Goal: Information Seeking & Learning: Learn about a topic

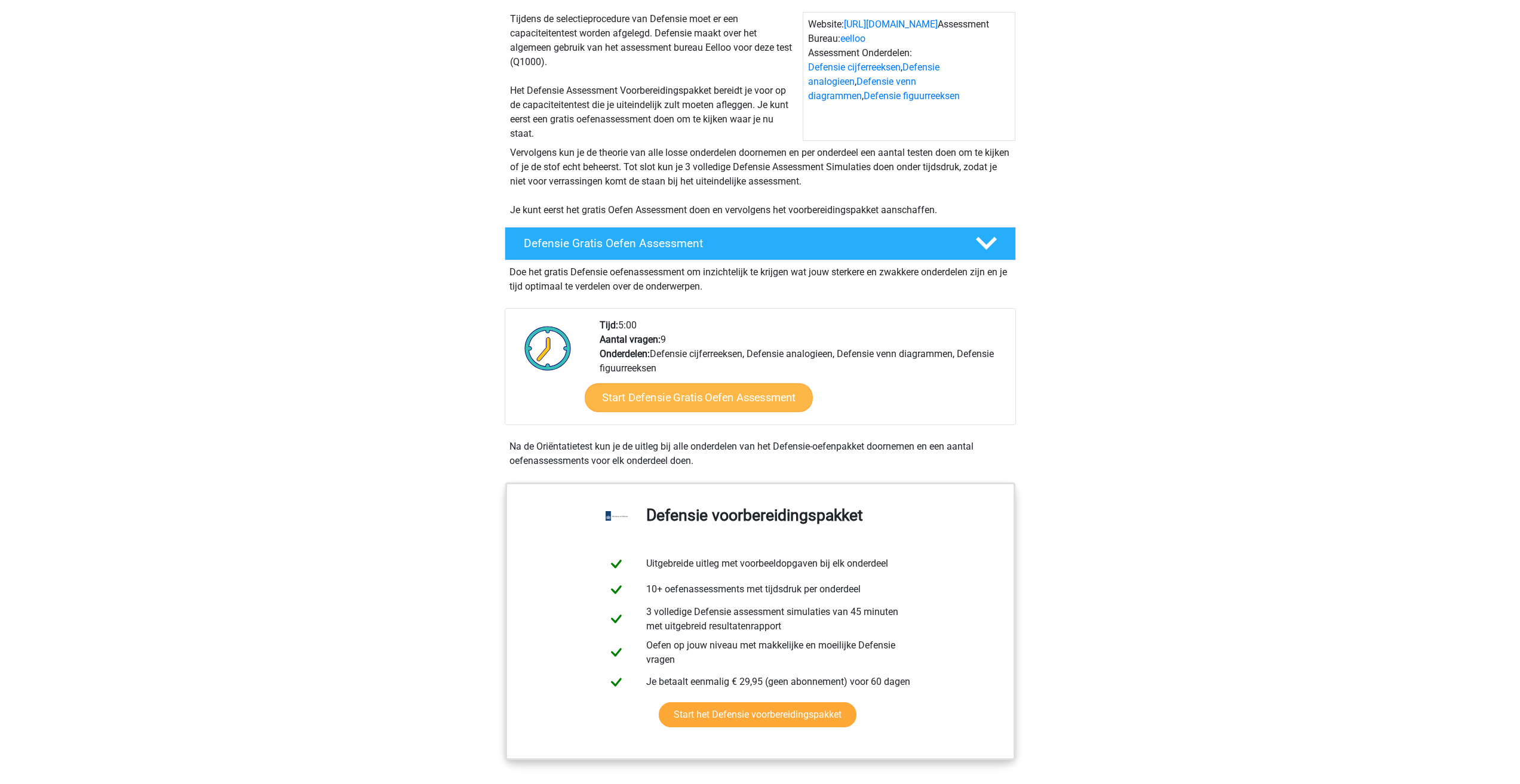
scroll to position [120, 0]
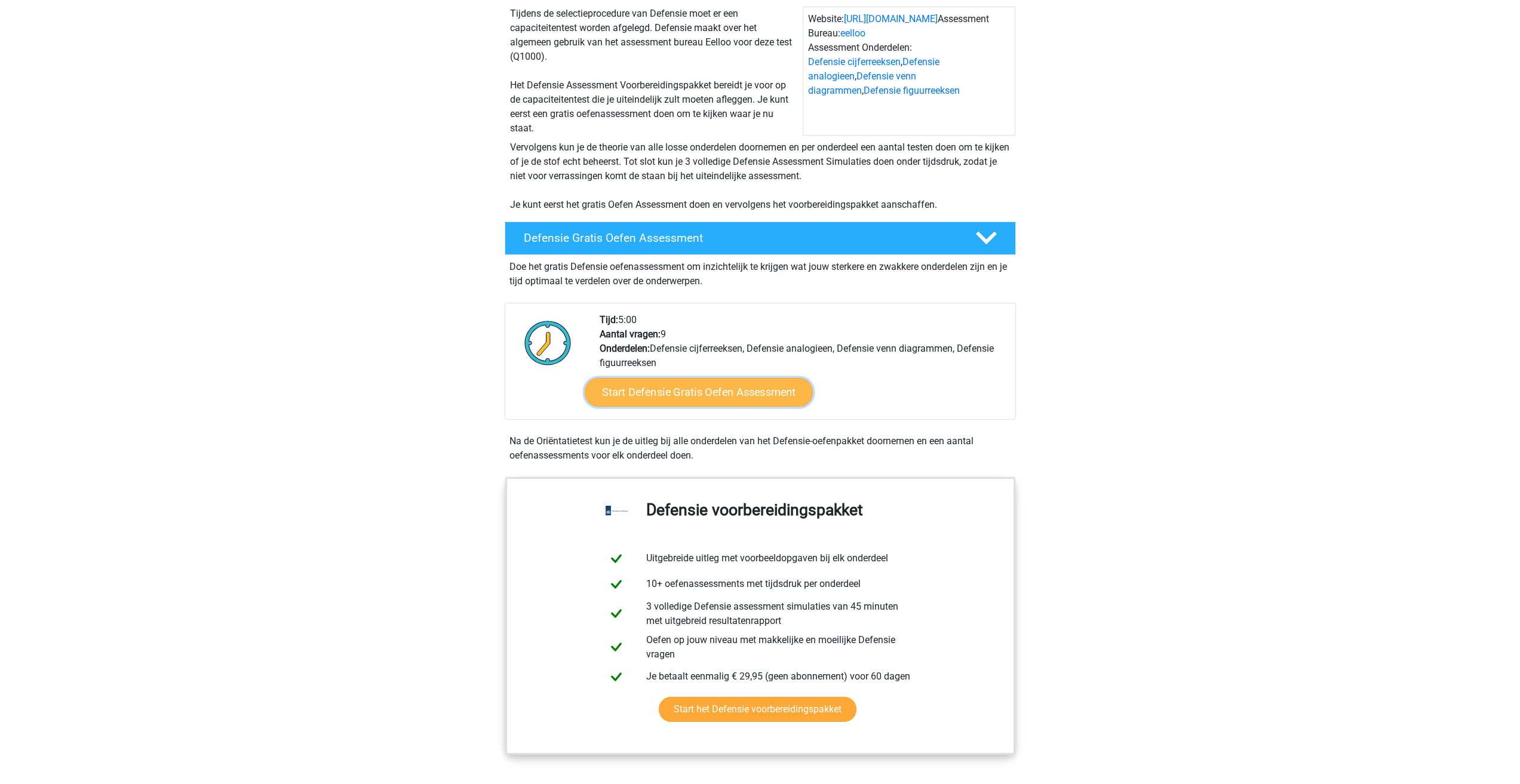
click at [749, 397] on link "Start Defensie Gratis Oefen Assessment" at bounding box center [699, 392] width 228 height 29
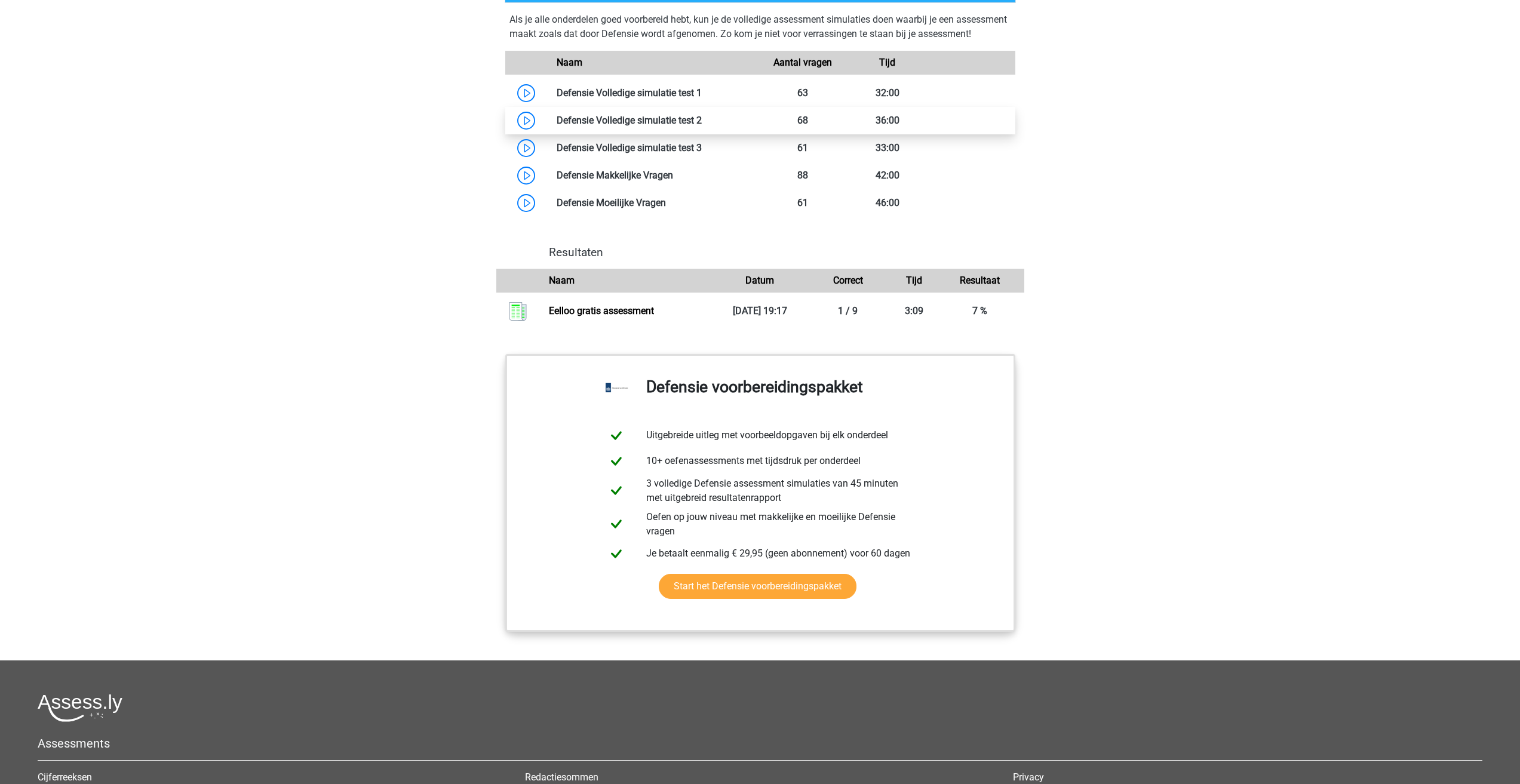
scroll to position [1134, 0]
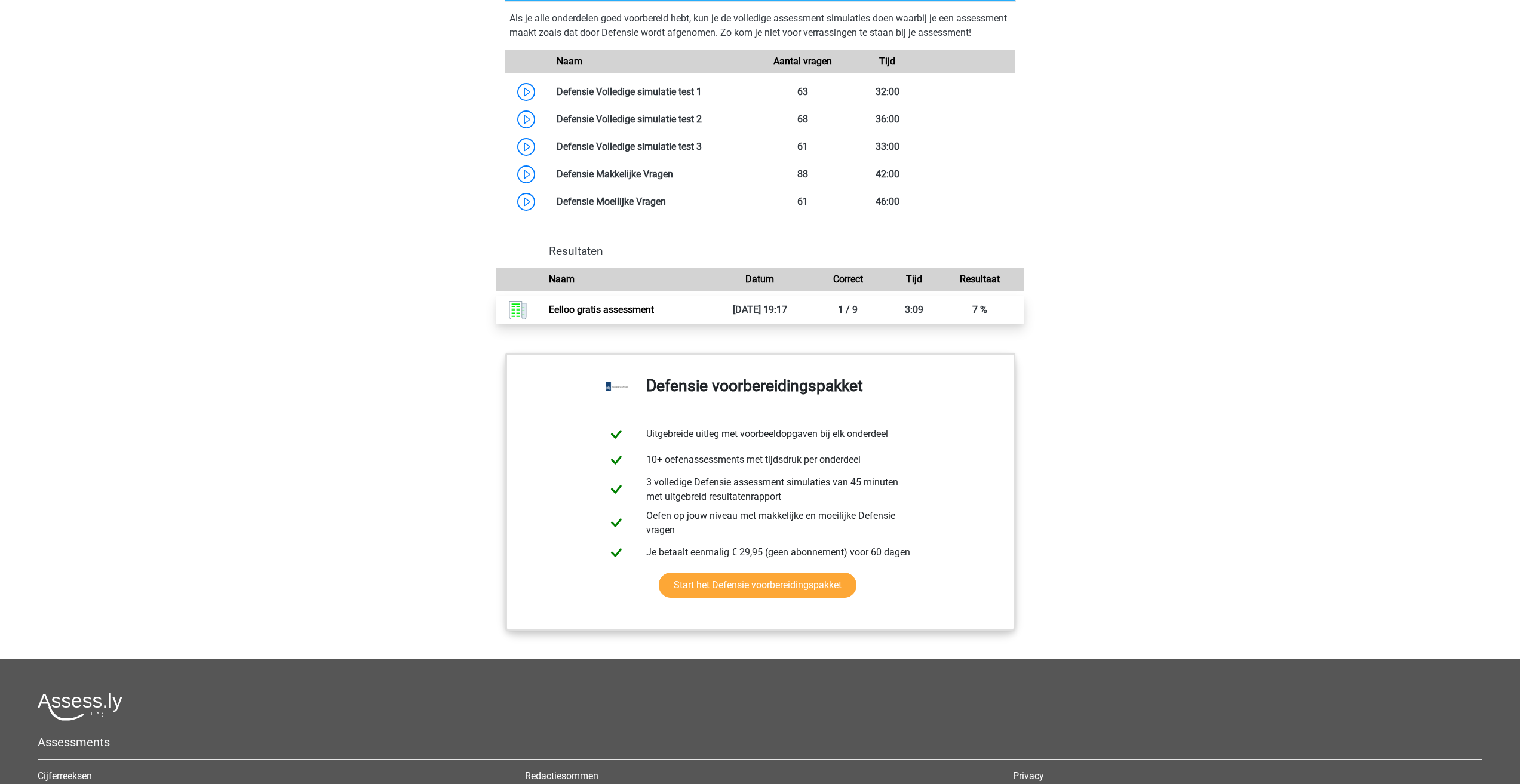
click at [643, 316] on link "Eelloo gratis assessment" at bounding box center [602, 309] width 105 height 12
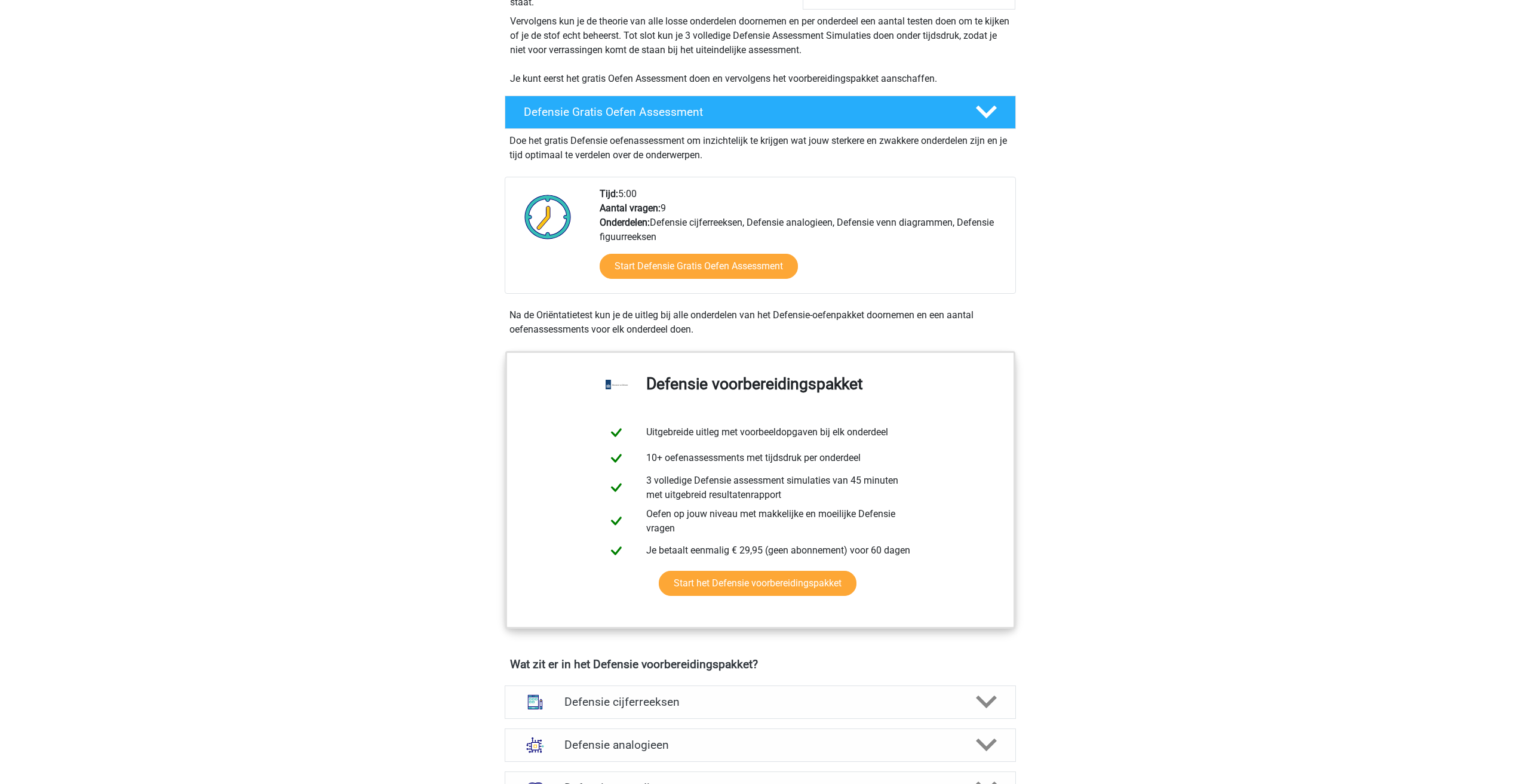
scroll to position [239, 0]
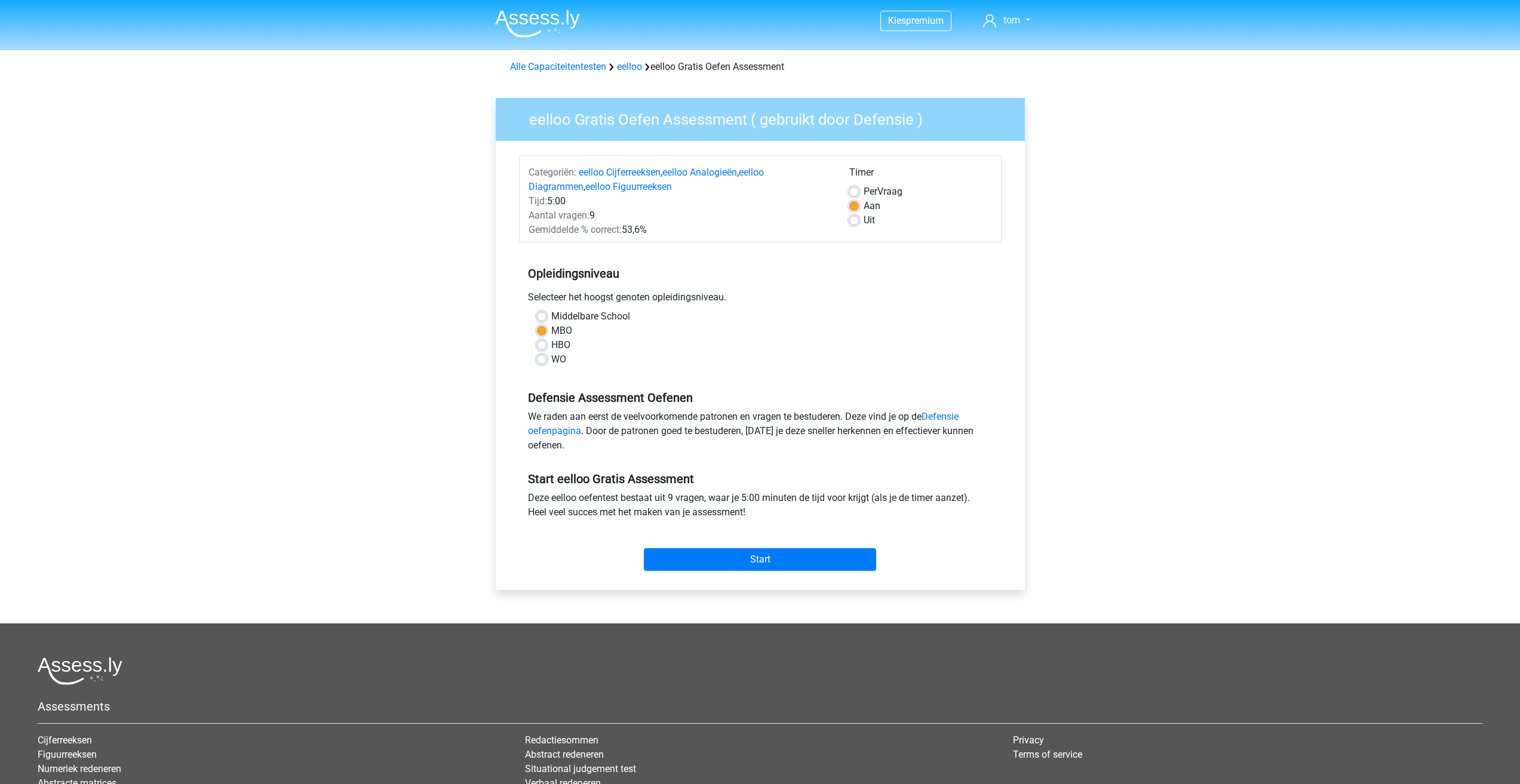
click at [863, 221] on label "Uit" at bounding box center [869, 220] width 12 height 14
click at [855, 221] on input "Uit" at bounding box center [854, 219] width 10 height 12
radio input "true"
click at [754, 558] on input "Start" at bounding box center [760, 559] width 232 height 23
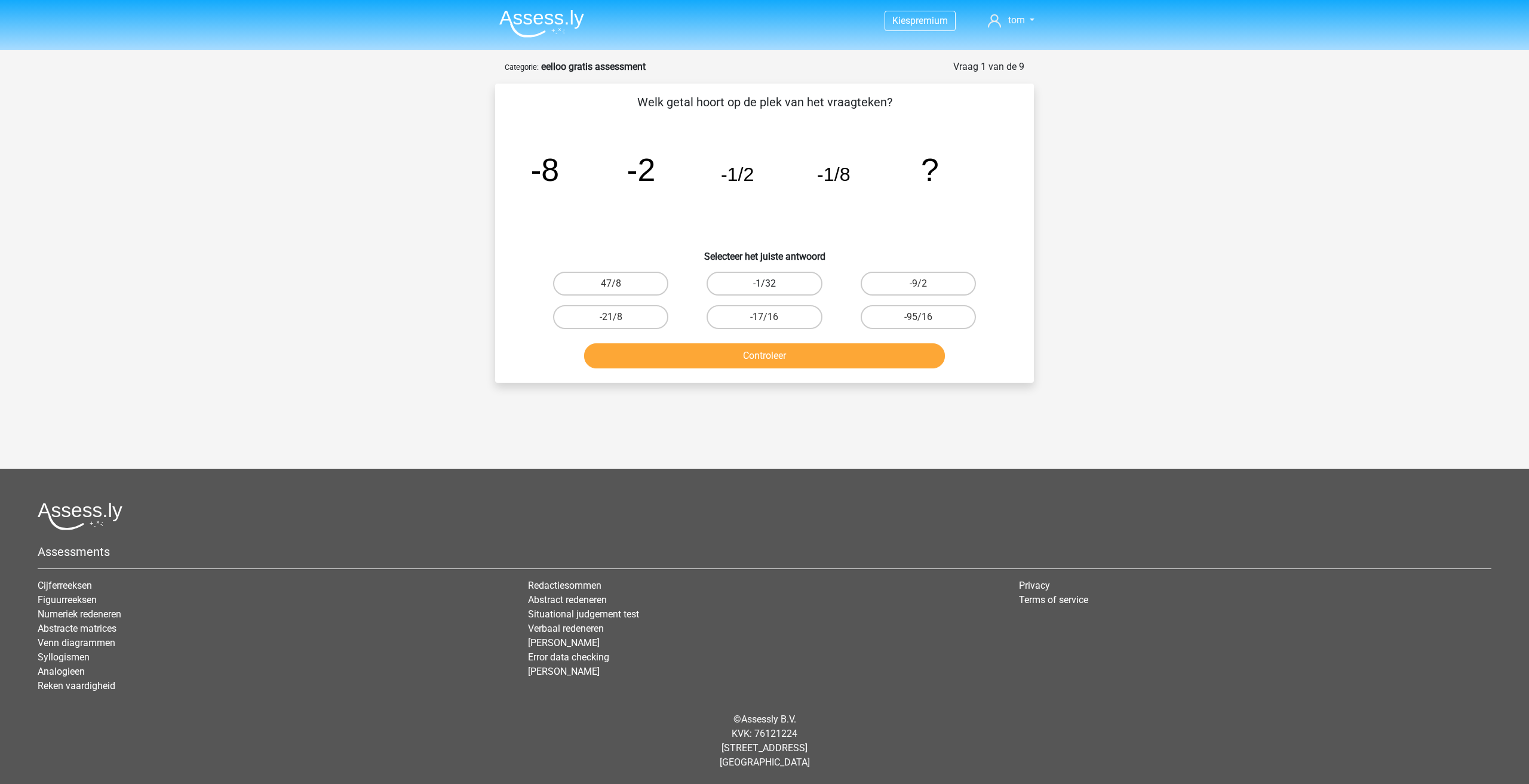
click at [786, 285] on label "-1/32" at bounding box center [764, 283] width 115 height 24
click at [773, 285] on input "-1/32" at bounding box center [768, 287] width 8 height 8
radio input "true"
click at [790, 359] on button "Controleer" at bounding box center [764, 356] width 361 height 25
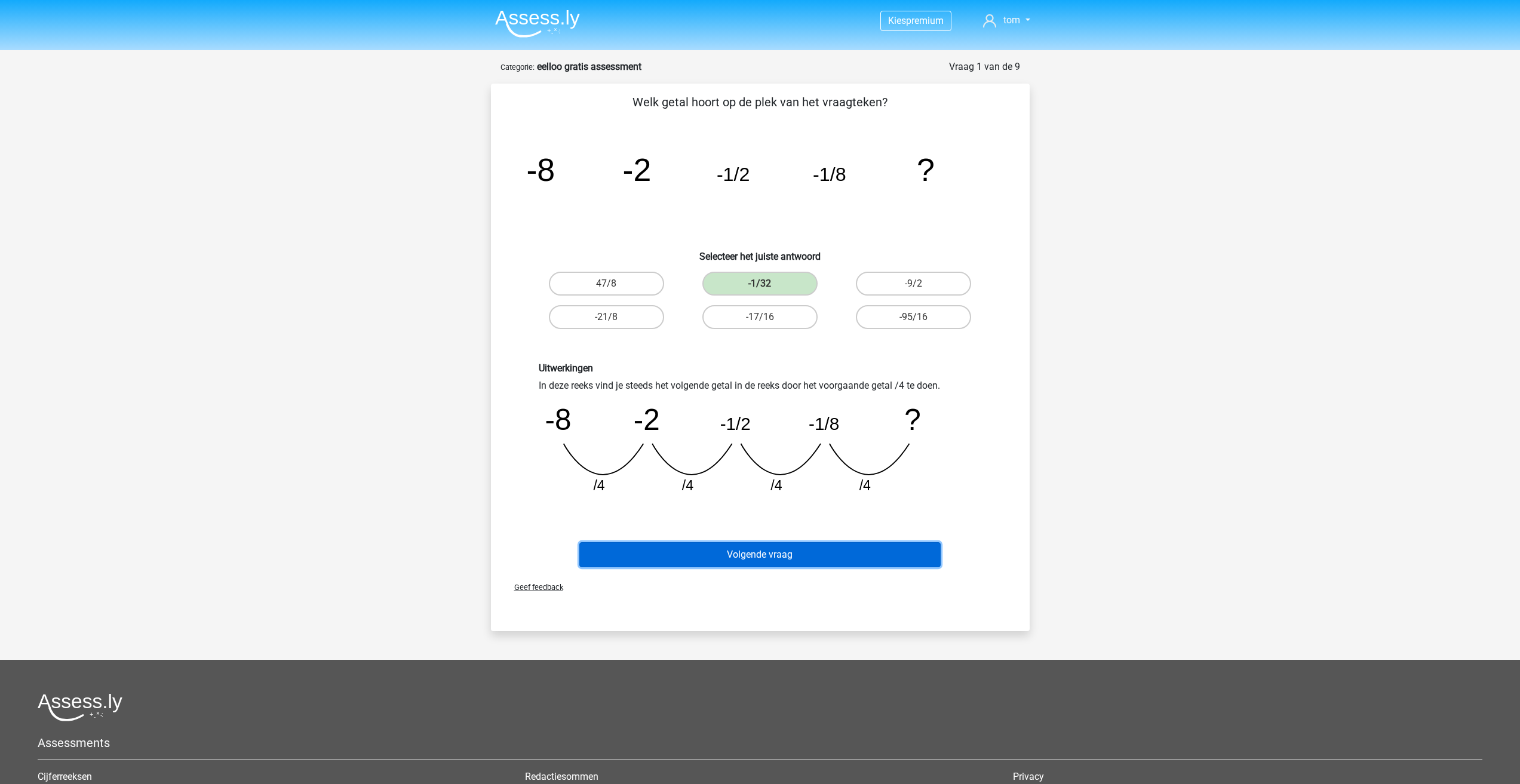
click at [777, 558] on button "Volgende vraag" at bounding box center [760, 555] width 361 height 25
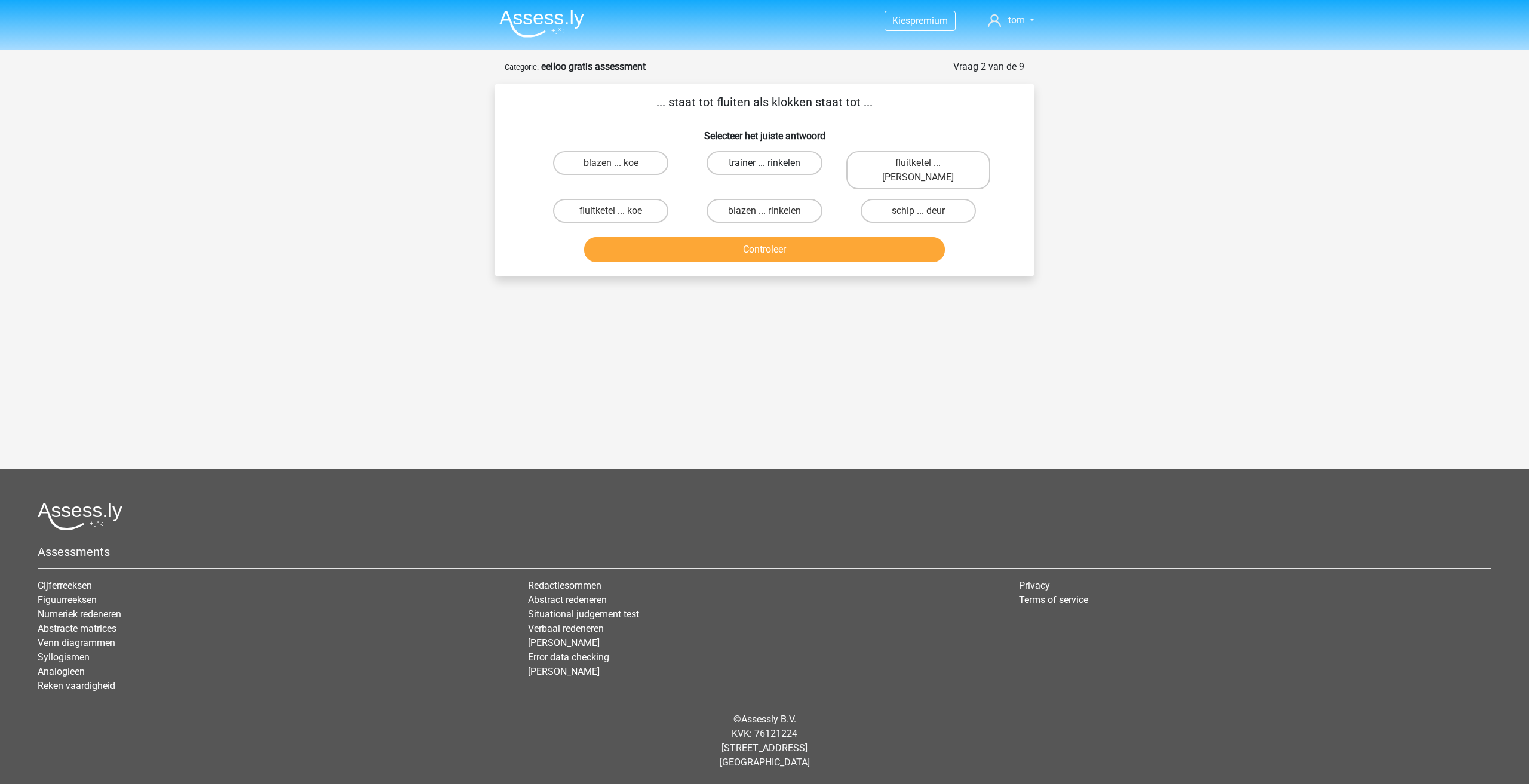
click at [773, 160] on label "trainer ... rinkelen" at bounding box center [764, 163] width 115 height 24
click at [773, 163] on input "trainer ... rinkelen" at bounding box center [768, 167] width 8 height 8
radio input "true"
click at [879, 165] on label "fluitketel ... luiden" at bounding box center [918, 170] width 144 height 38
click at [918, 165] on input "fluitketel ... luiden" at bounding box center [922, 167] width 8 height 8
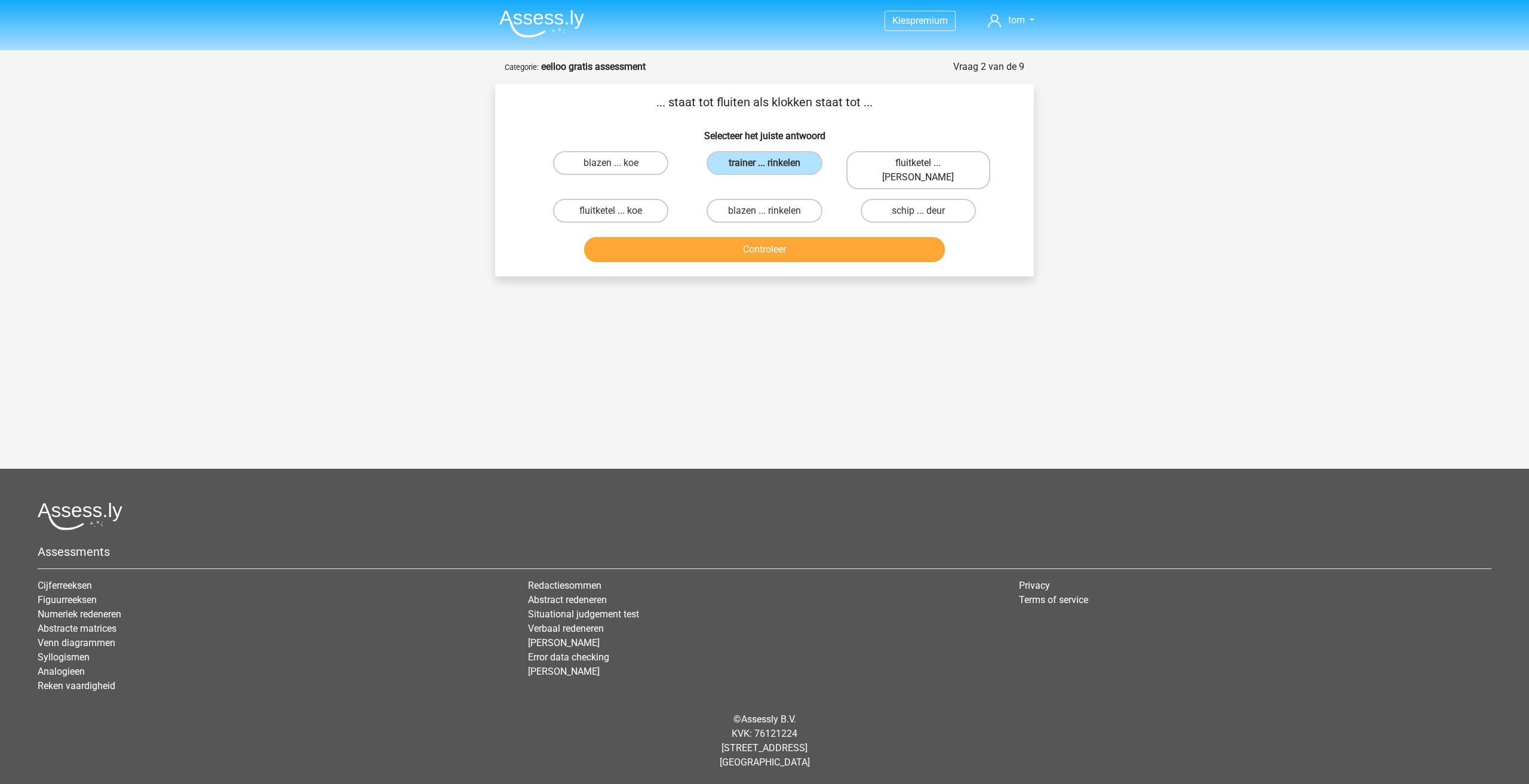
radio input "true"
click at [759, 244] on button "Controleer" at bounding box center [764, 249] width 361 height 25
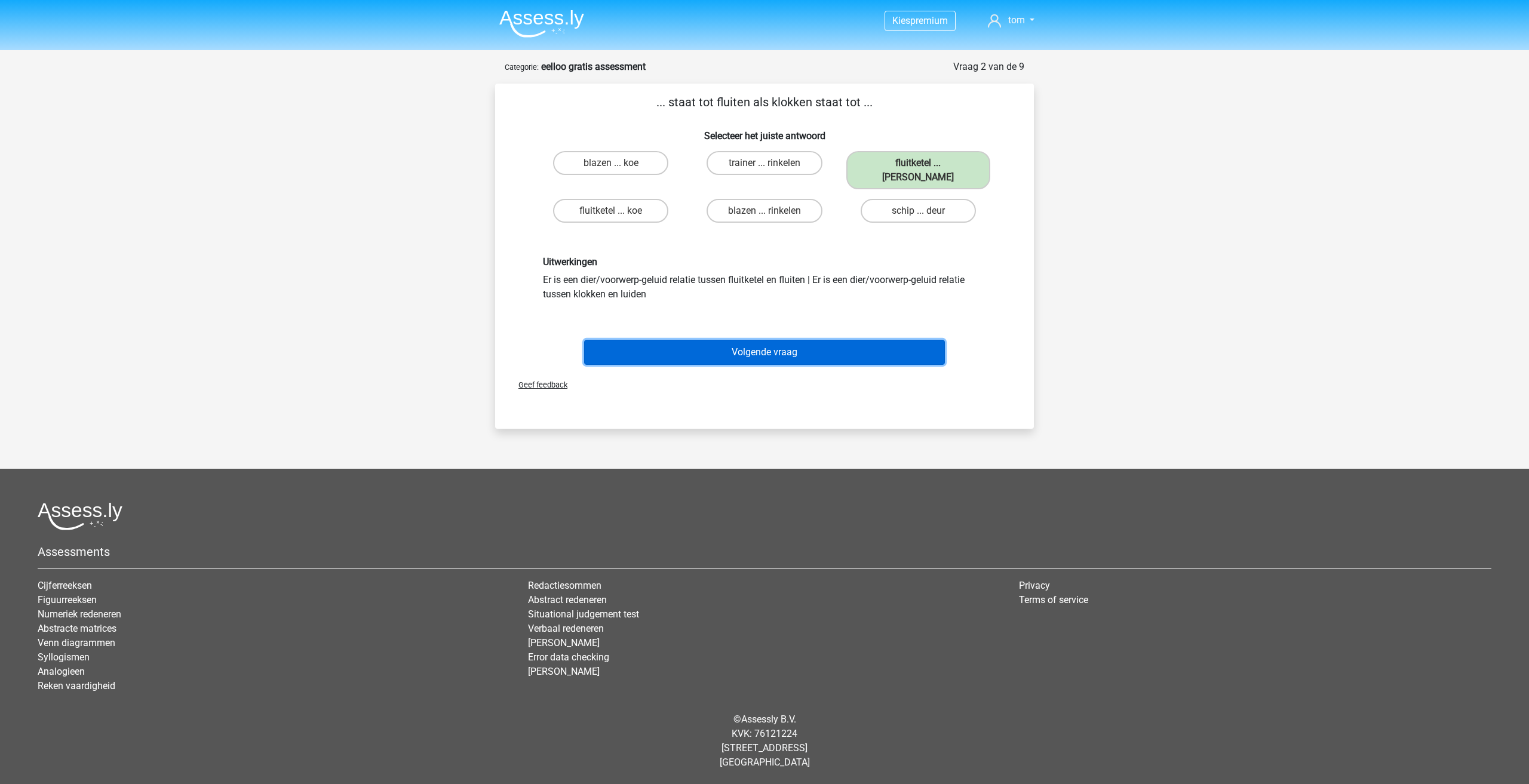
click at [715, 340] on button "Volgende vraag" at bounding box center [764, 352] width 361 height 25
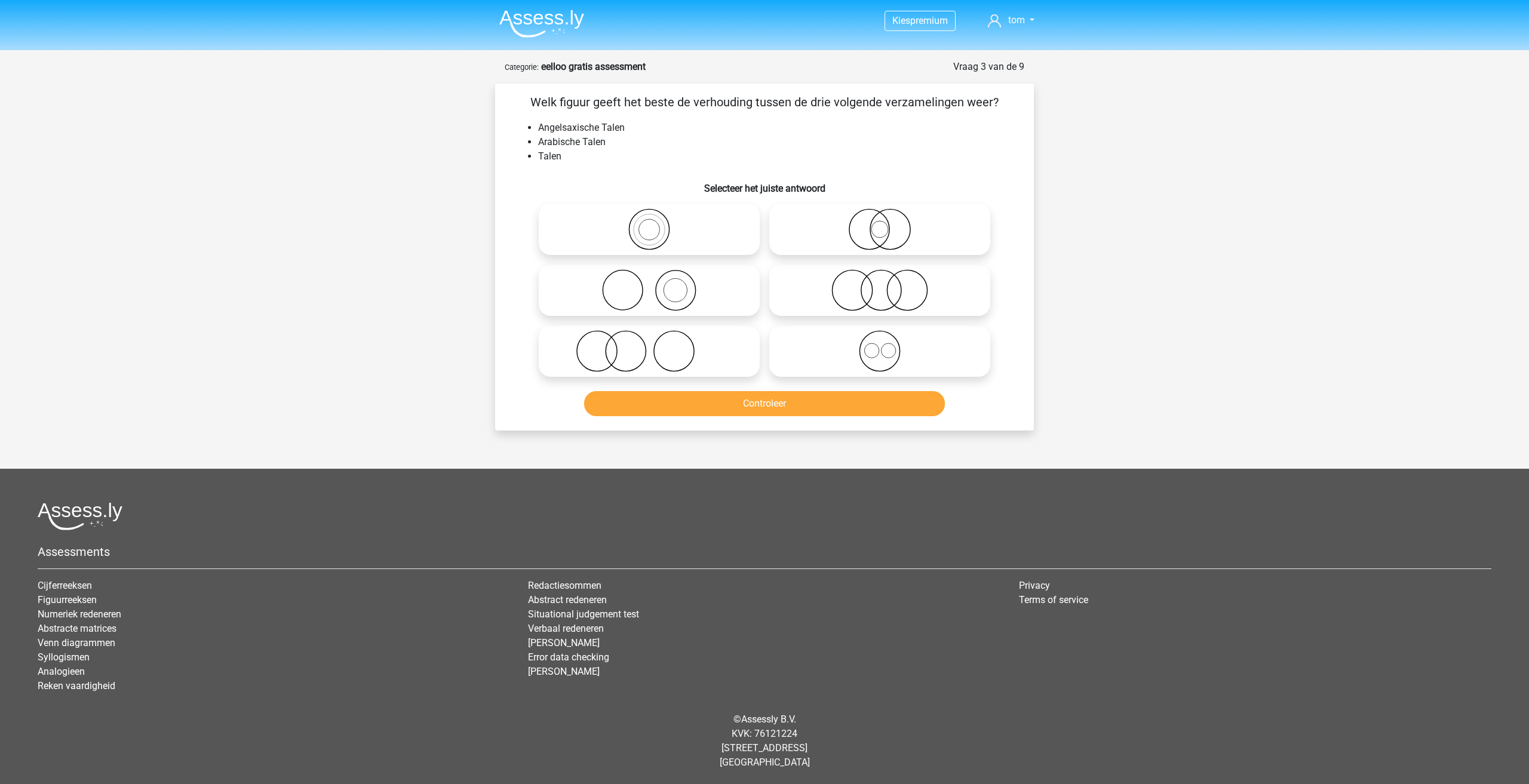
click at [816, 356] on icon at bounding box center [880, 351] width 212 height 42
click at [880, 345] on input "radio" at bounding box center [883, 341] width 8 height 8
radio input "true"
click at [788, 401] on button "Controleer" at bounding box center [764, 404] width 361 height 25
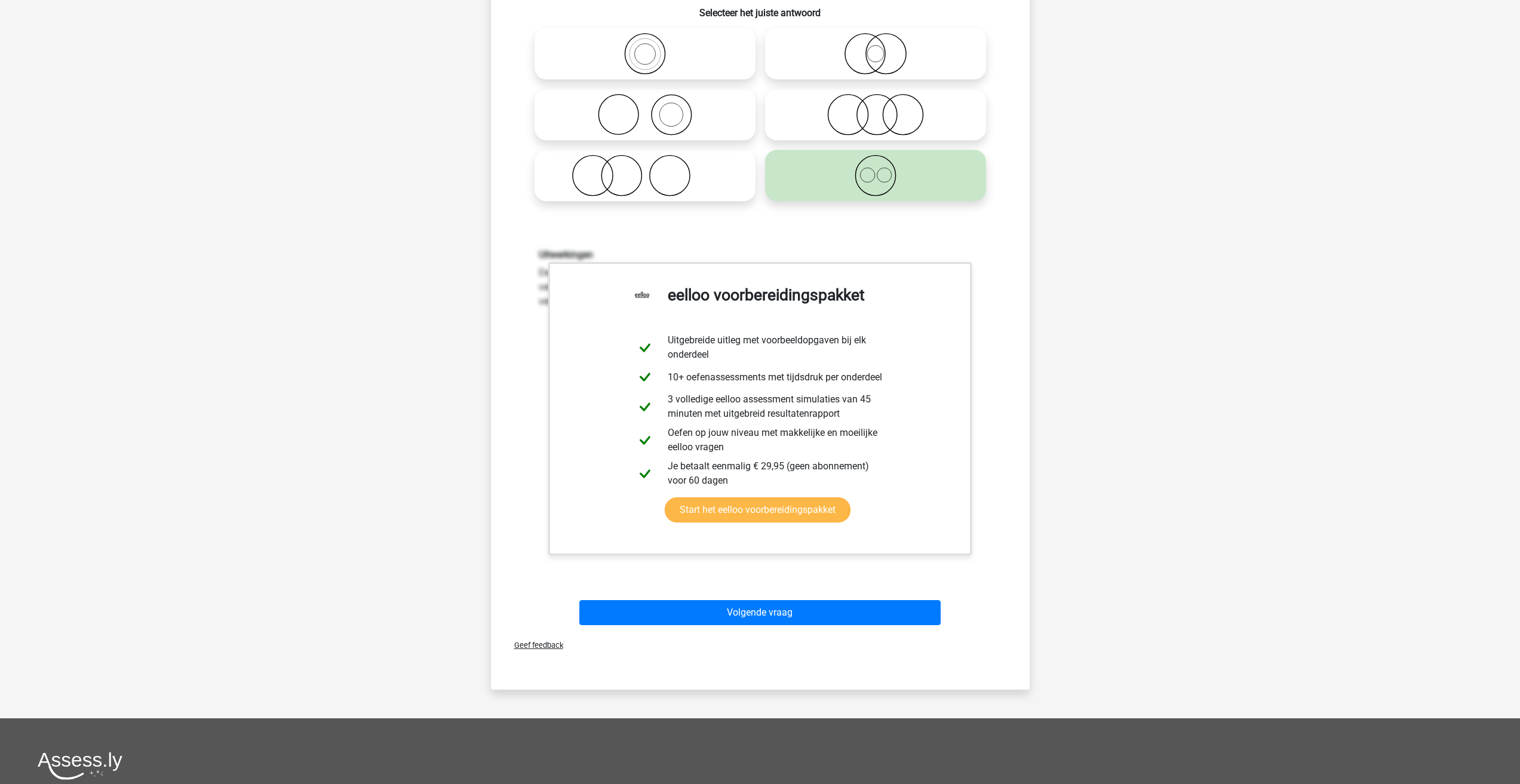
scroll to position [239, 0]
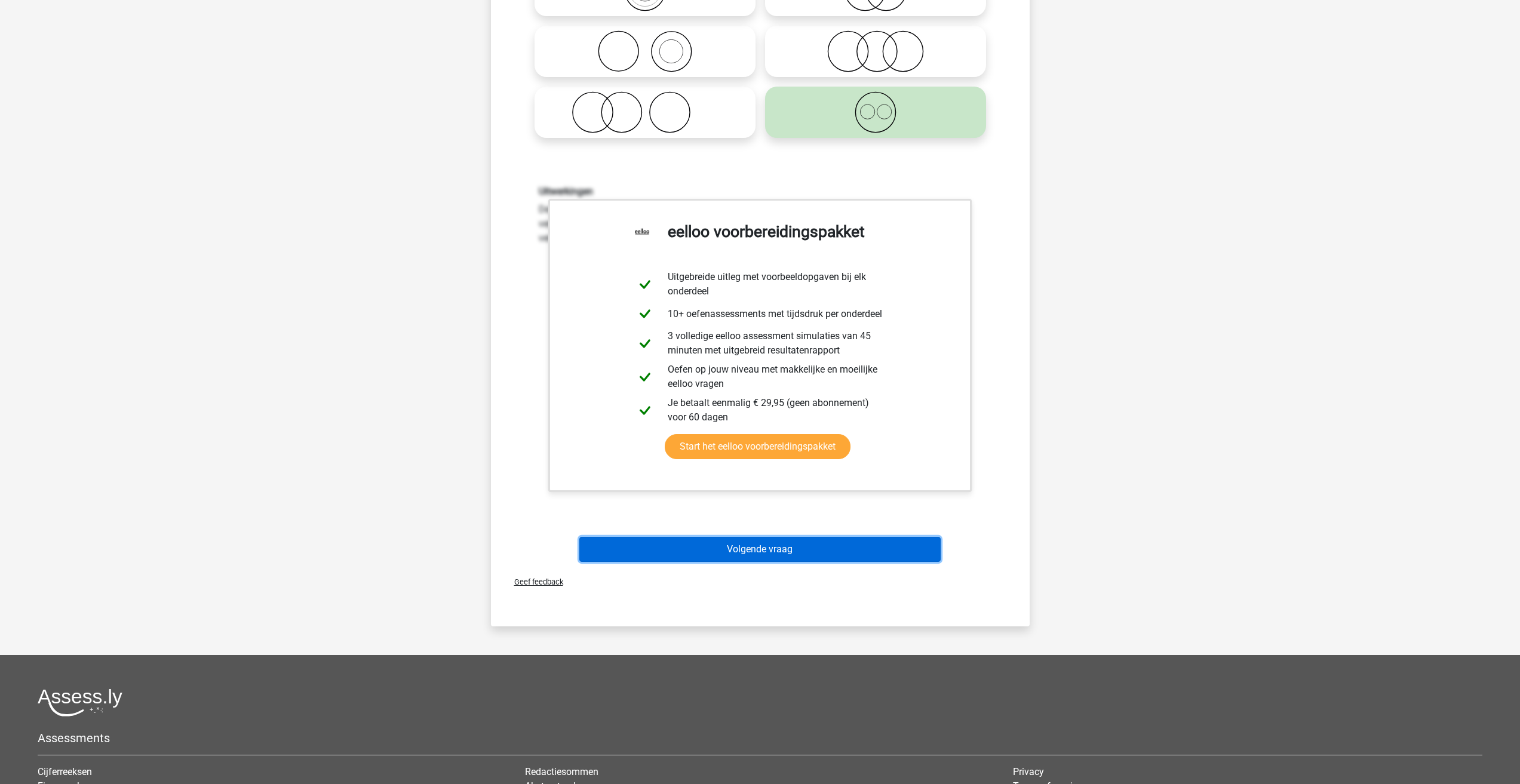
click at [749, 545] on button "Volgende vraag" at bounding box center [760, 549] width 361 height 25
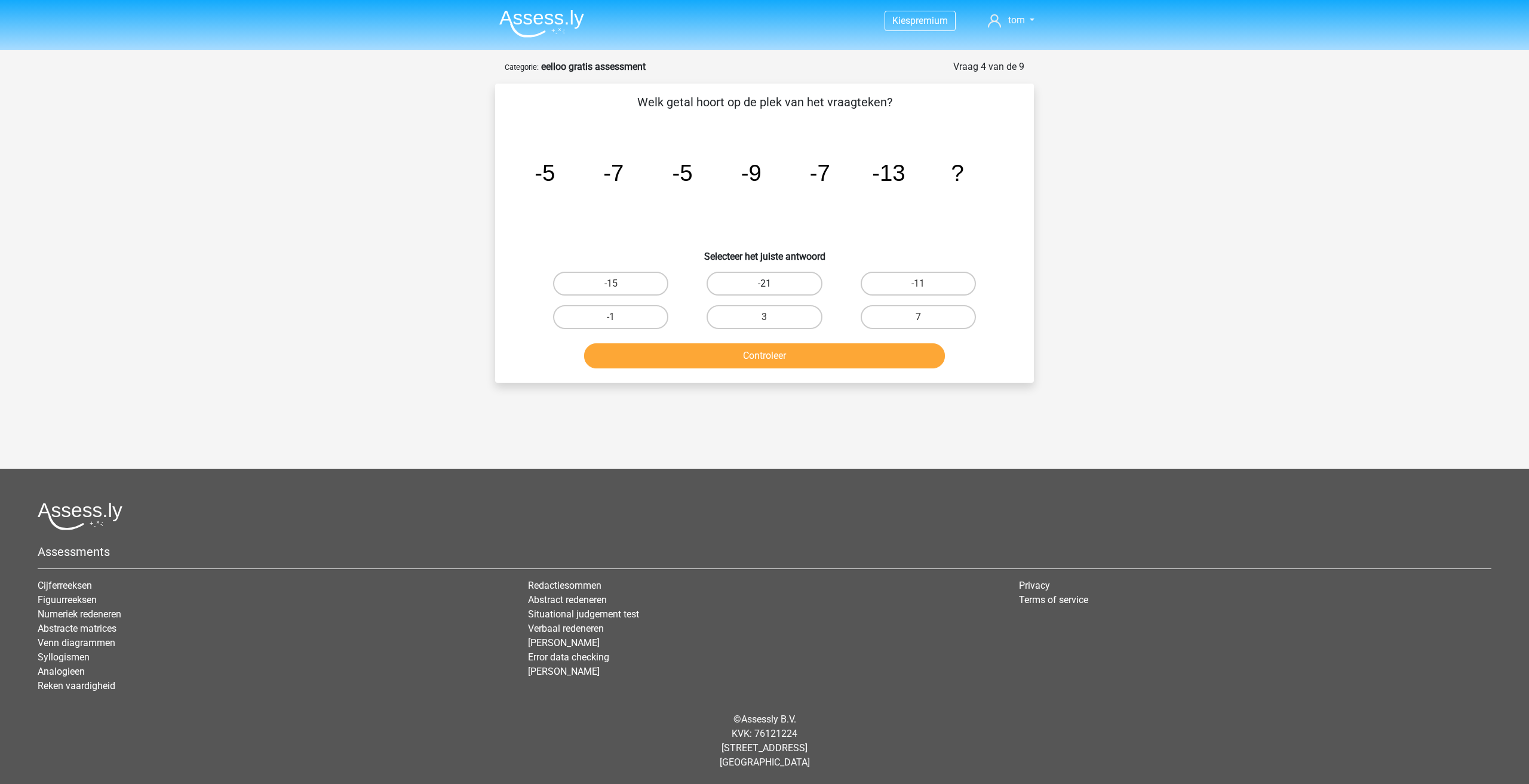
click at [760, 280] on label "-21" at bounding box center [764, 283] width 115 height 24
click at [764, 283] on input "-21" at bounding box center [768, 287] width 8 height 8
radio input "true"
click at [815, 359] on button "Controleer" at bounding box center [764, 356] width 361 height 25
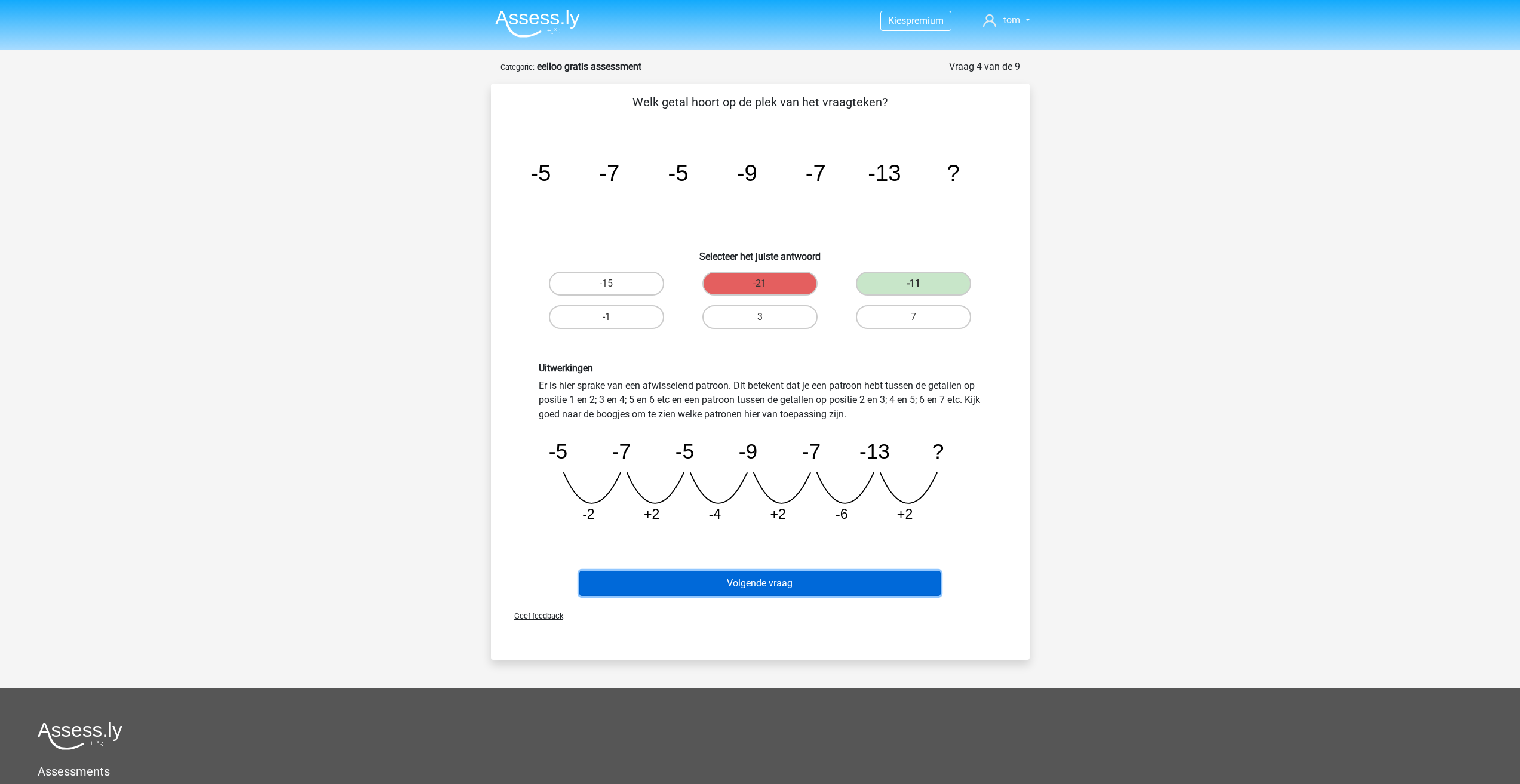
click at [848, 576] on button "Volgende vraag" at bounding box center [760, 583] width 361 height 25
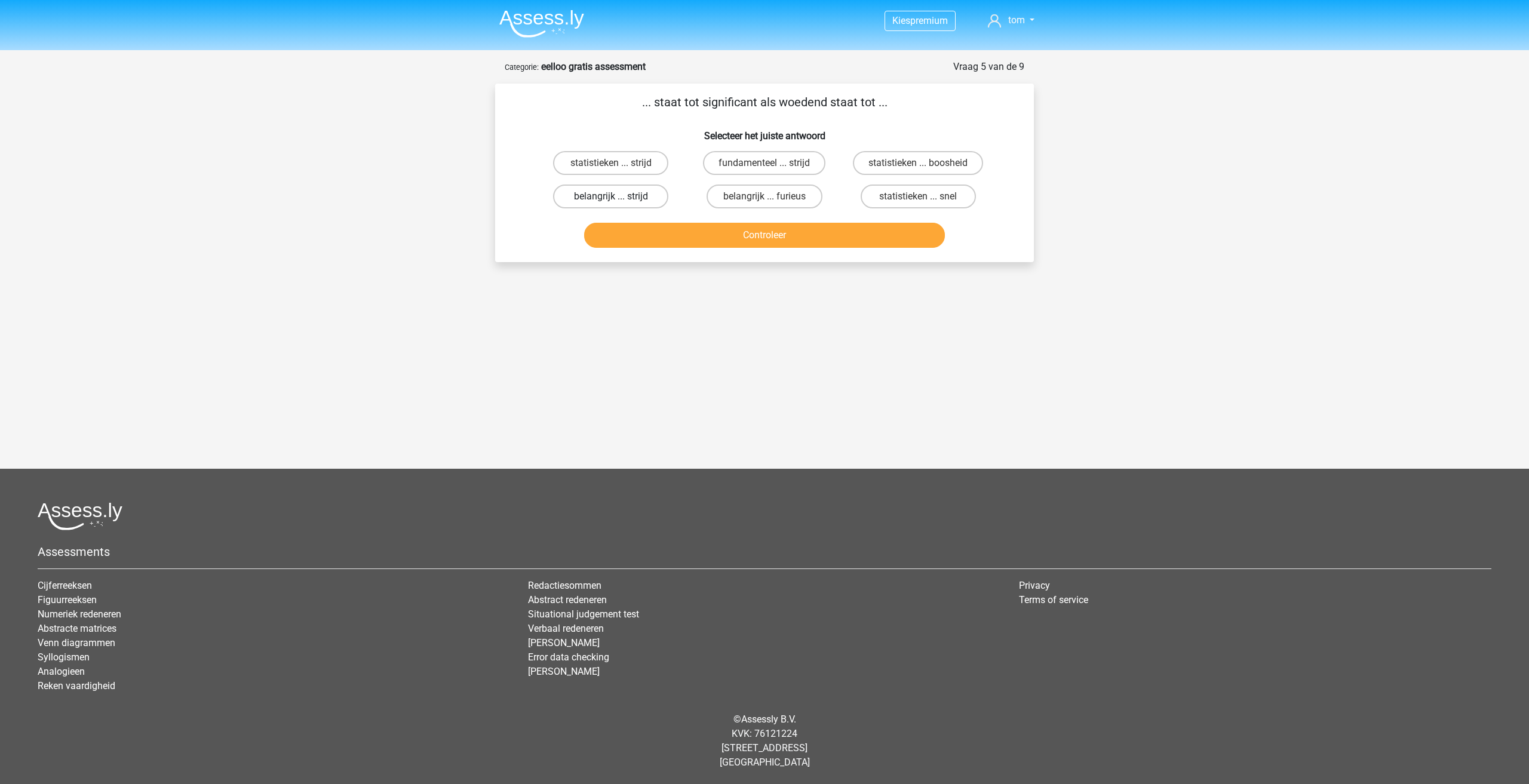
click at [646, 191] on label "belangrijk ... strijd" at bounding box center [611, 196] width 115 height 24
click at [619, 197] on input "belangrijk ... strijd" at bounding box center [614, 200] width 8 height 8
radio input "true"
click at [691, 230] on button "Controleer" at bounding box center [764, 235] width 361 height 25
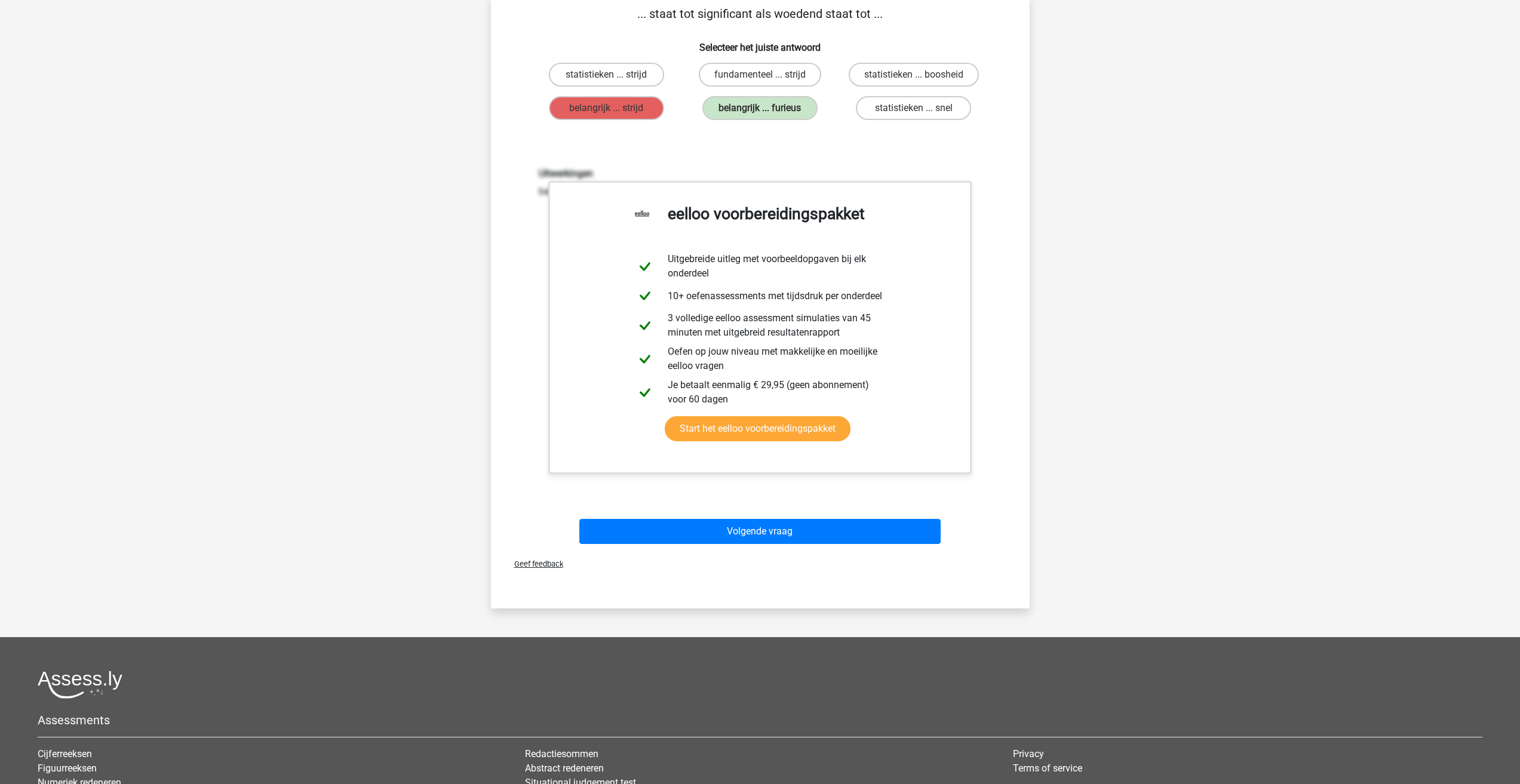
scroll to position [179, 0]
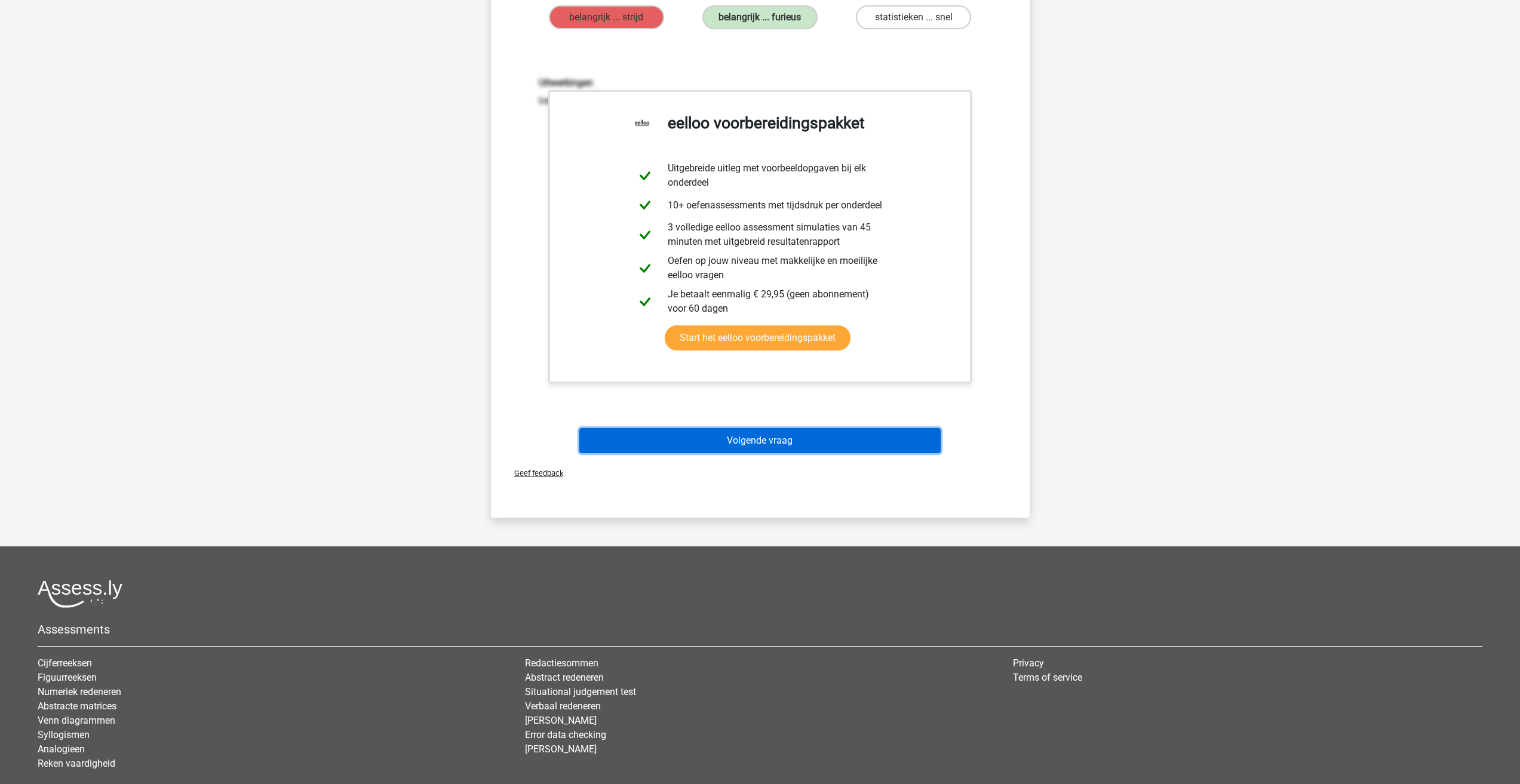
click at [730, 438] on button "Volgende vraag" at bounding box center [760, 440] width 361 height 25
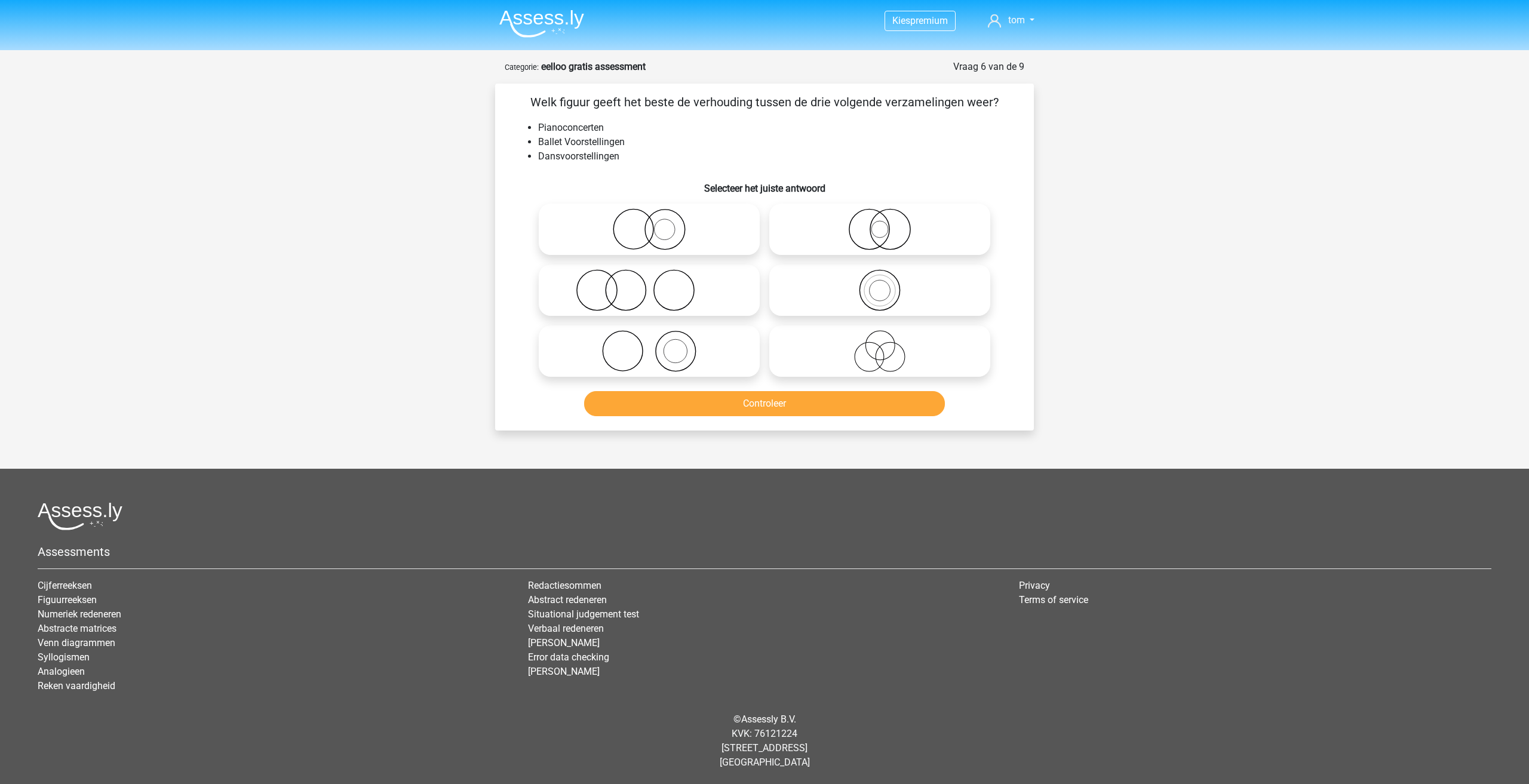
click at [688, 296] on icon at bounding box center [650, 290] width 212 height 42
click at [657, 284] on input "radio" at bounding box center [652, 280] width 8 height 8
radio input "true"
click at [711, 414] on button "Controleer" at bounding box center [764, 404] width 361 height 25
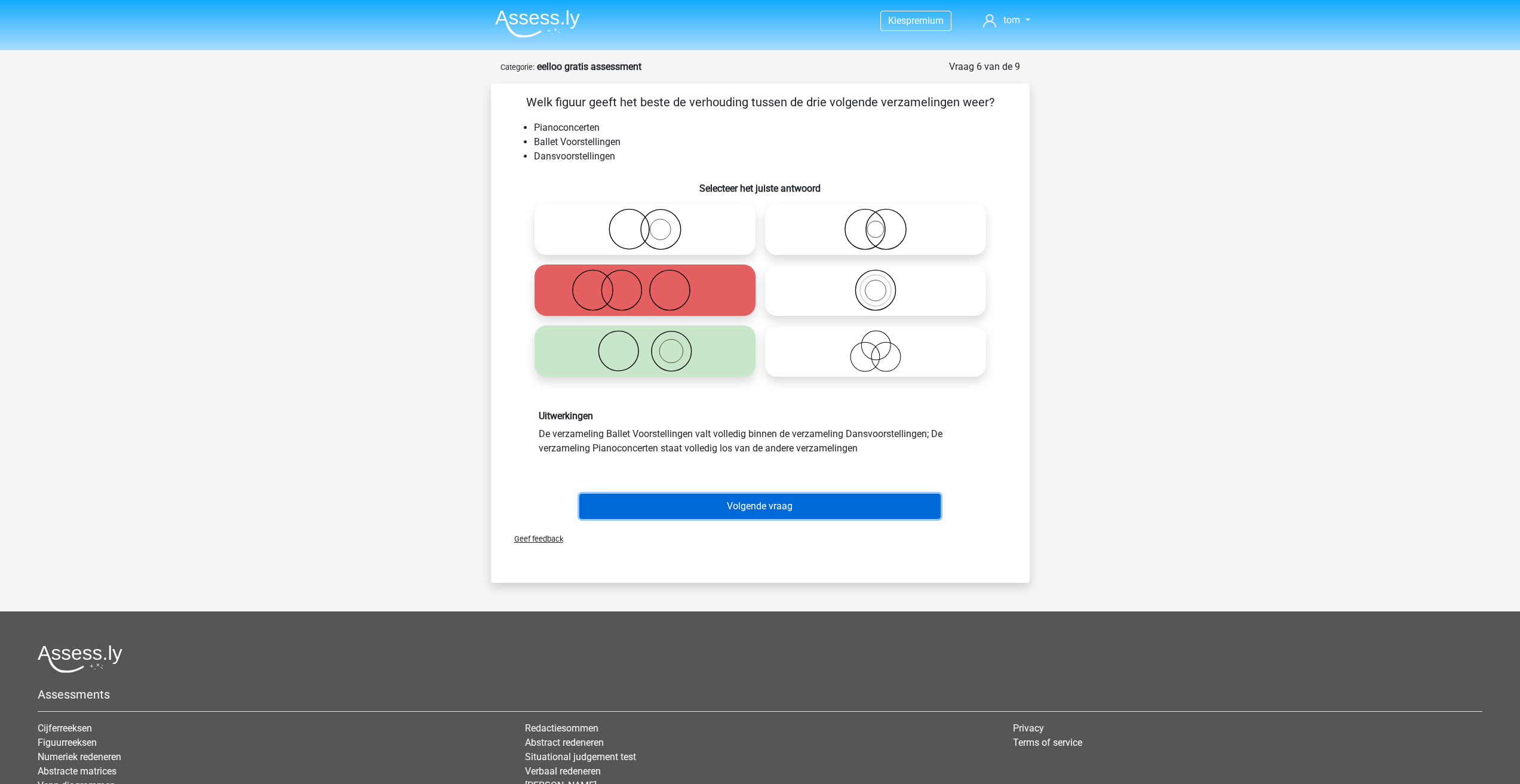
click at [738, 498] on button "Volgende vraag" at bounding box center [760, 506] width 361 height 25
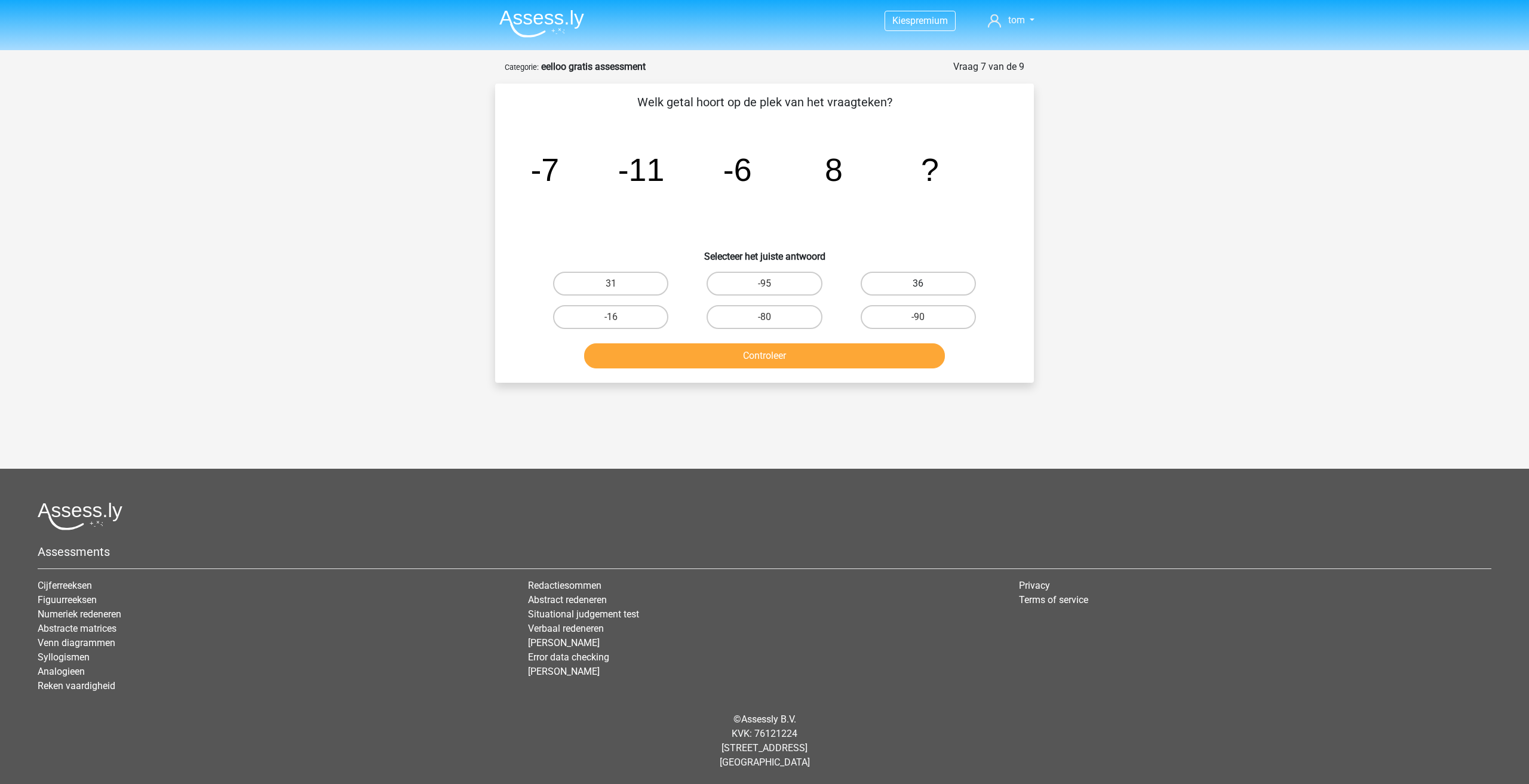
click at [913, 287] on label "36" at bounding box center [918, 283] width 115 height 24
click at [918, 287] on input "36" at bounding box center [922, 287] width 8 height 8
radio input "true"
click at [870, 349] on button "Controleer" at bounding box center [764, 356] width 361 height 25
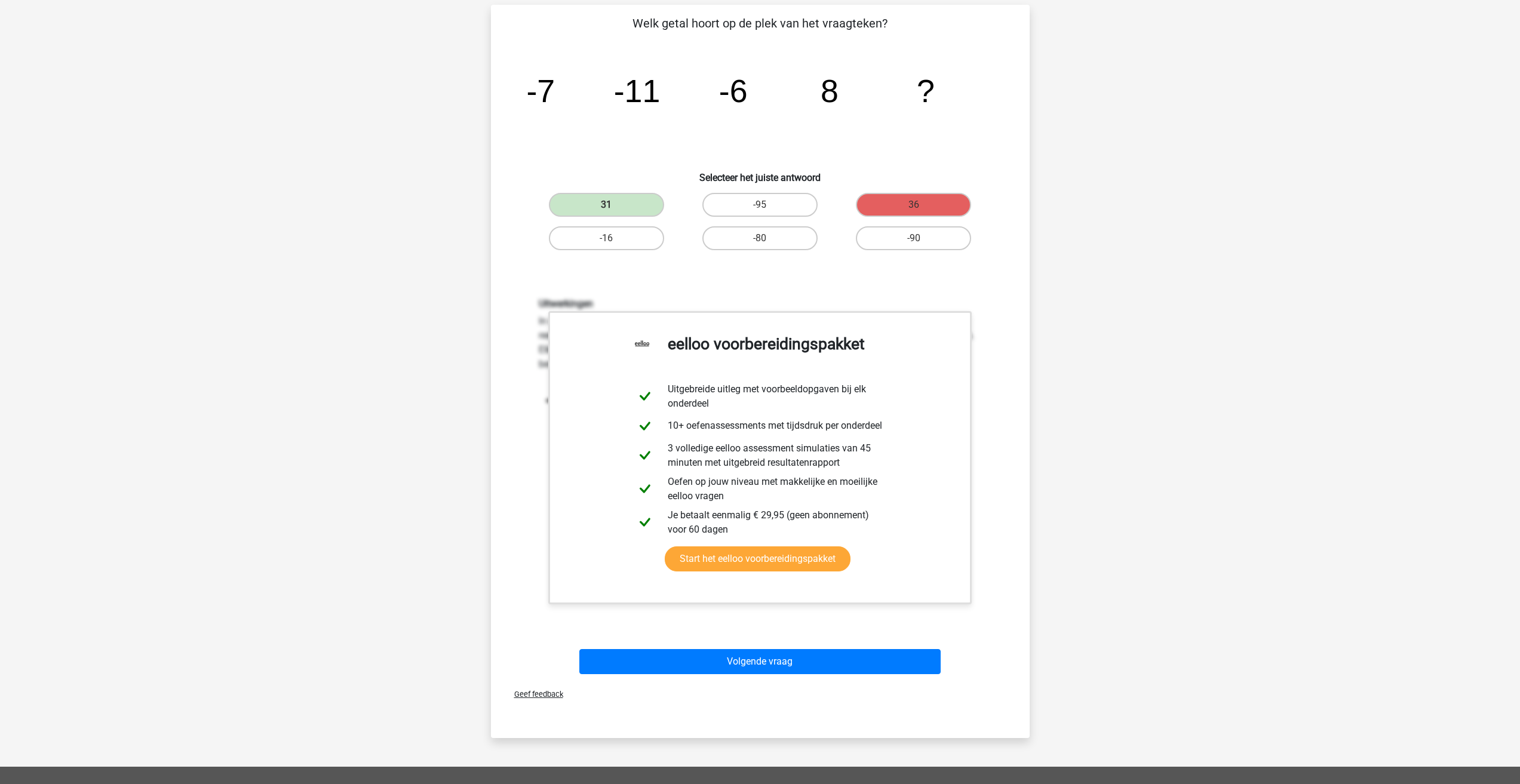
scroll to position [179, 0]
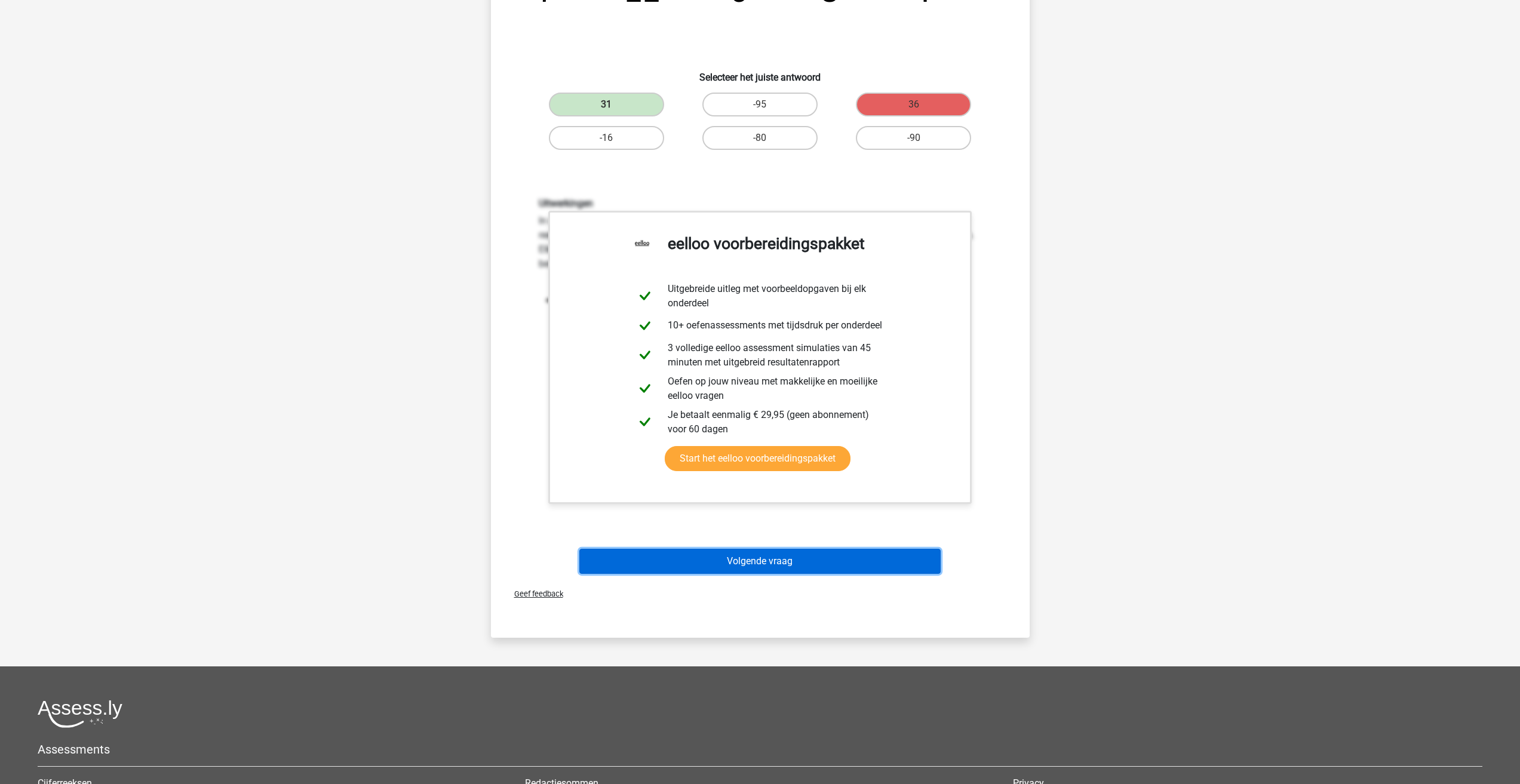
click at [787, 552] on button "Volgende vraag" at bounding box center [760, 561] width 361 height 25
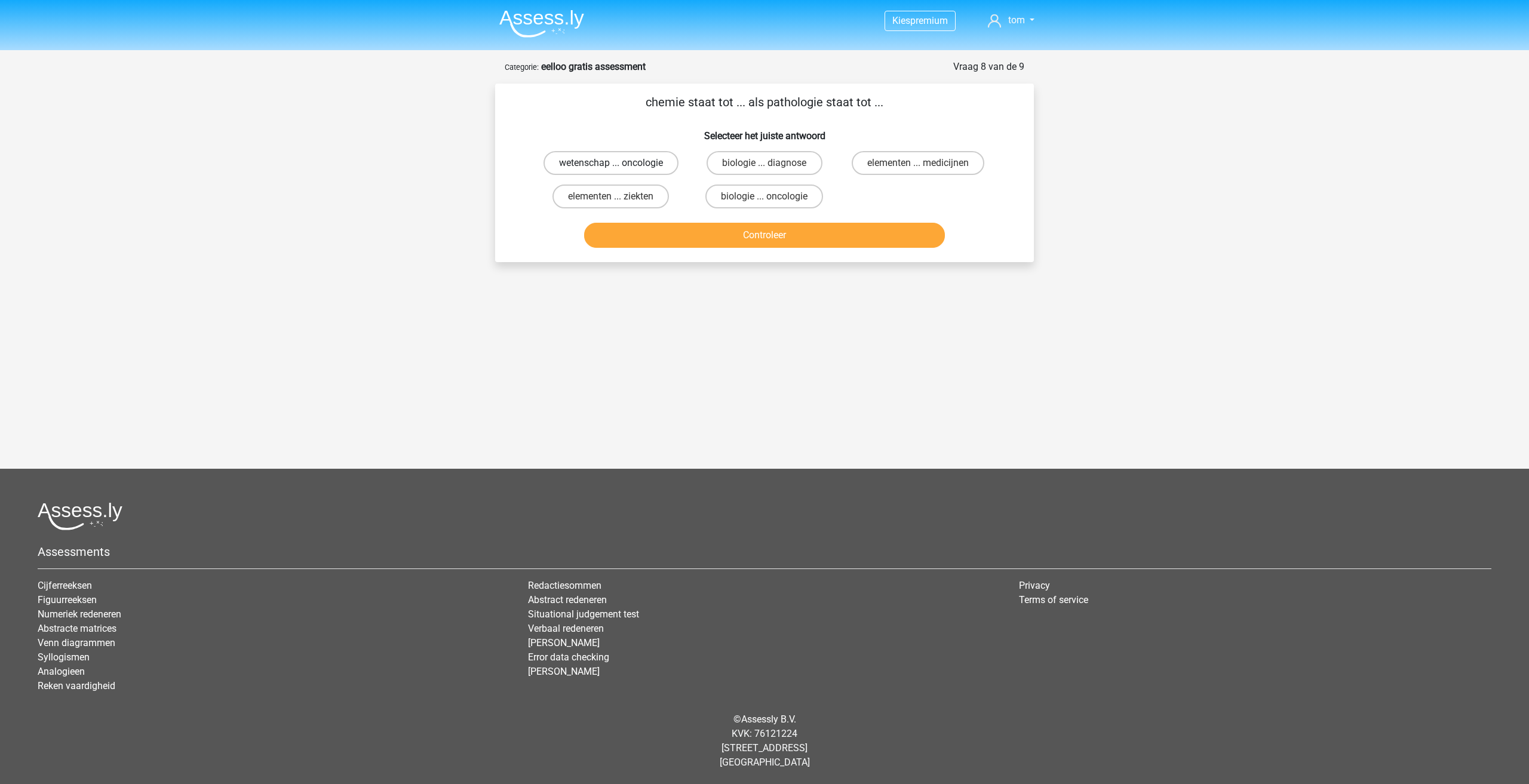
click at [654, 159] on label "wetenschap ... oncologie" at bounding box center [611, 163] width 135 height 24
click at [619, 163] on input "wetenschap ... oncologie" at bounding box center [614, 167] width 8 height 8
radio input "true"
click at [720, 230] on button "Controleer" at bounding box center [764, 235] width 361 height 25
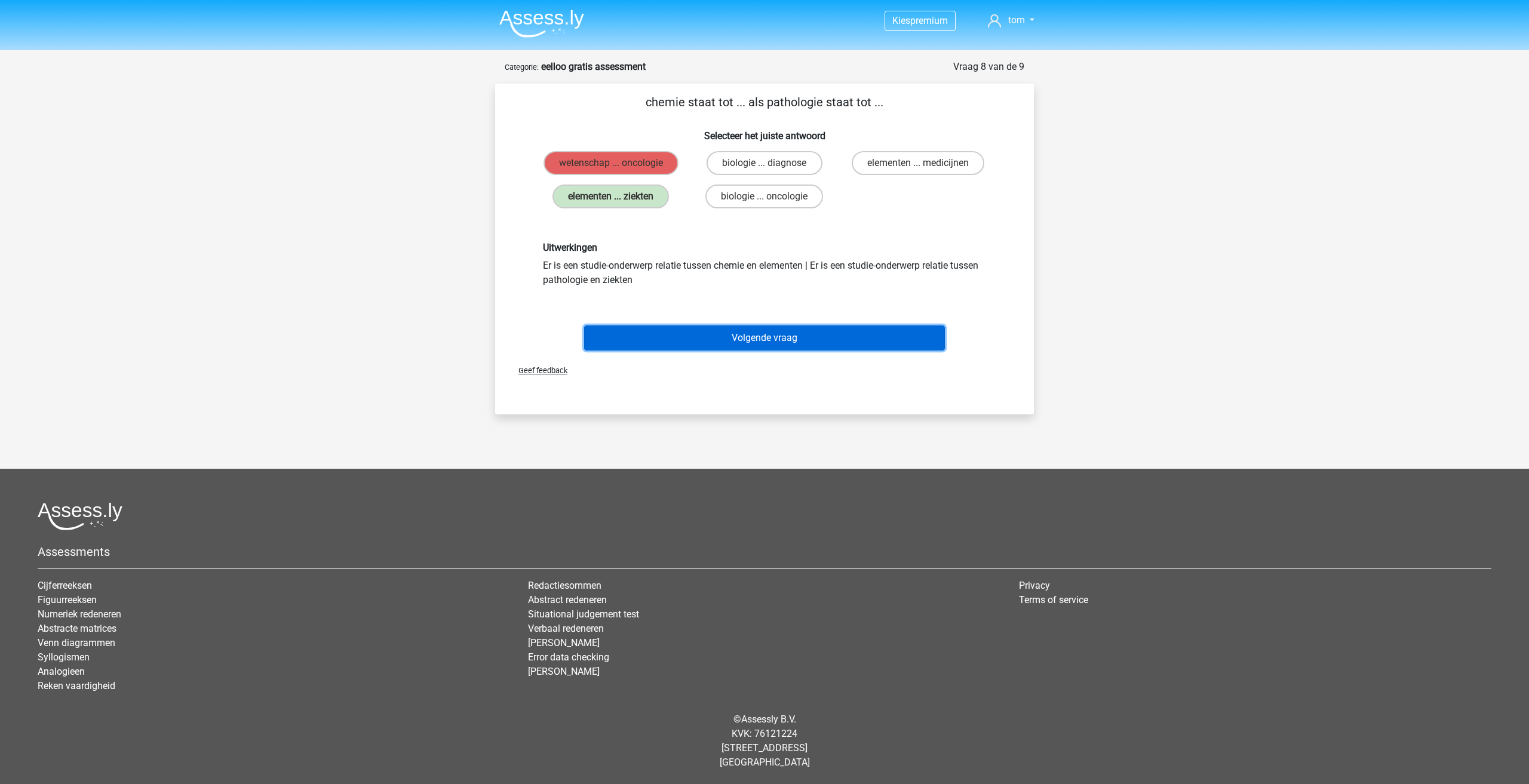
click at [686, 348] on button "Volgende vraag" at bounding box center [764, 338] width 361 height 25
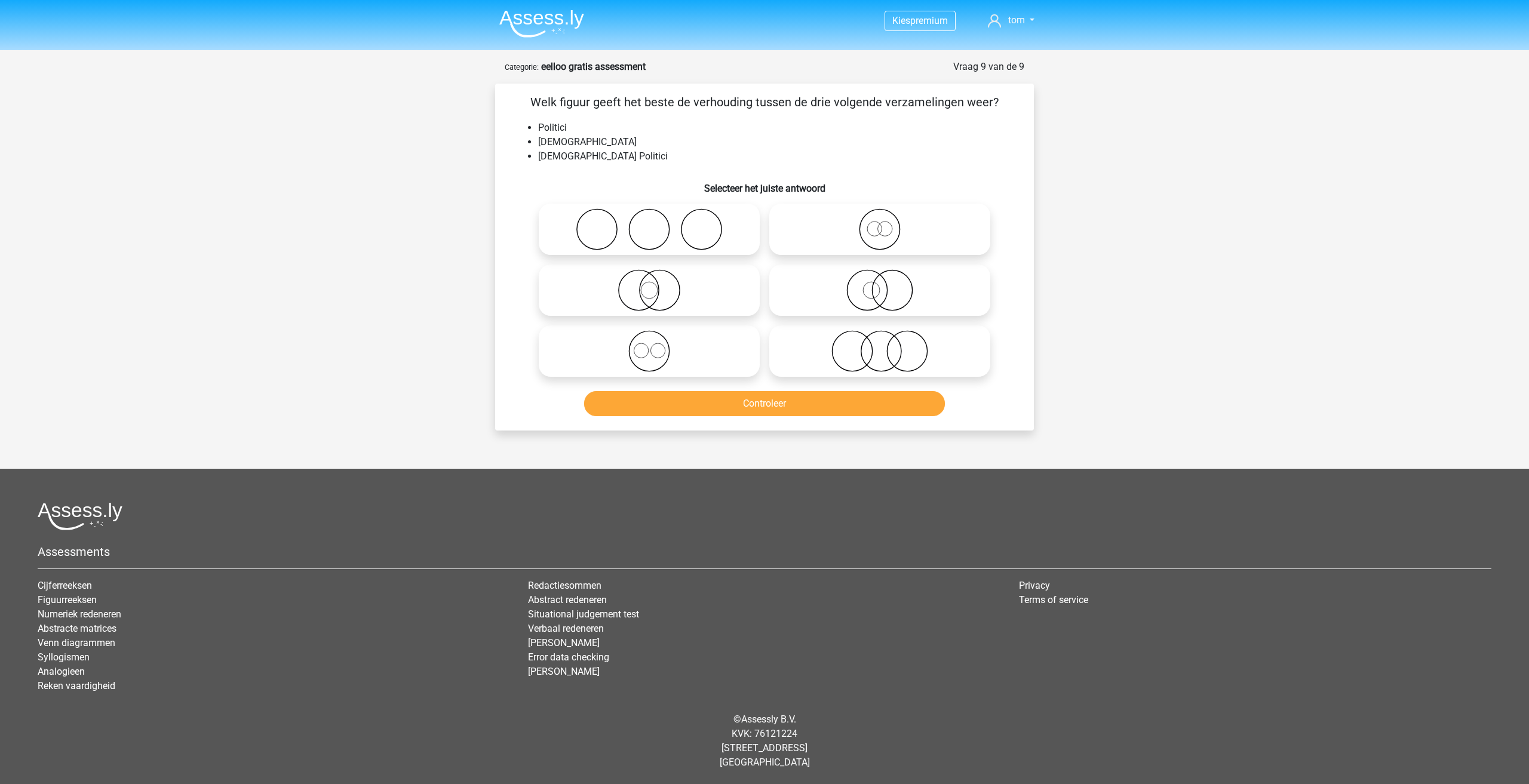
click at [659, 366] on icon at bounding box center [650, 351] width 212 height 42
click at [657, 345] on input "radio" at bounding box center [652, 341] width 8 height 8
radio input "true"
click at [695, 402] on button "Controleer" at bounding box center [764, 404] width 361 height 25
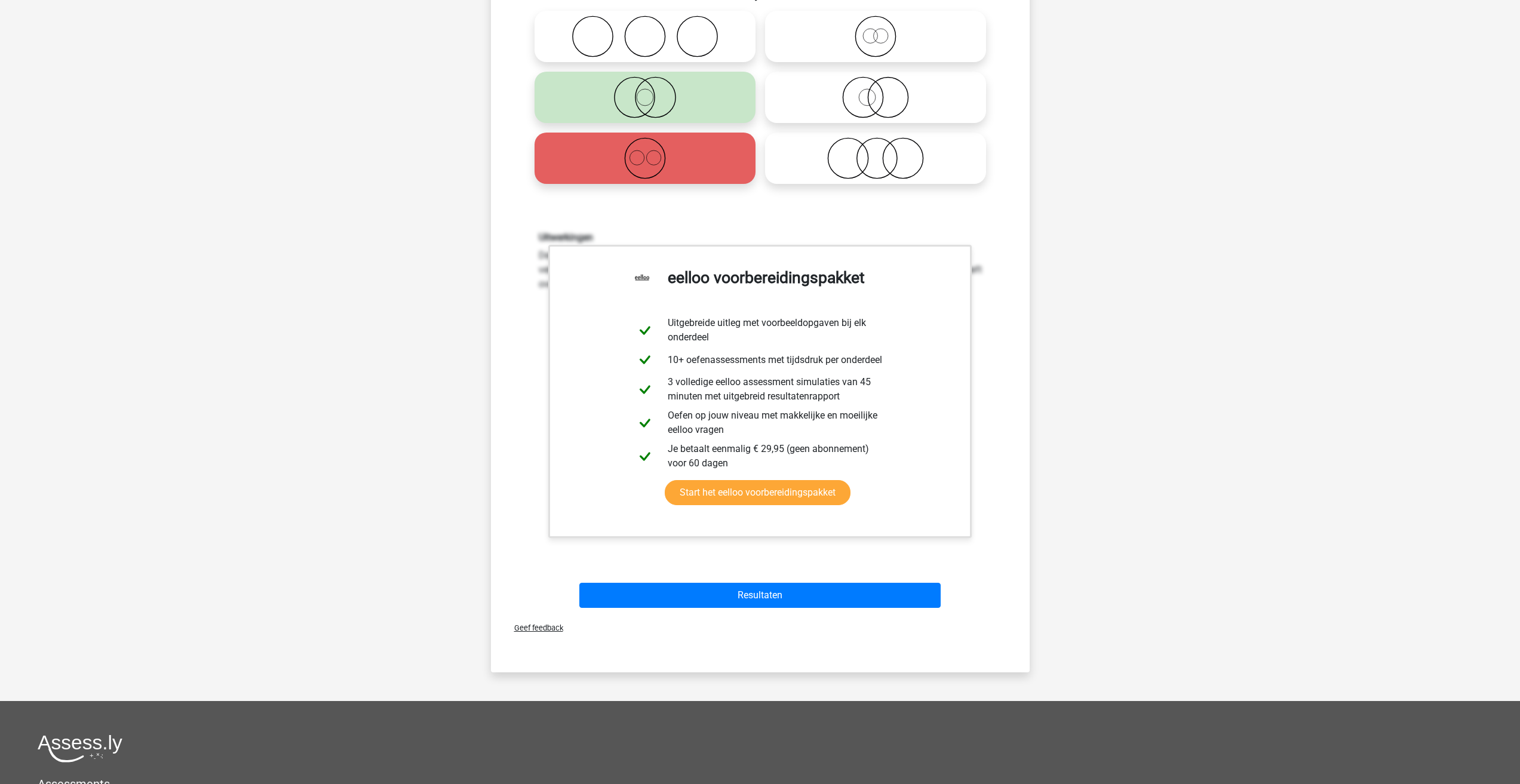
scroll to position [239, 0]
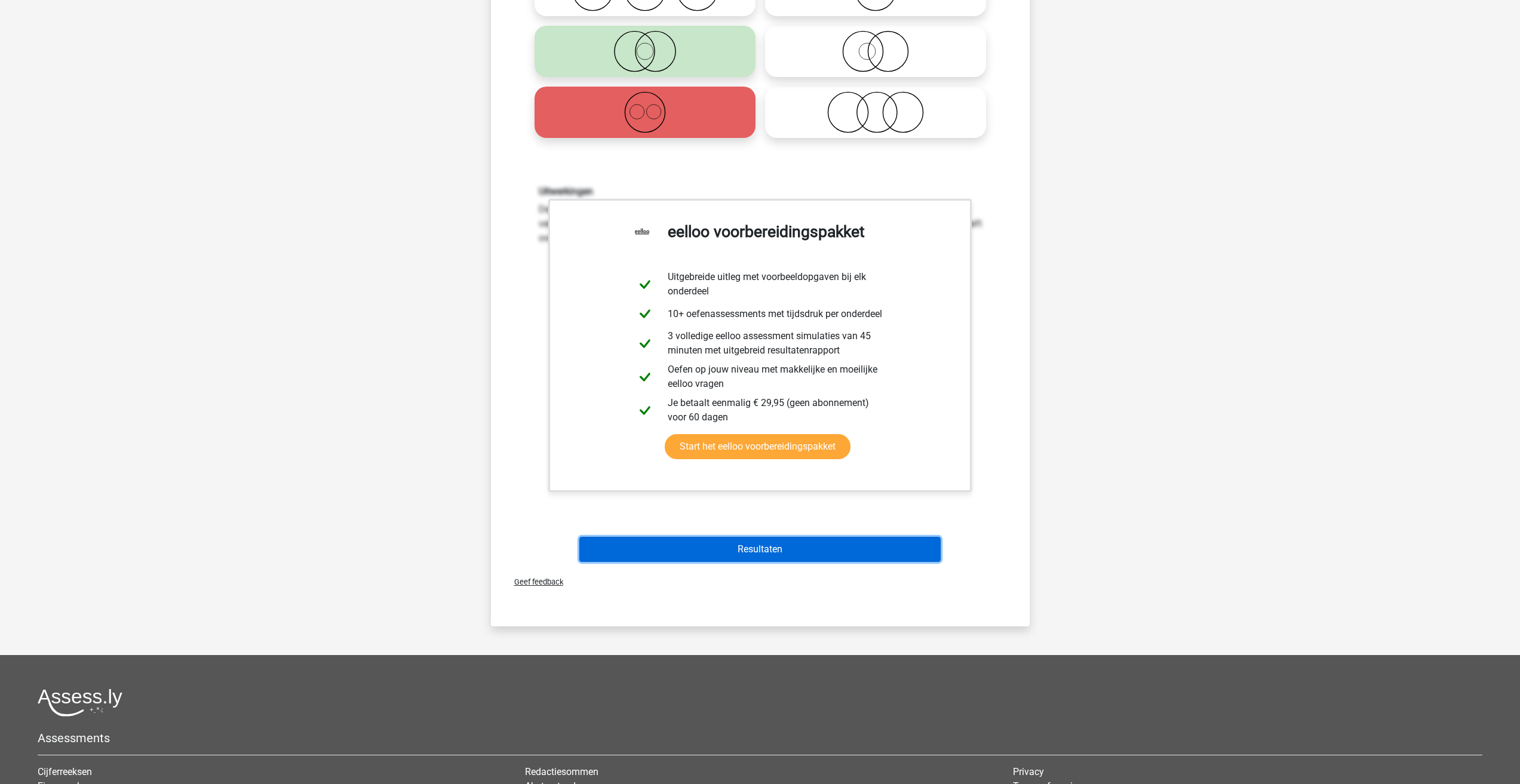
click at [741, 552] on button "Resultaten" at bounding box center [760, 549] width 361 height 25
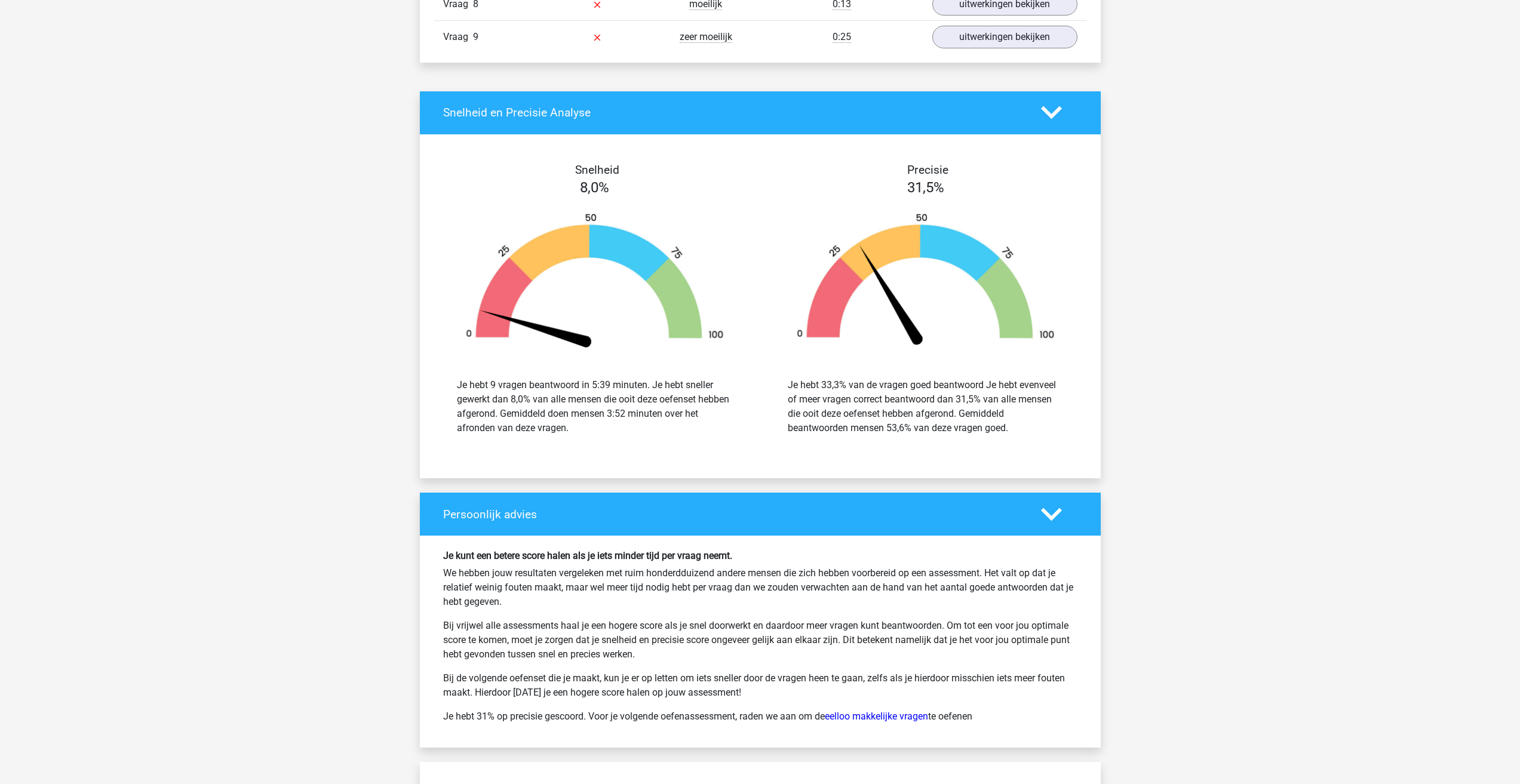
scroll to position [1612, 0]
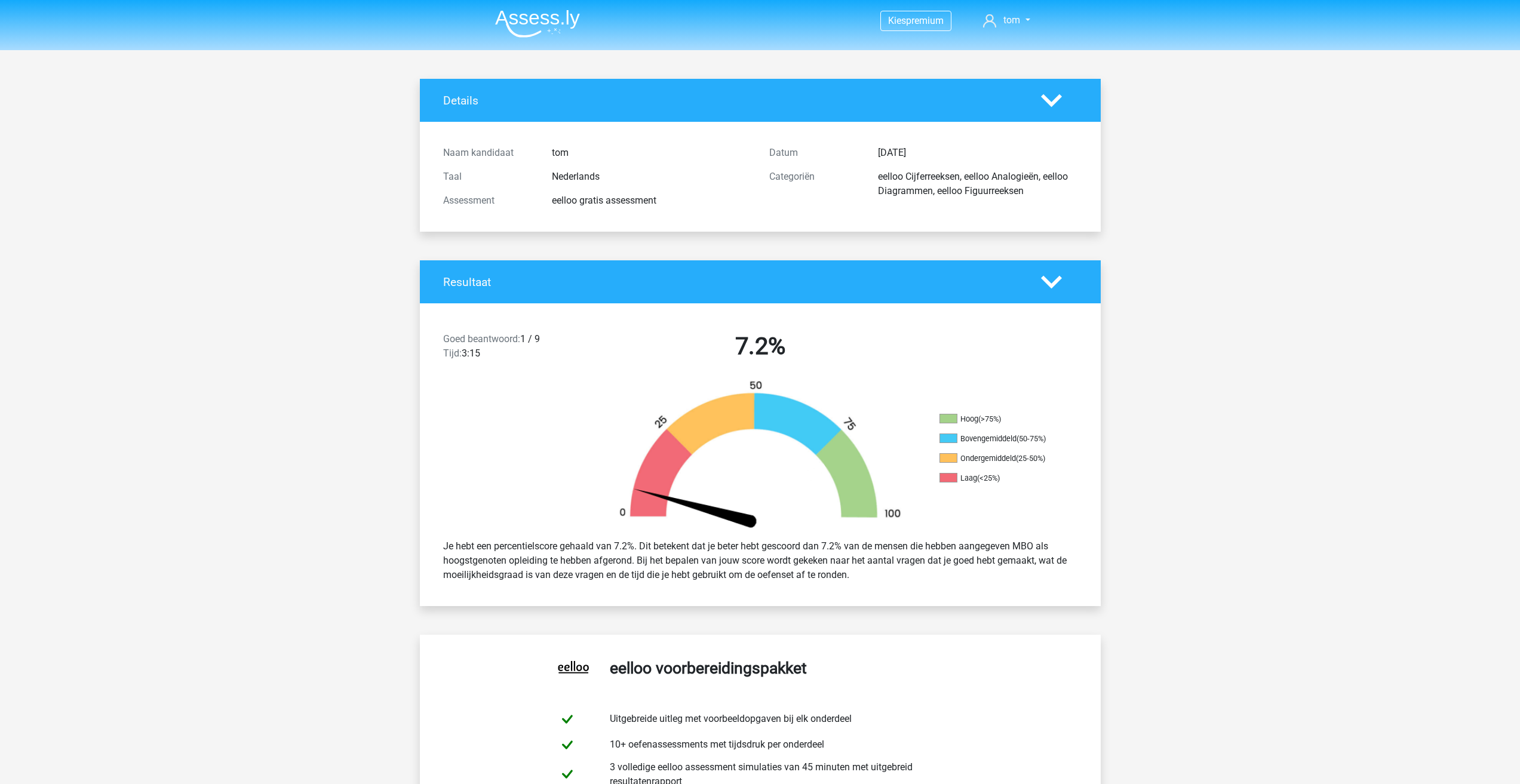
click at [750, 278] on h4 "Resultaat" at bounding box center [733, 282] width 580 height 14
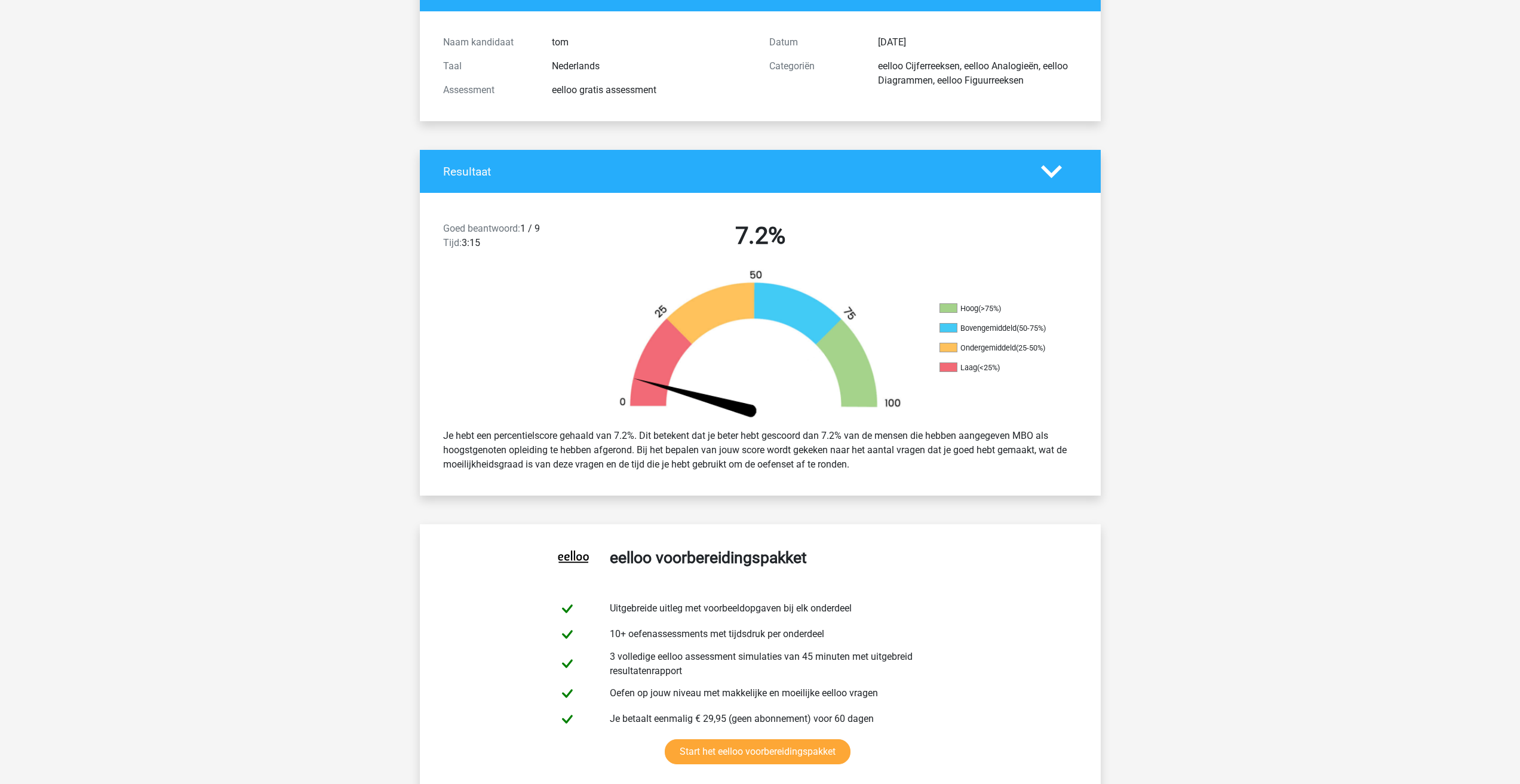
scroll to position [120, 0]
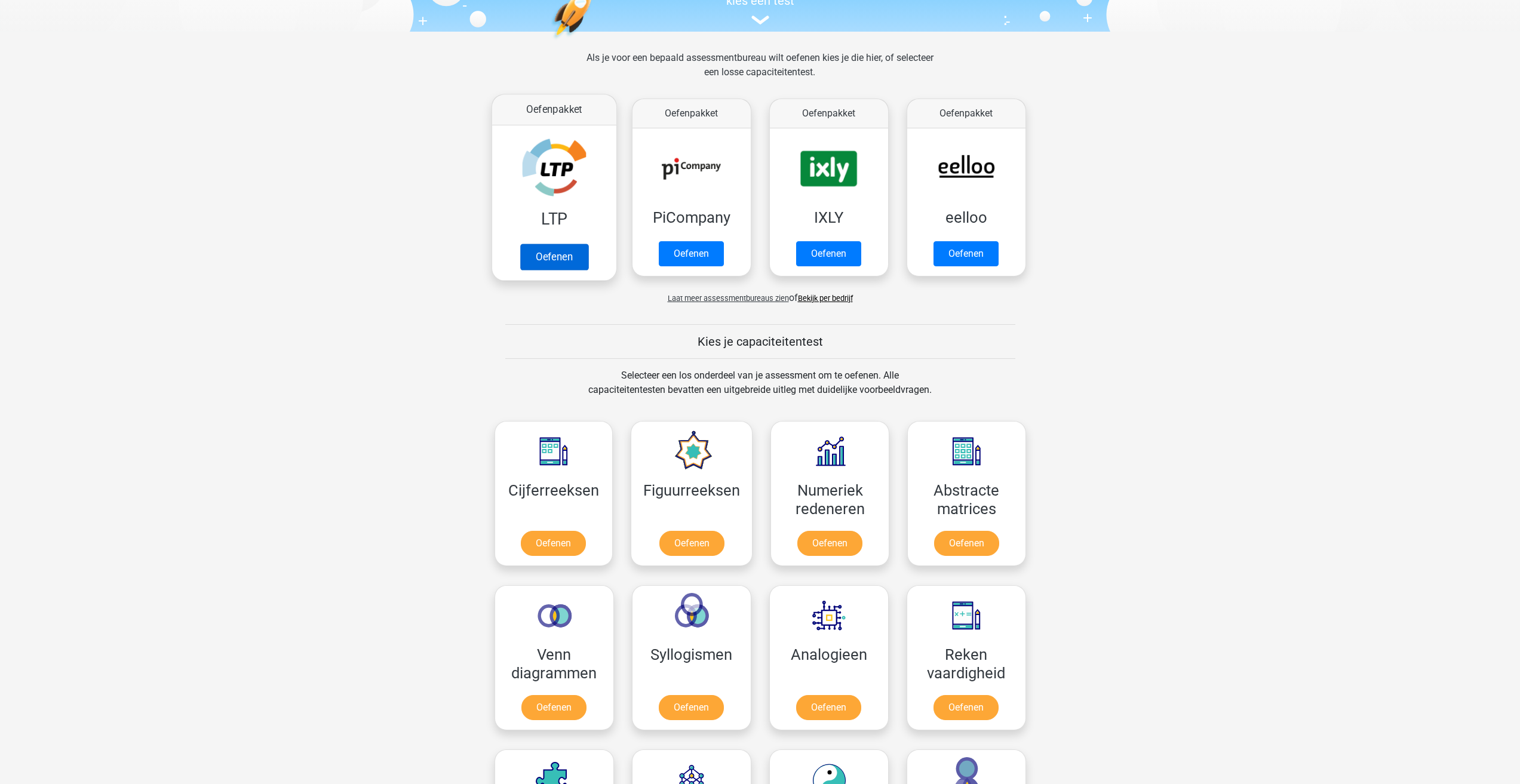
scroll to position [120, 0]
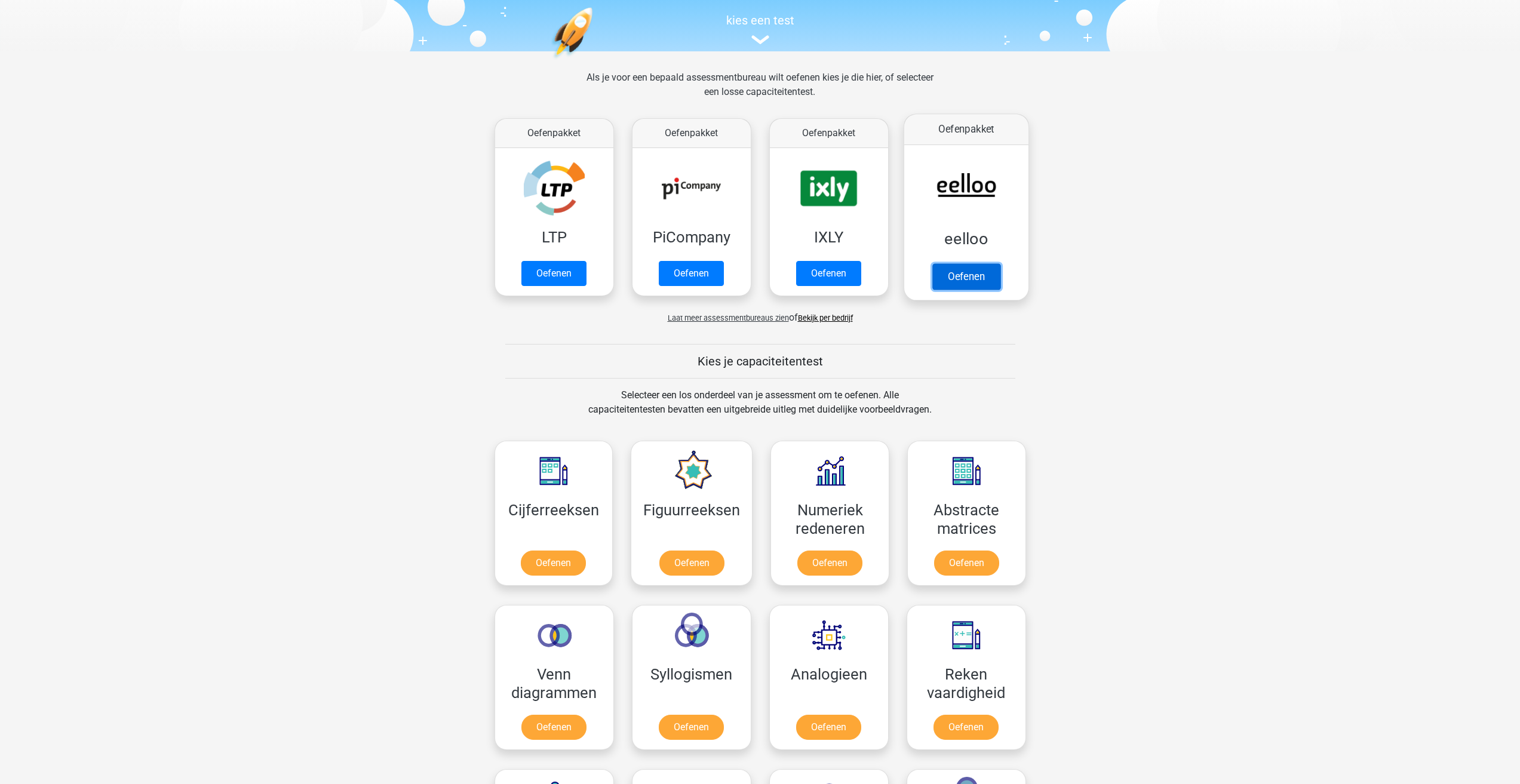
click at [937, 275] on link "Oefenen" at bounding box center [966, 277] width 68 height 26
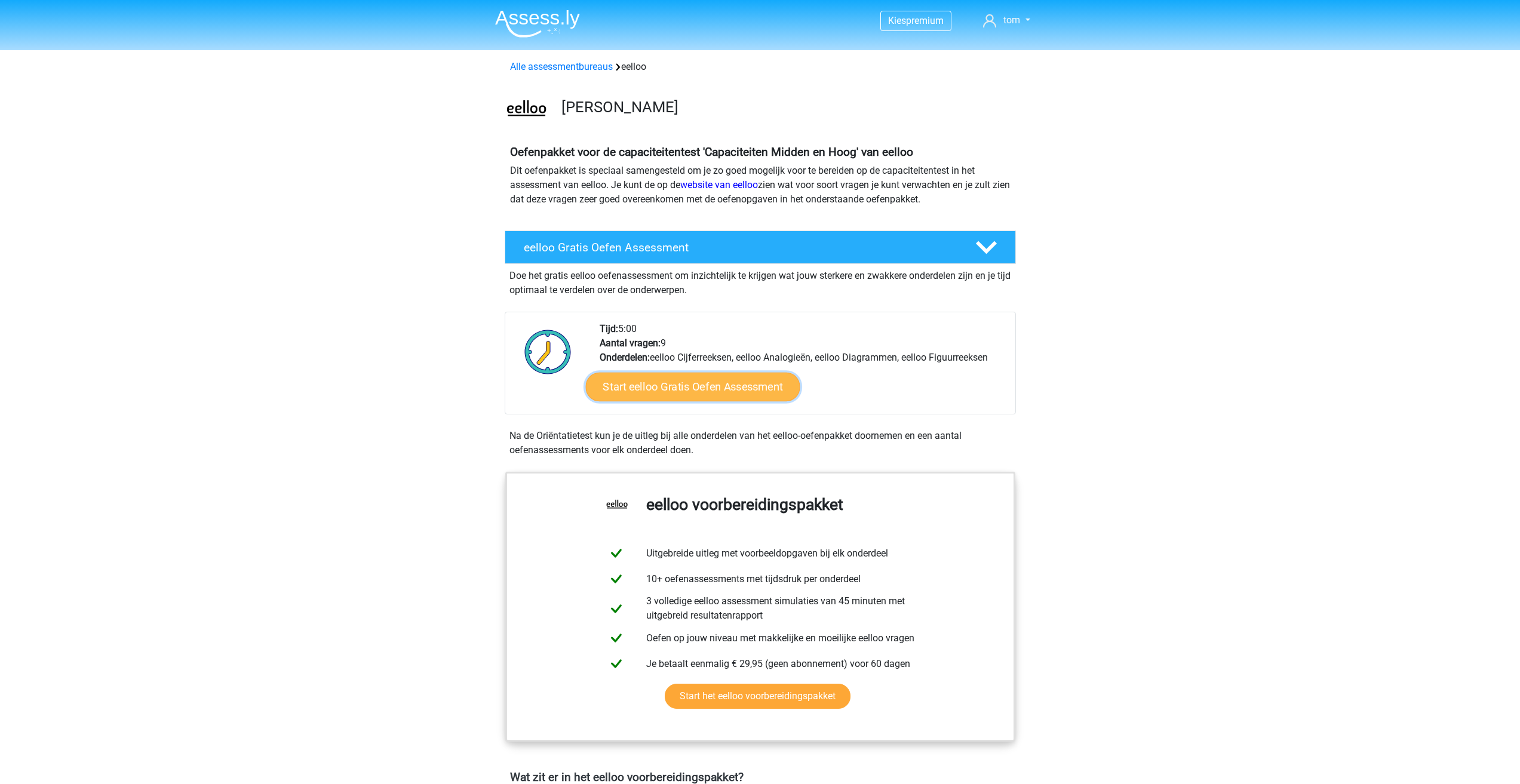
click at [702, 391] on link "Start eelloo Gratis Oefen Assessment" at bounding box center [693, 387] width 215 height 29
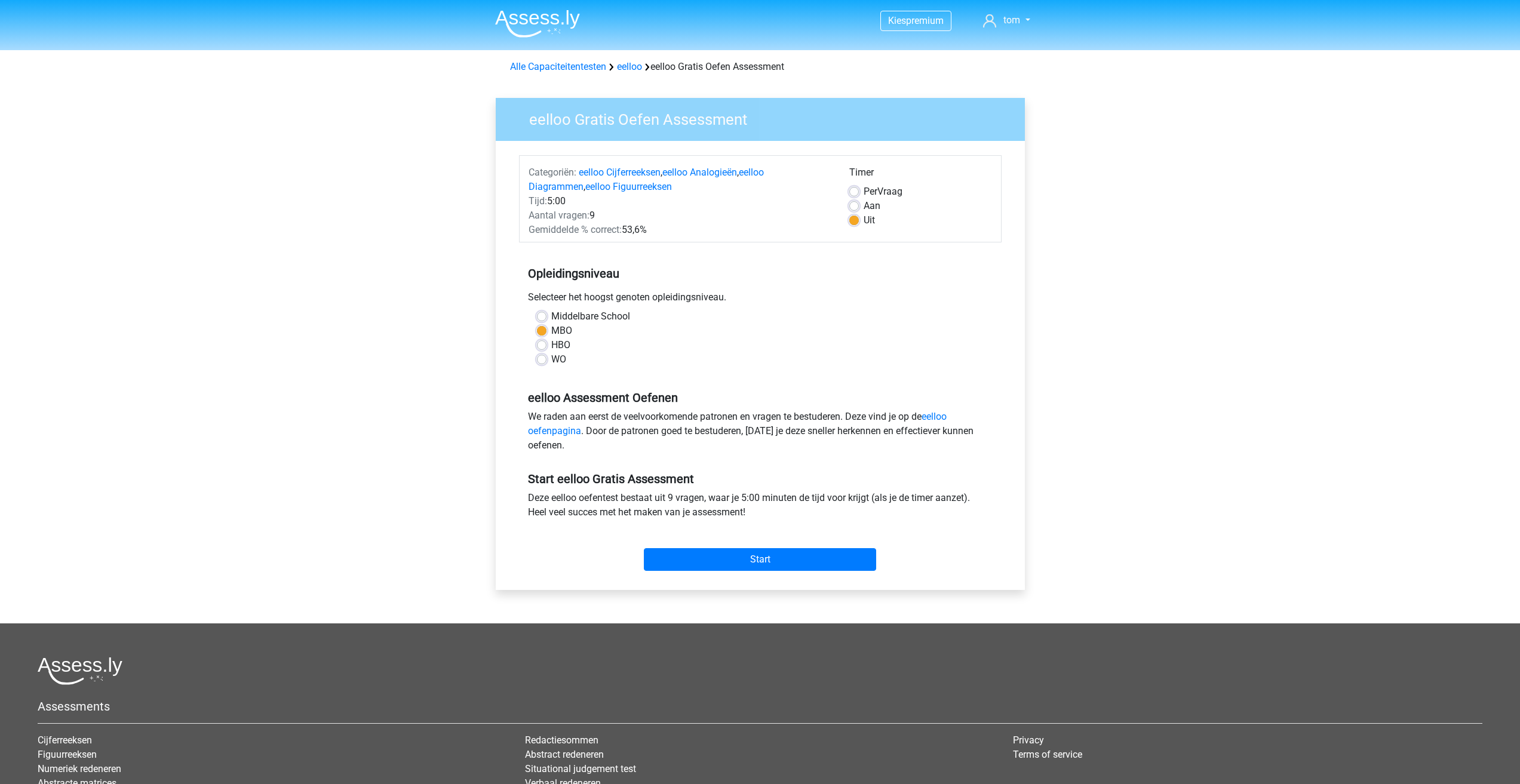
click at [863, 191] on label "Per Vraag" at bounding box center [883, 191] width 39 height 14
click at [855, 191] on input "Per Vraag" at bounding box center [854, 190] width 10 height 12
radio input "true"
click at [684, 564] on input "Start" at bounding box center [760, 559] width 232 height 23
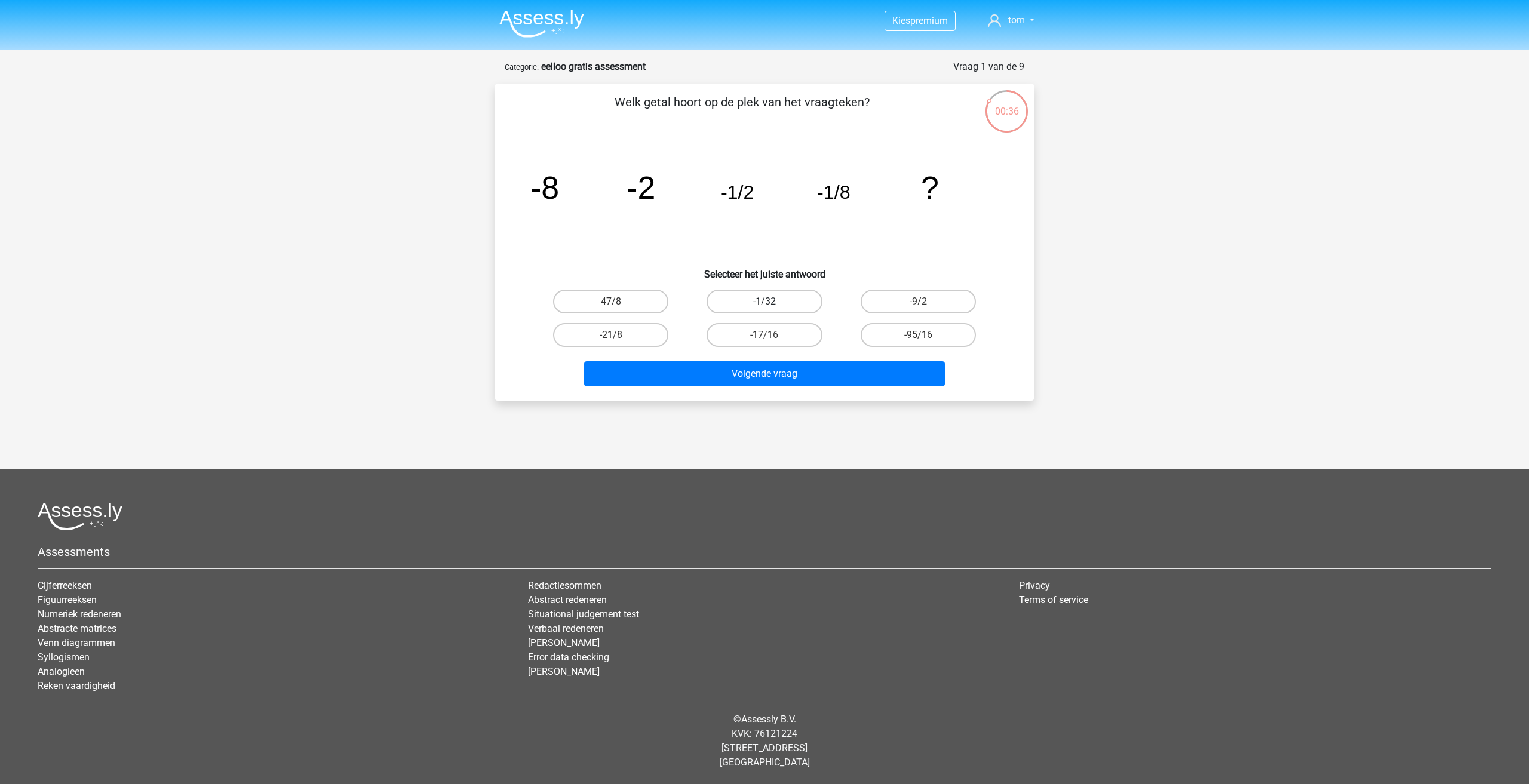
click at [736, 300] on label "-1/32" at bounding box center [764, 301] width 115 height 24
click at [764, 302] on input "-1/32" at bounding box center [768, 305] width 8 height 8
radio input "true"
click at [754, 383] on button "Volgende vraag" at bounding box center [764, 374] width 361 height 25
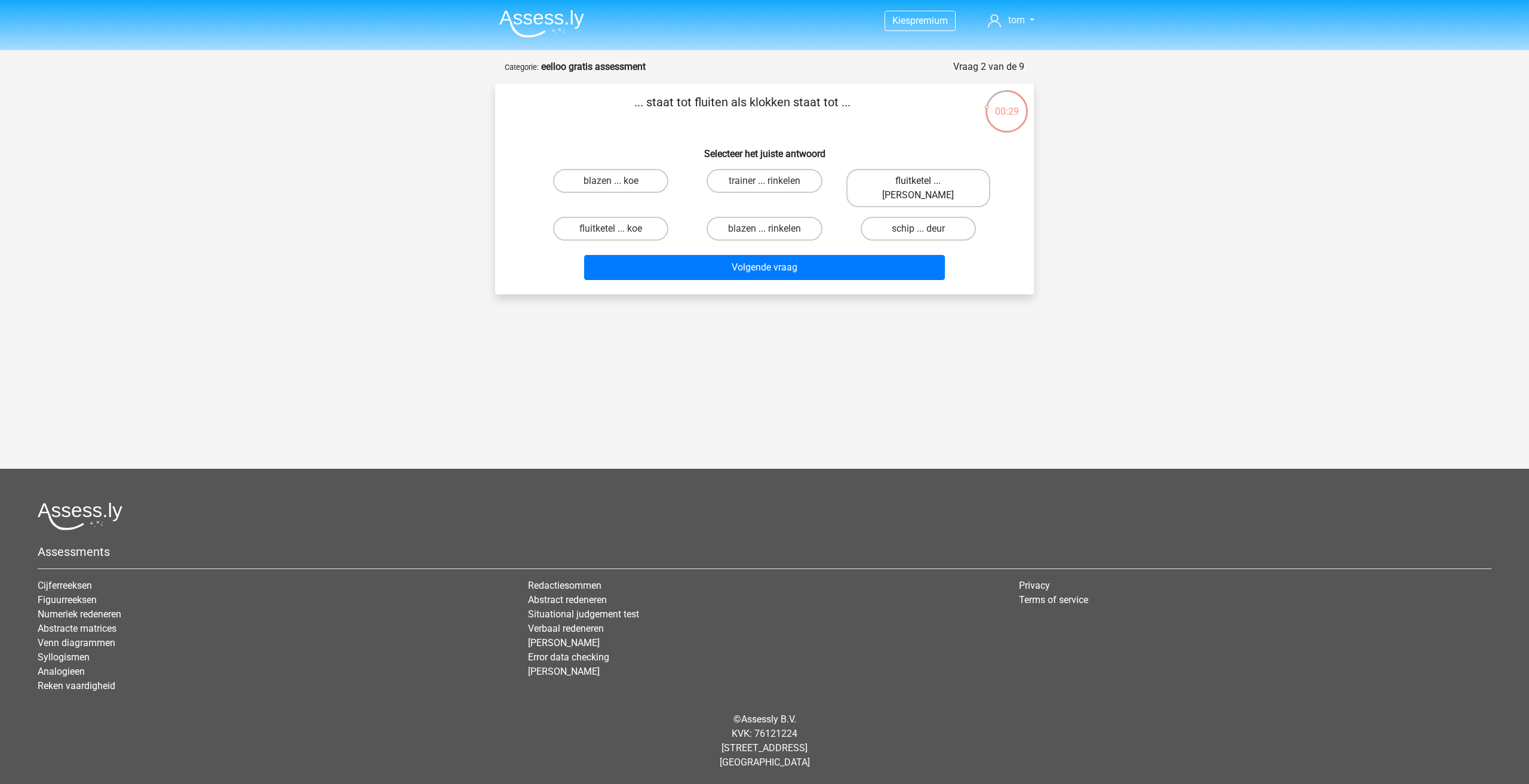
click at [885, 181] on label "fluitketel ... [PERSON_NAME]" at bounding box center [918, 188] width 144 height 38
click at [918, 181] on input "fluitketel ... [PERSON_NAME]" at bounding box center [922, 184] width 8 height 8
radio input "true"
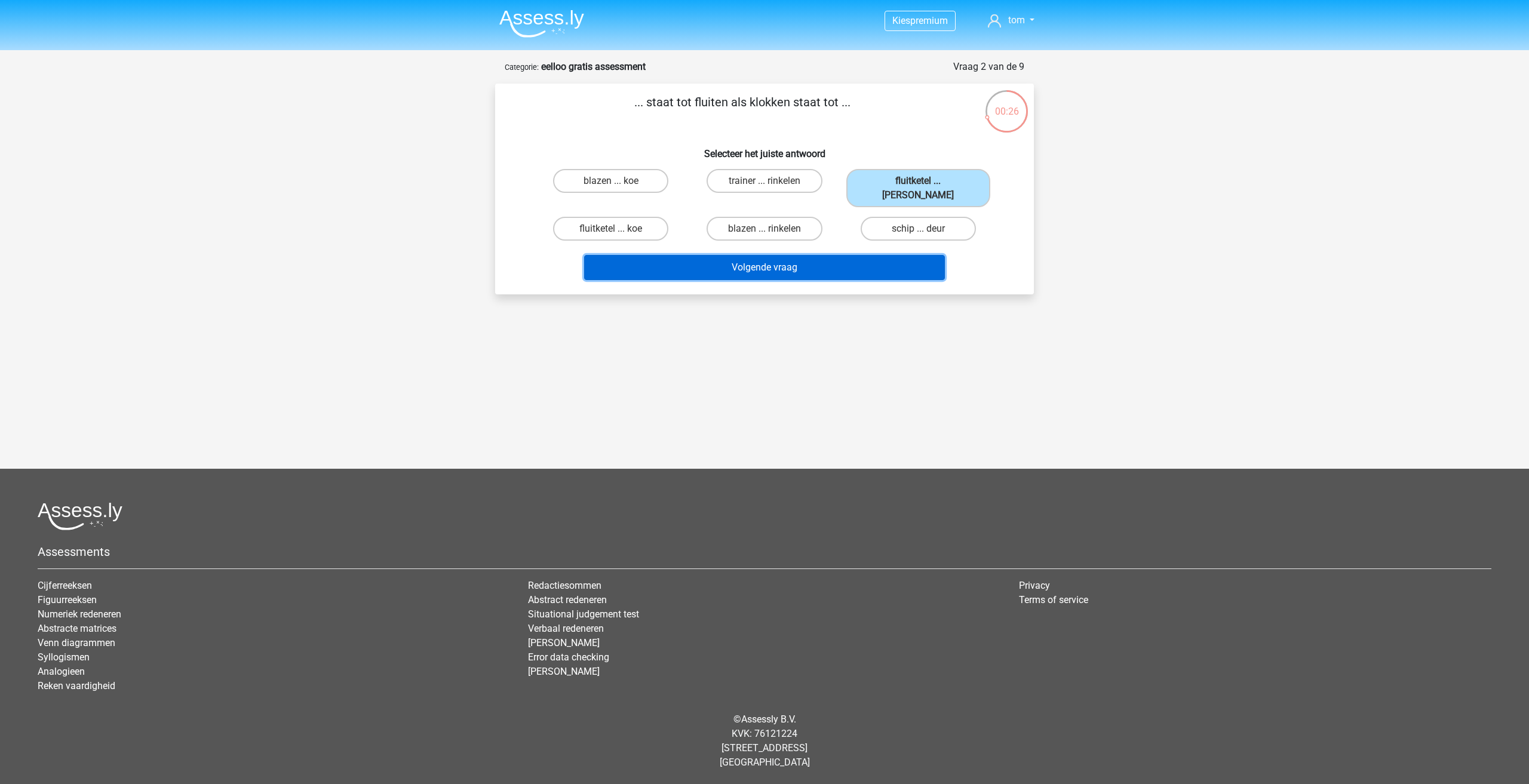
click at [797, 255] on button "Volgende vraag" at bounding box center [764, 267] width 361 height 25
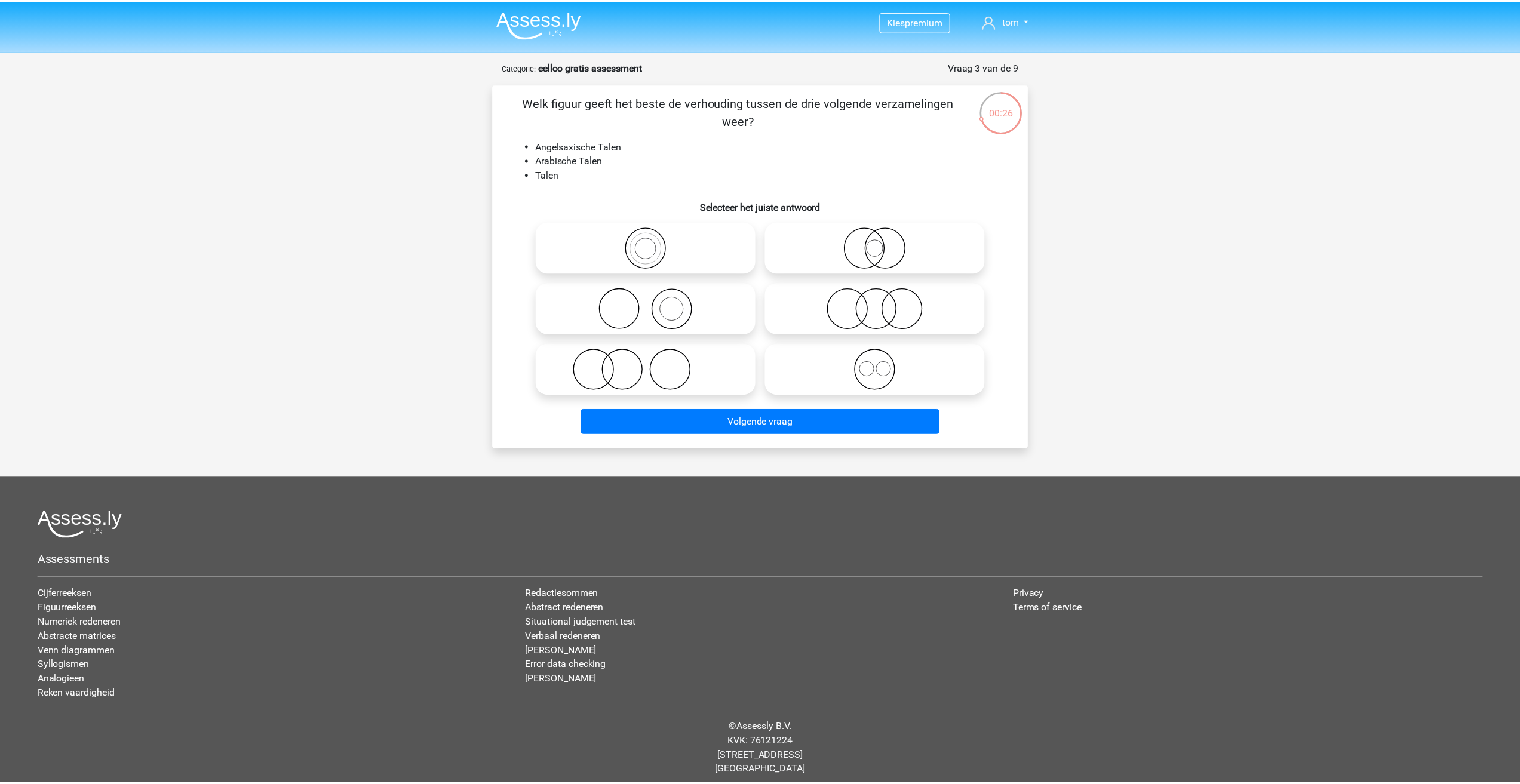
scroll to position [8, 0]
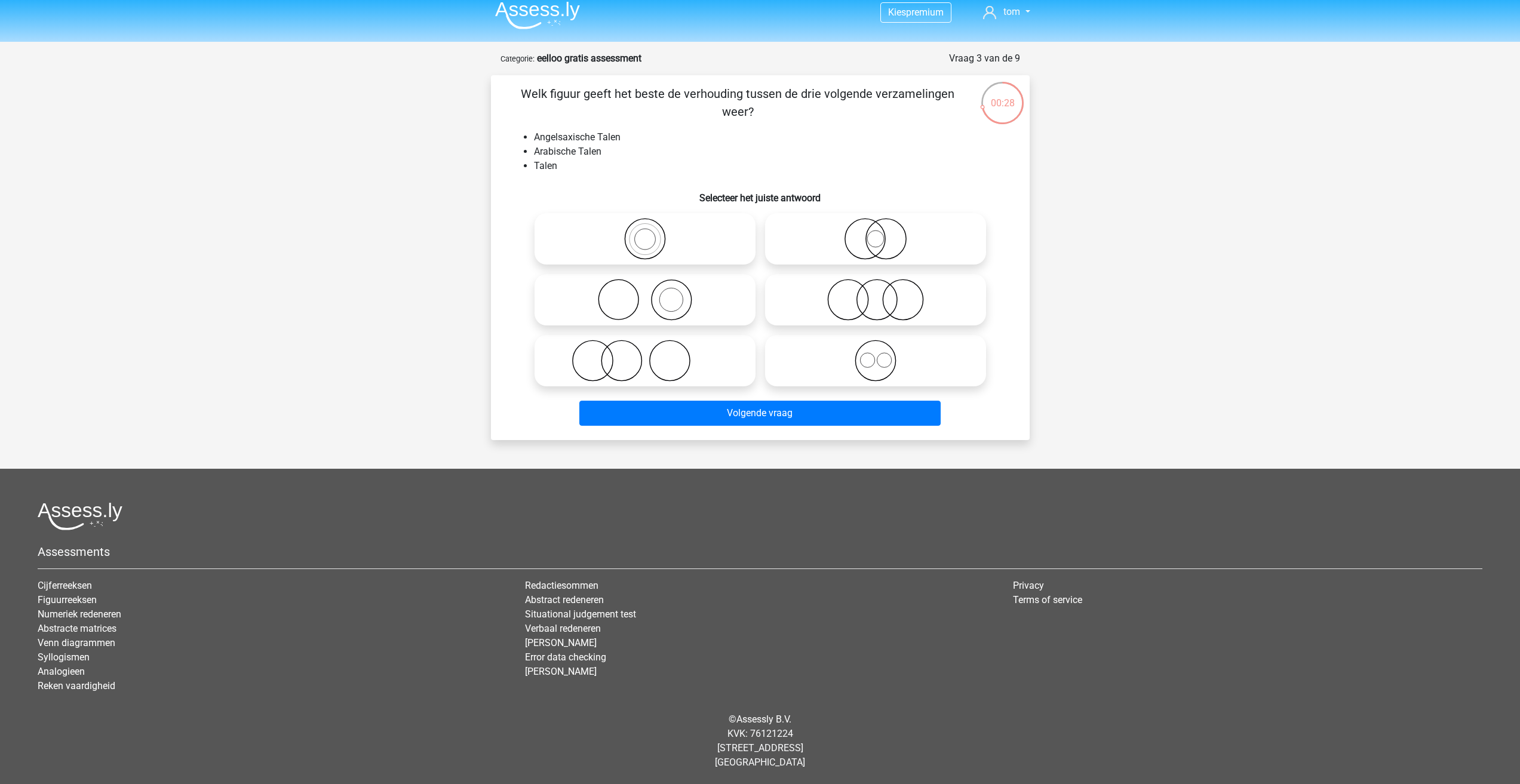
click at [840, 363] on icon at bounding box center [876, 361] width 212 height 42
click at [876, 354] on input "radio" at bounding box center [879, 350] width 8 height 8
radio input "true"
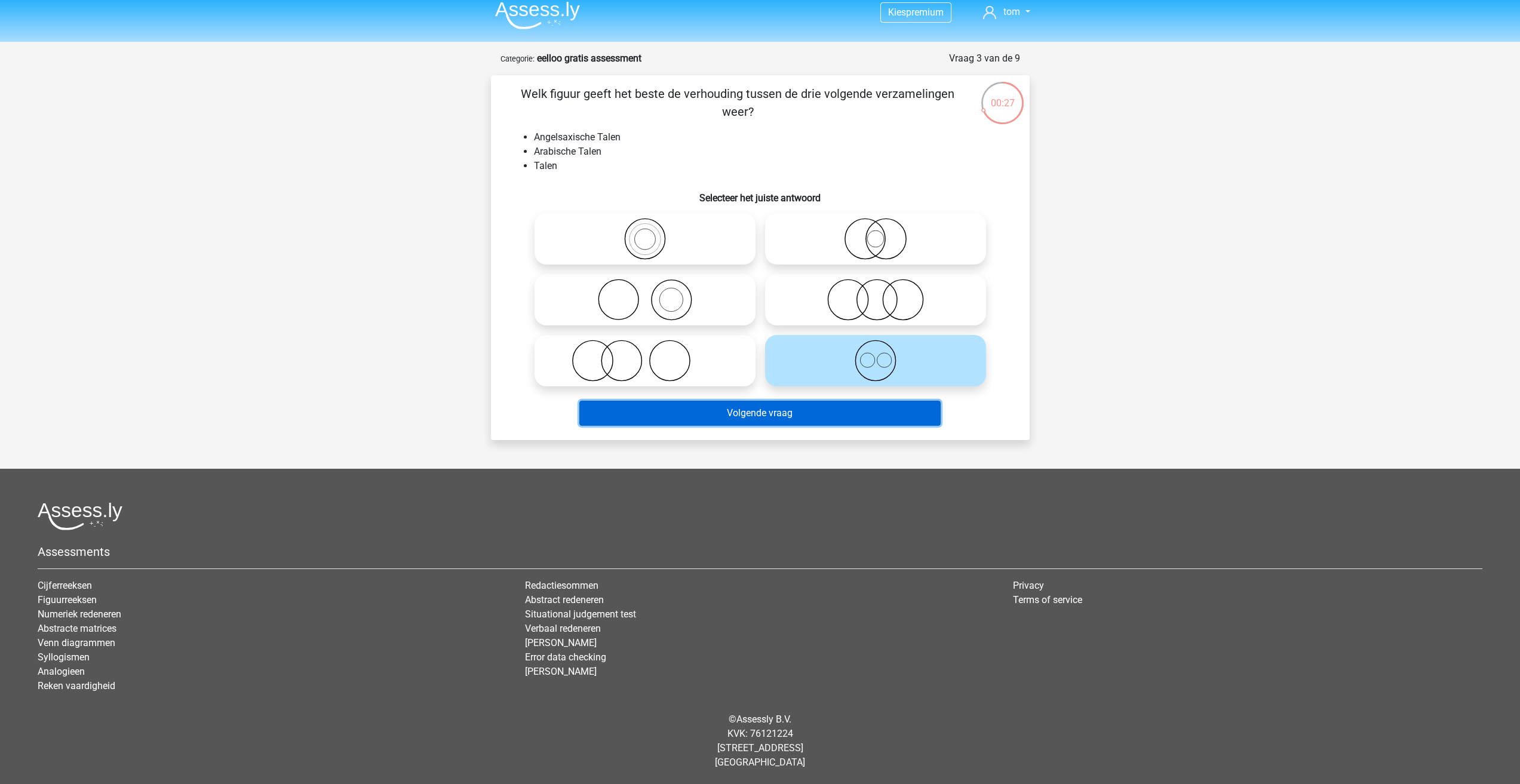
click at [725, 412] on button "Volgende vraag" at bounding box center [760, 413] width 361 height 25
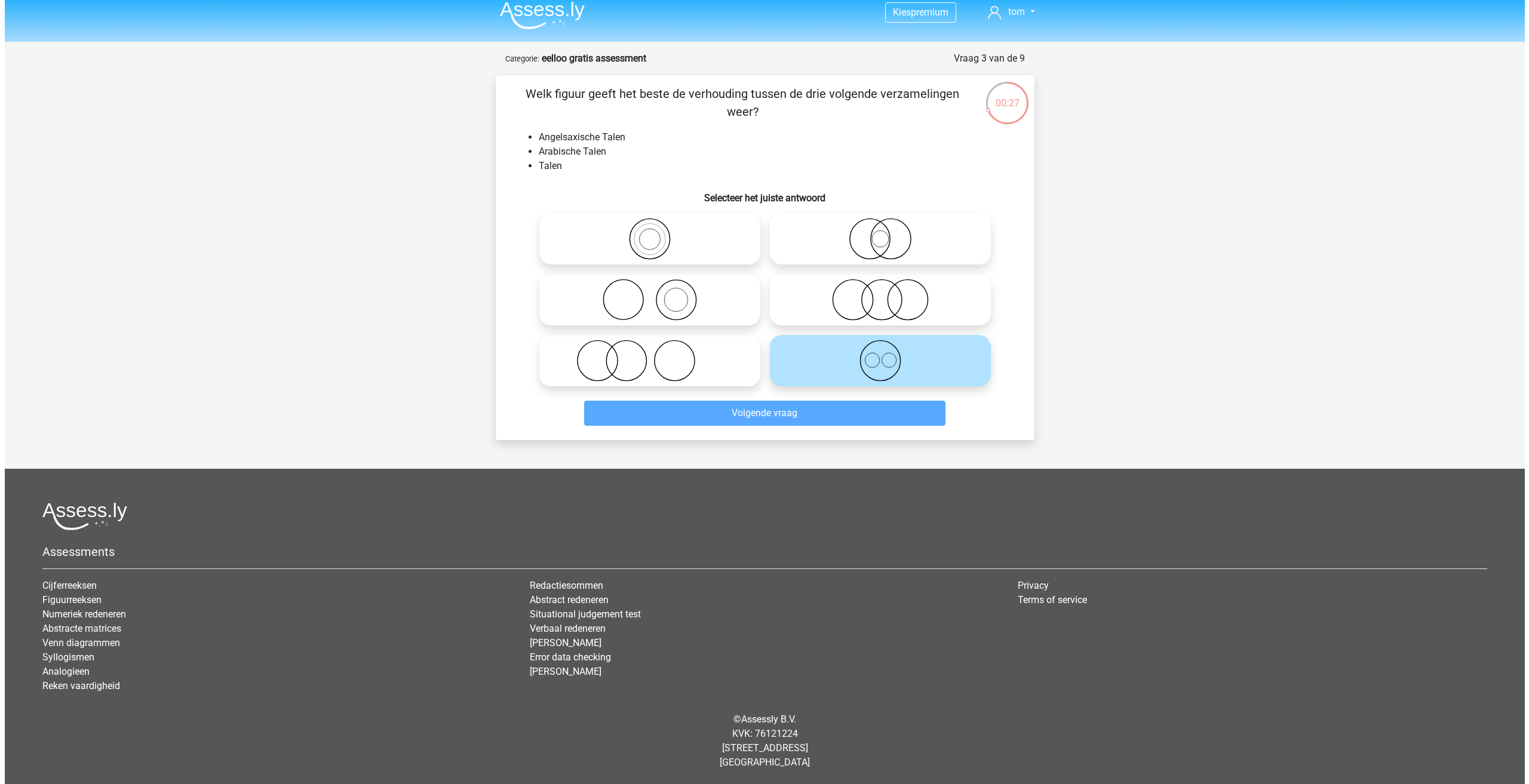
scroll to position [0, 0]
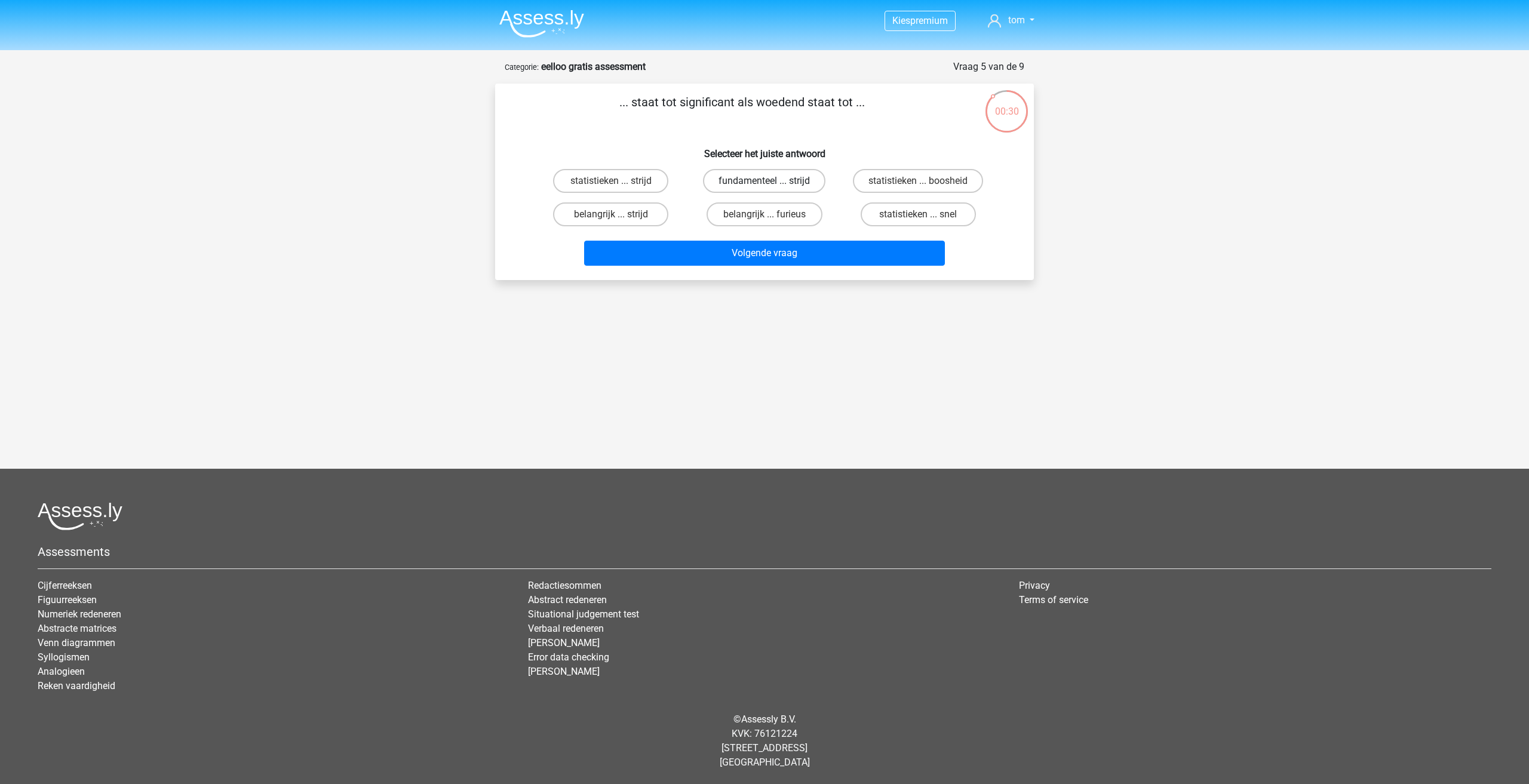
drag, startPoint x: 779, startPoint y: 176, endPoint x: 773, endPoint y: 170, distance: 8.5
drag, startPoint x: 773, startPoint y: 170, endPoint x: 523, endPoint y: 332, distance: 297.9
click at [523, 333] on div "Kies premium tom [EMAIL_ADDRESS][DOMAIN_NAME]" at bounding box center [764, 312] width 1529 height 624
click at [771, 212] on label "belangrijk ... furieus" at bounding box center [764, 214] width 115 height 24
click at [771, 214] on input "belangrijk ... furieus" at bounding box center [768, 218] width 8 height 8
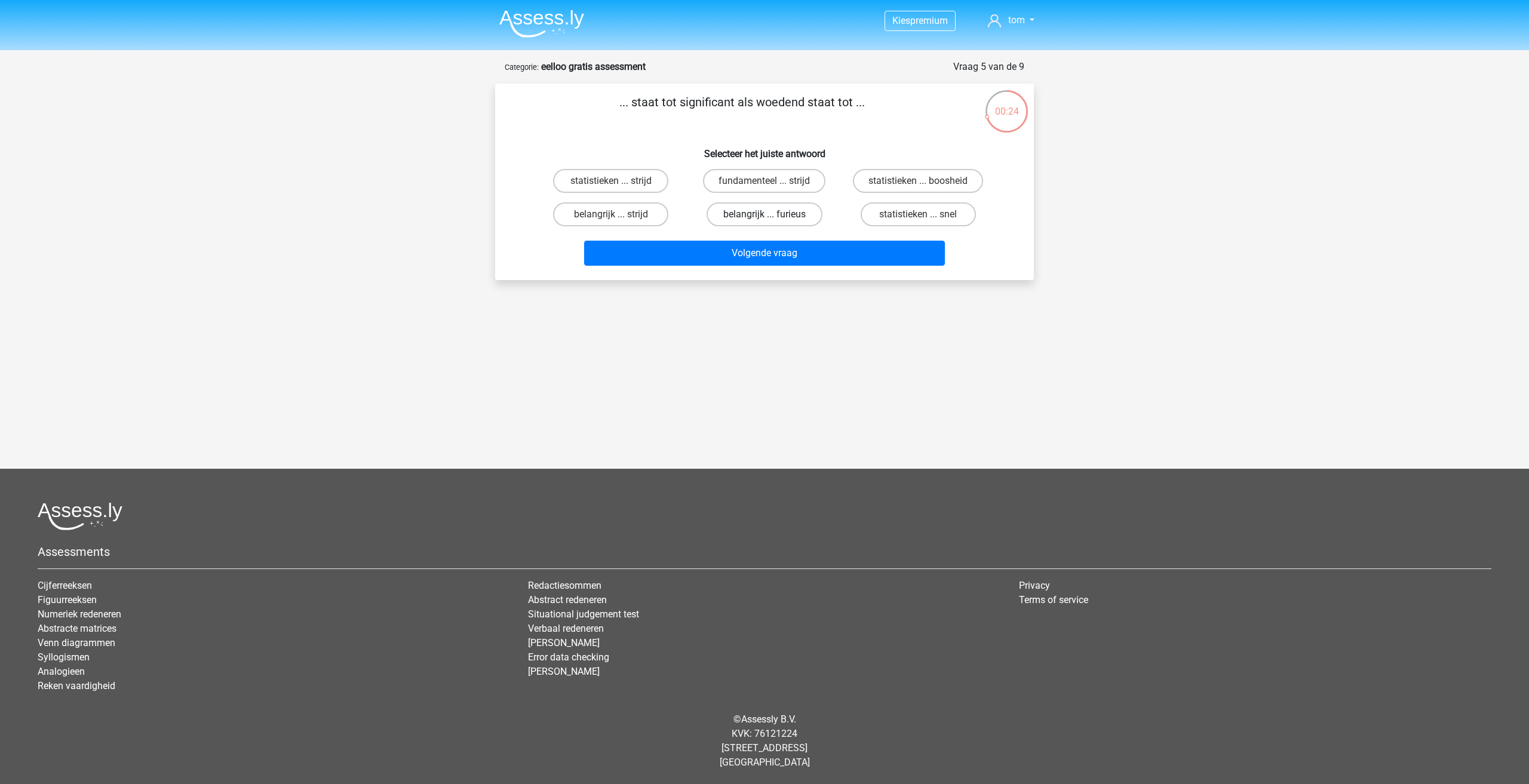
radio input "true"
click at [792, 268] on div "Volgende vraag" at bounding box center [764, 255] width 461 height 30
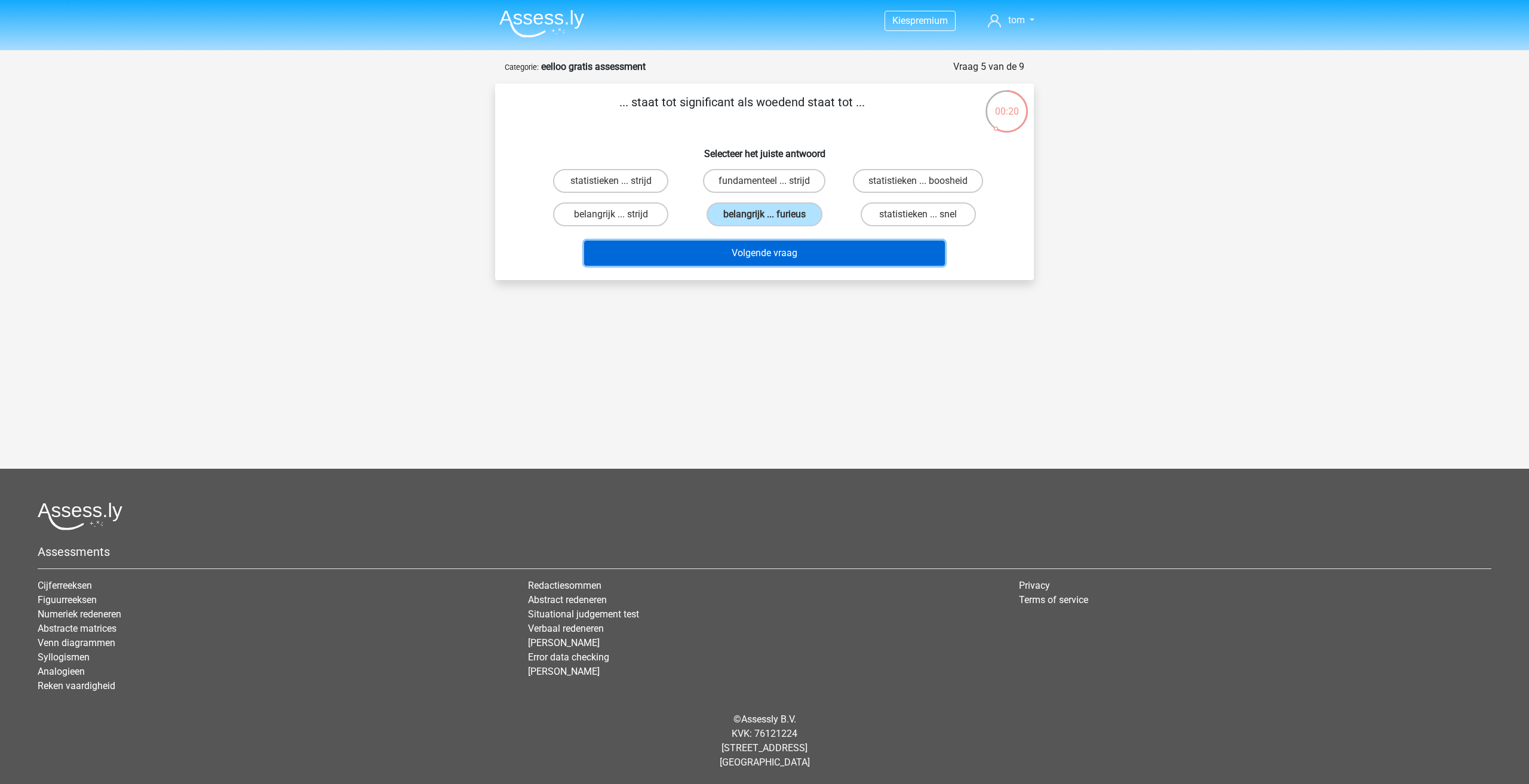
click at [781, 251] on button "Volgende vraag" at bounding box center [764, 253] width 361 height 25
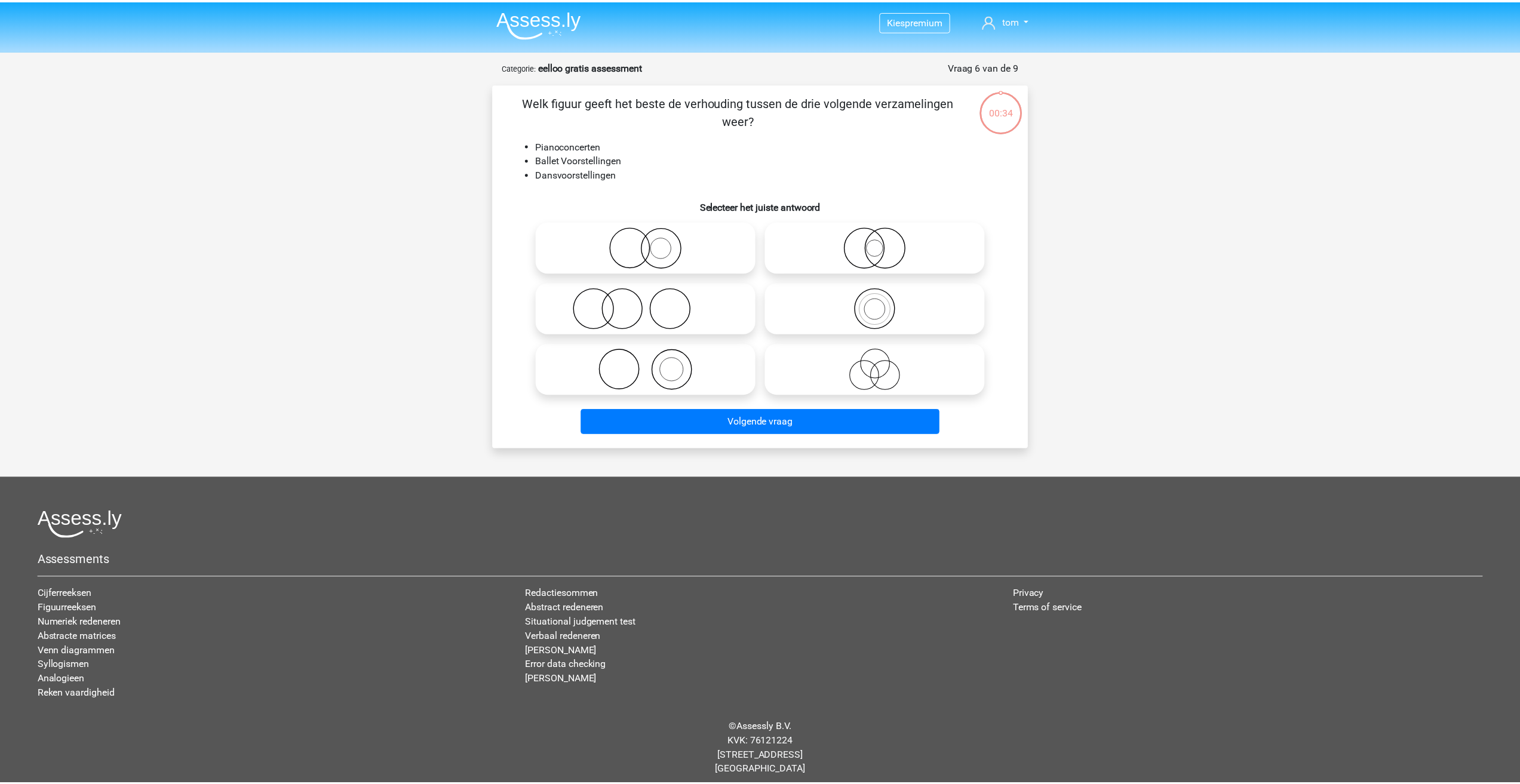
scroll to position [8, 0]
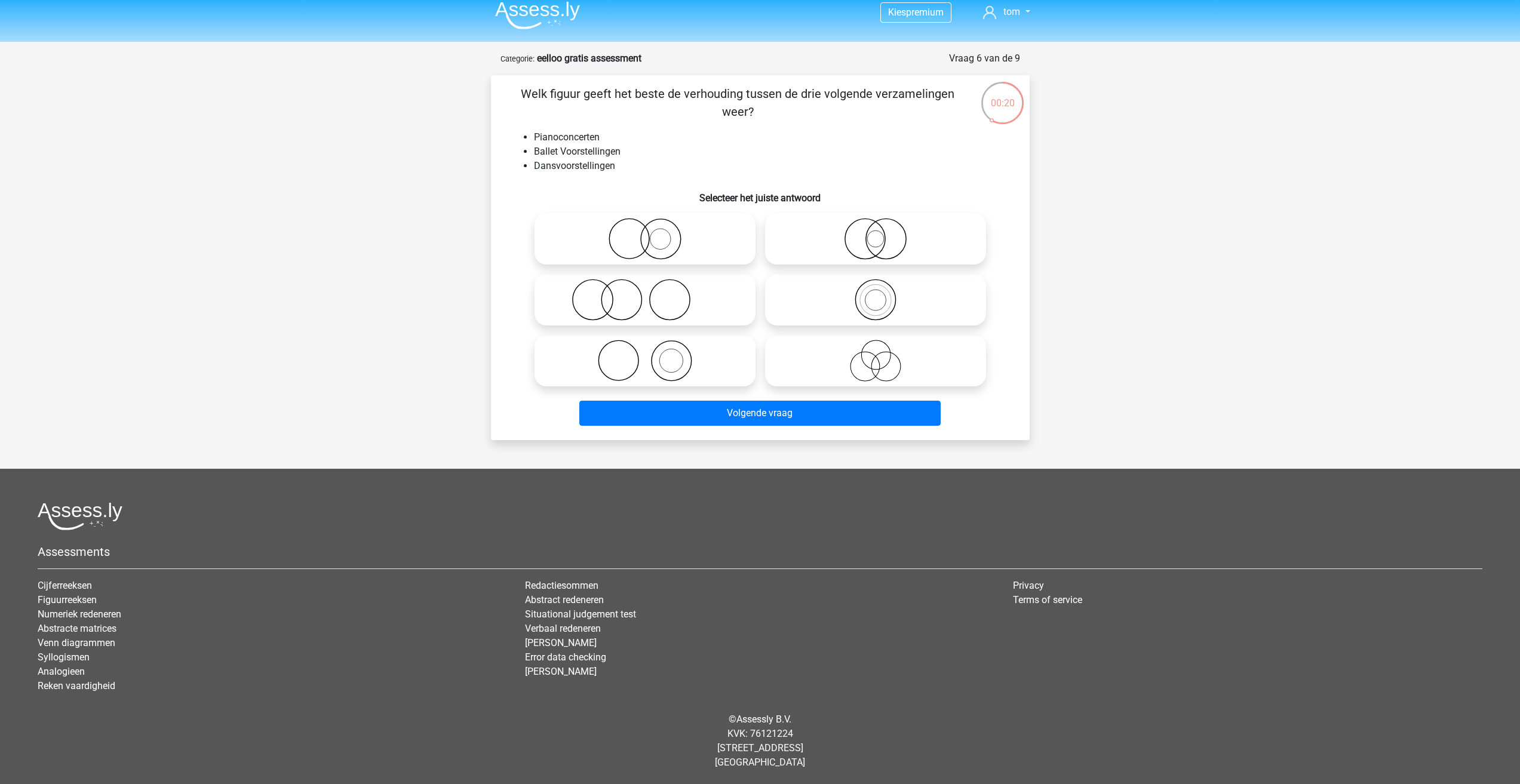
click at [801, 233] on icon at bounding box center [876, 238] width 212 height 42
click at [876, 233] on input "radio" at bounding box center [879, 229] width 8 height 8
radio input "true"
click at [679, 238] on icon at bounding box center [646, 238] width 212 height 42
click at [653, 233] on input "radio" at bounding box center [648, 229] width 8 height 8
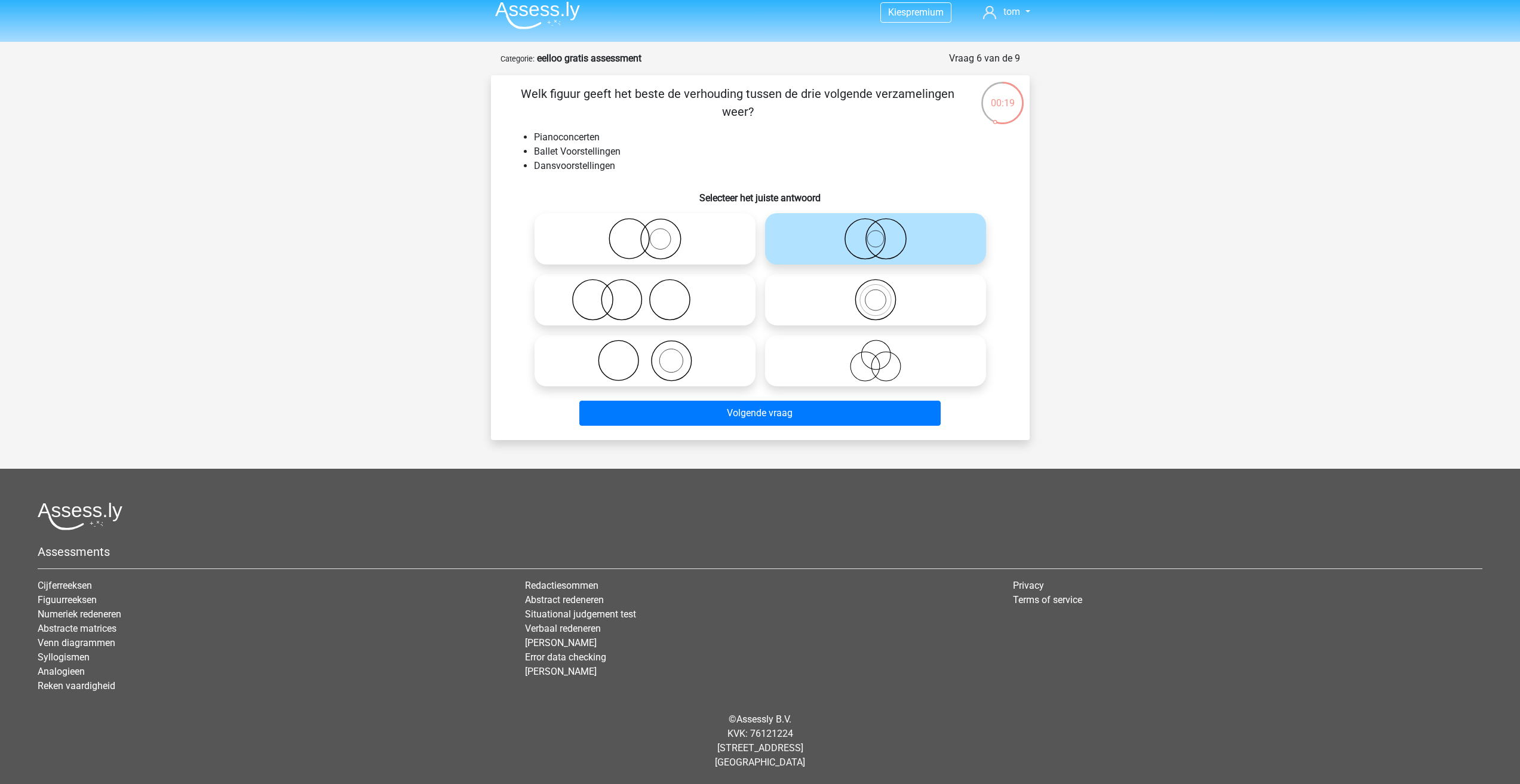
radio input "true"
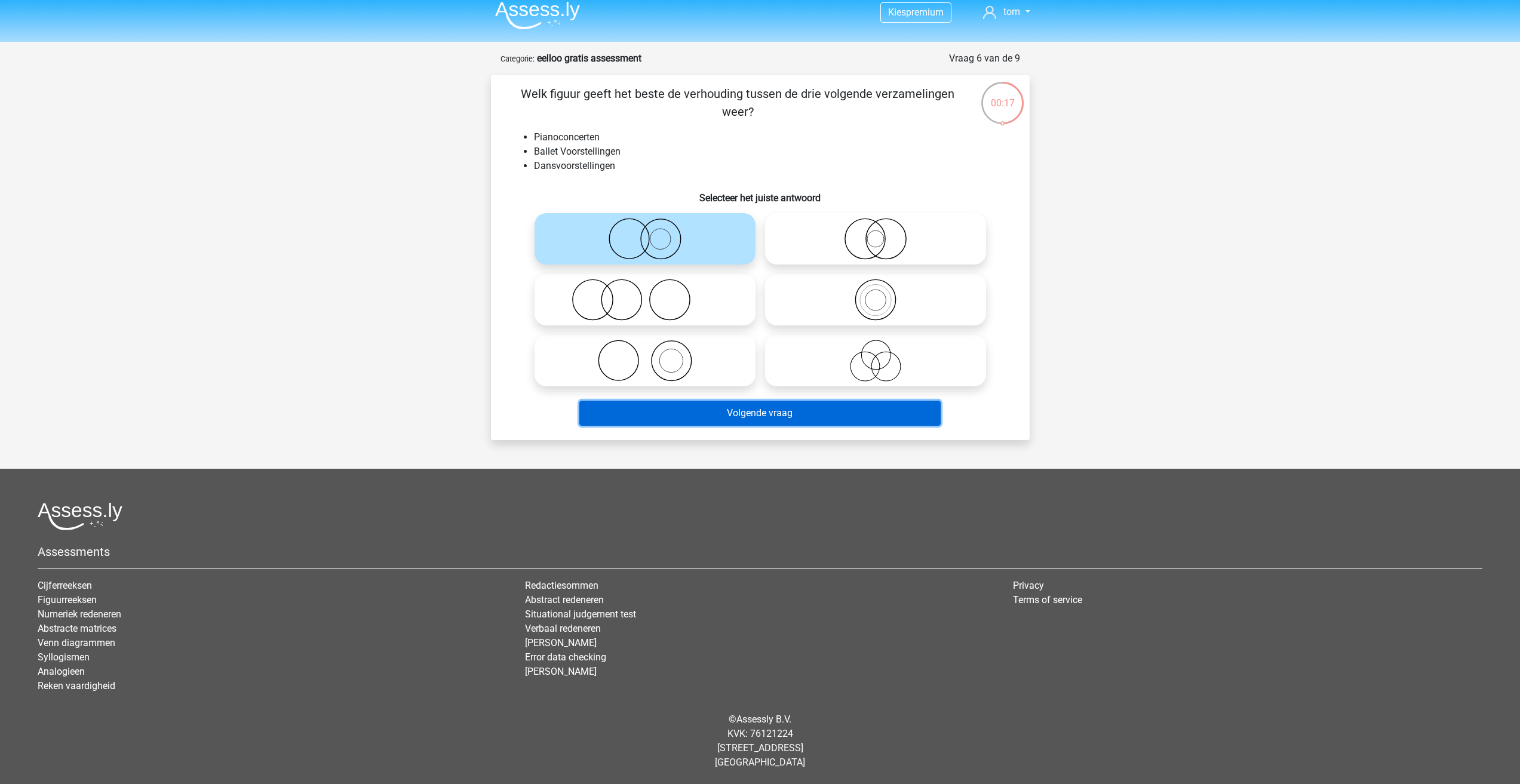
click at [709, 409] on button "Volgende vraag" at bounding box center [760, 413] width 361 height 25
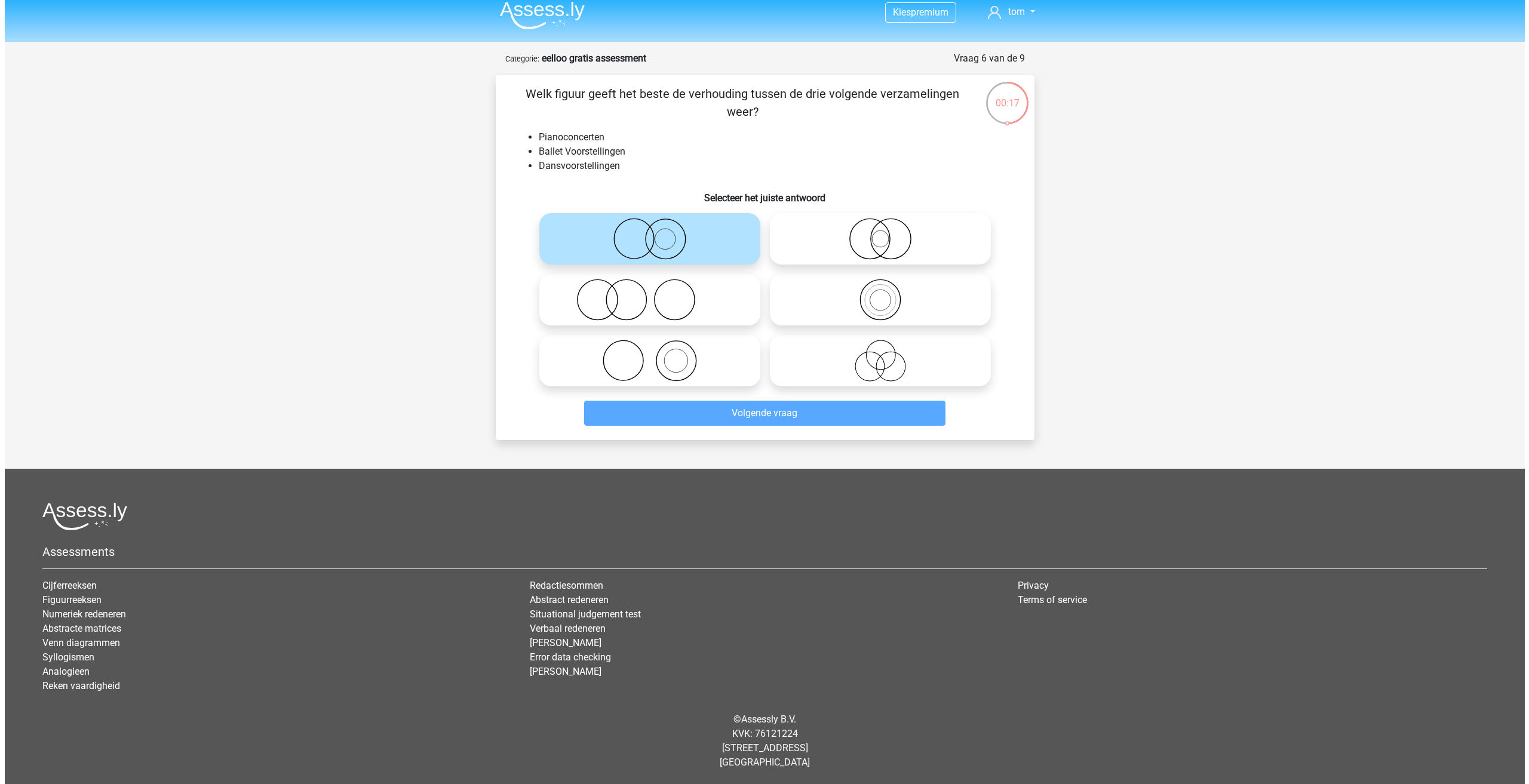
scroll to position [0, 0]
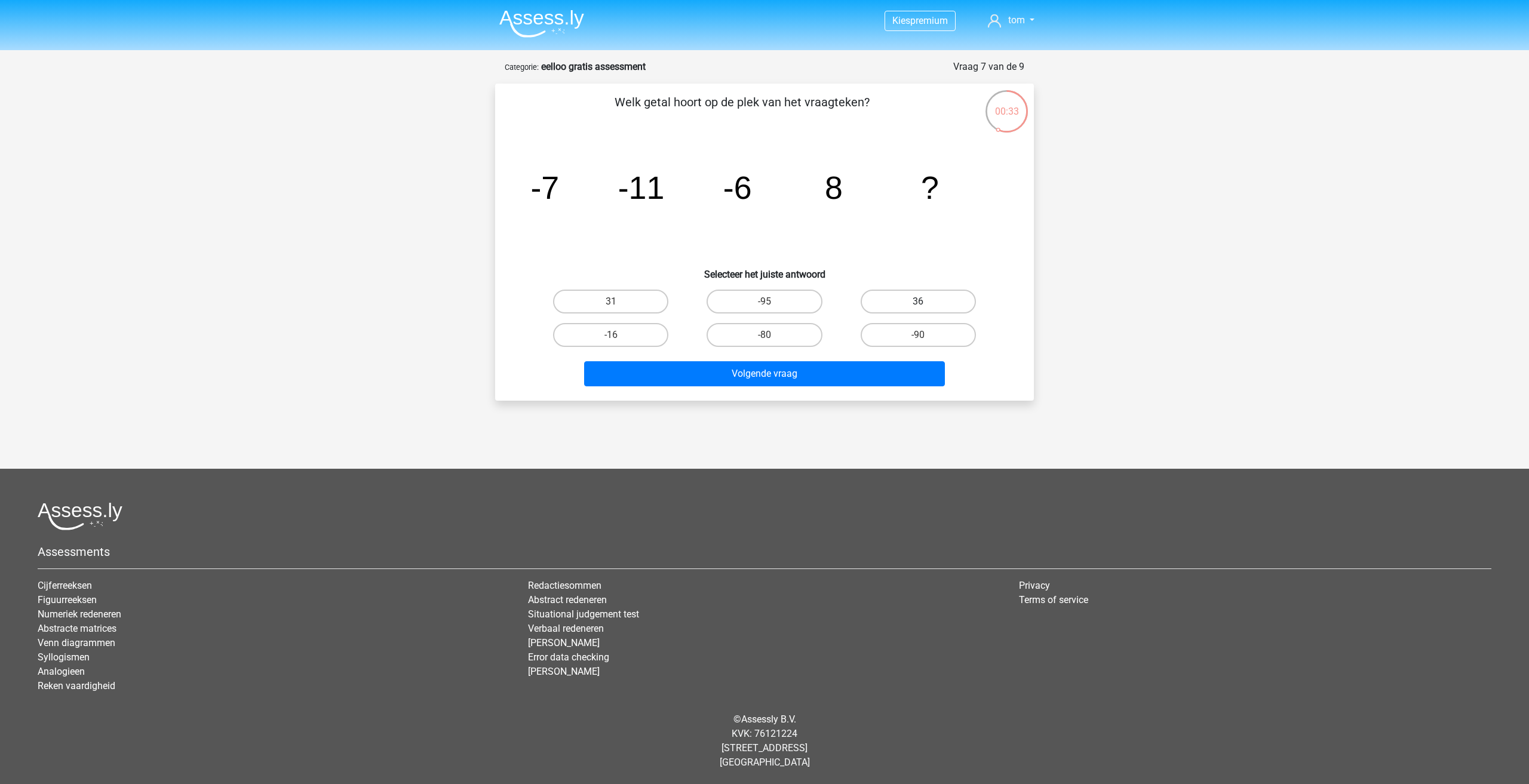
click at [893, 307] on label "36" at bounding box center [918, 301] width 115 height 24
click at [918, 307] on input "36" at bounding box center [922, 305] width 8 height 8
radio input "true"
click at [640, 302] on label "31" at bounding box center [611, 301] width 115 height 24
click at [619, 302] on input "31" at bounding box center [614, 305] width 8 height 8
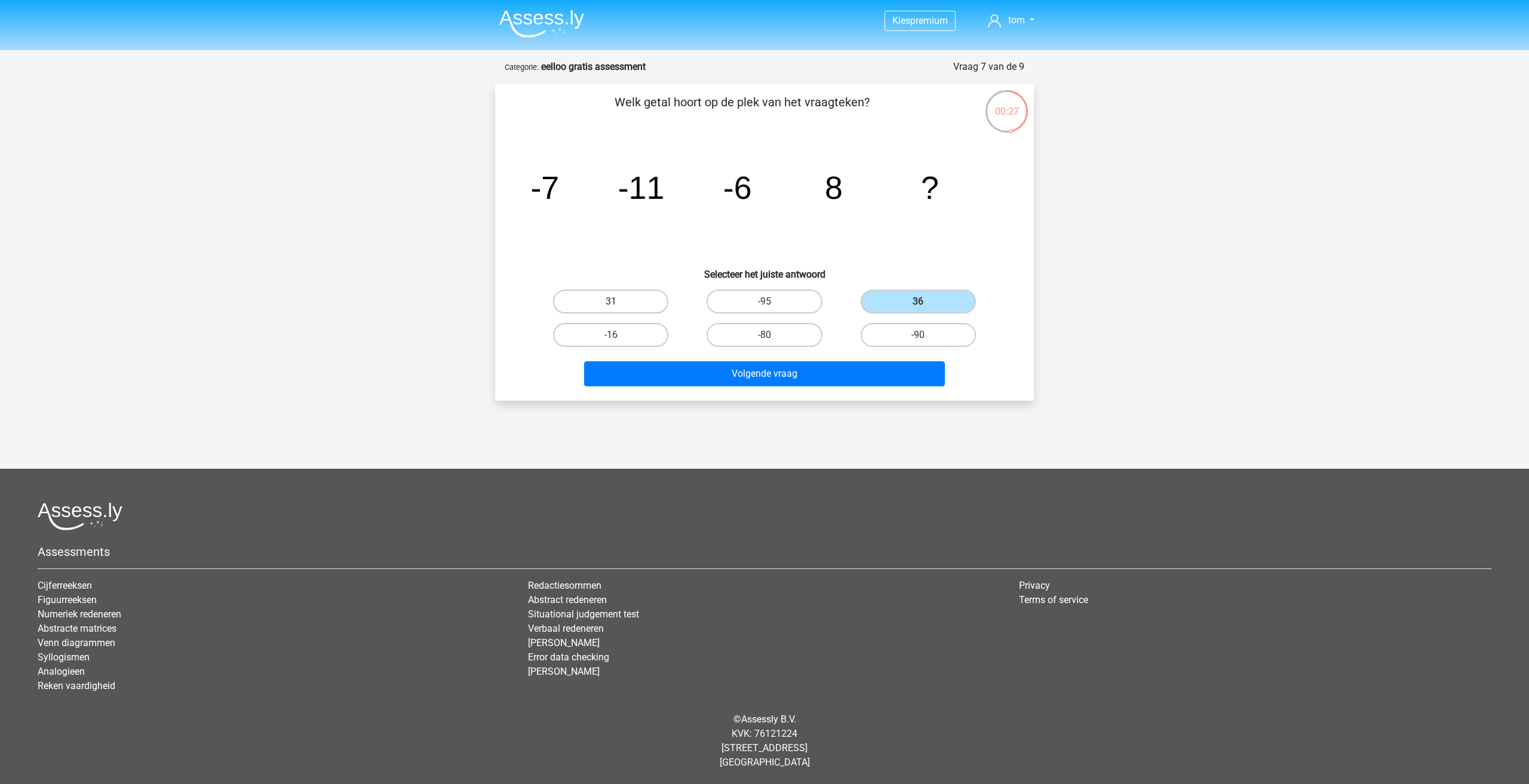
radio input "true"
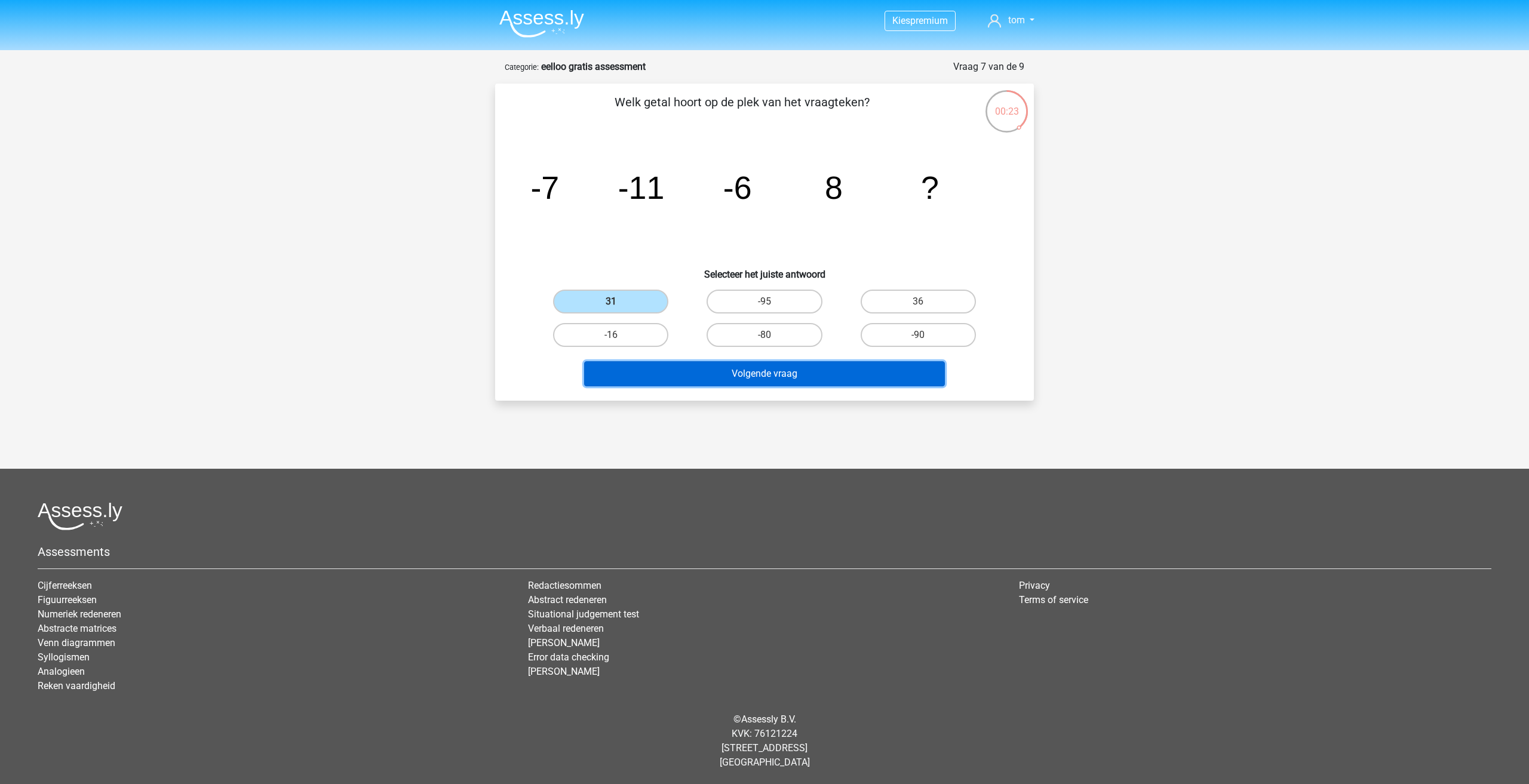
click at [730, 376] on button "Volgende vraag" at bounding box center [764, 374] width 361 height 25
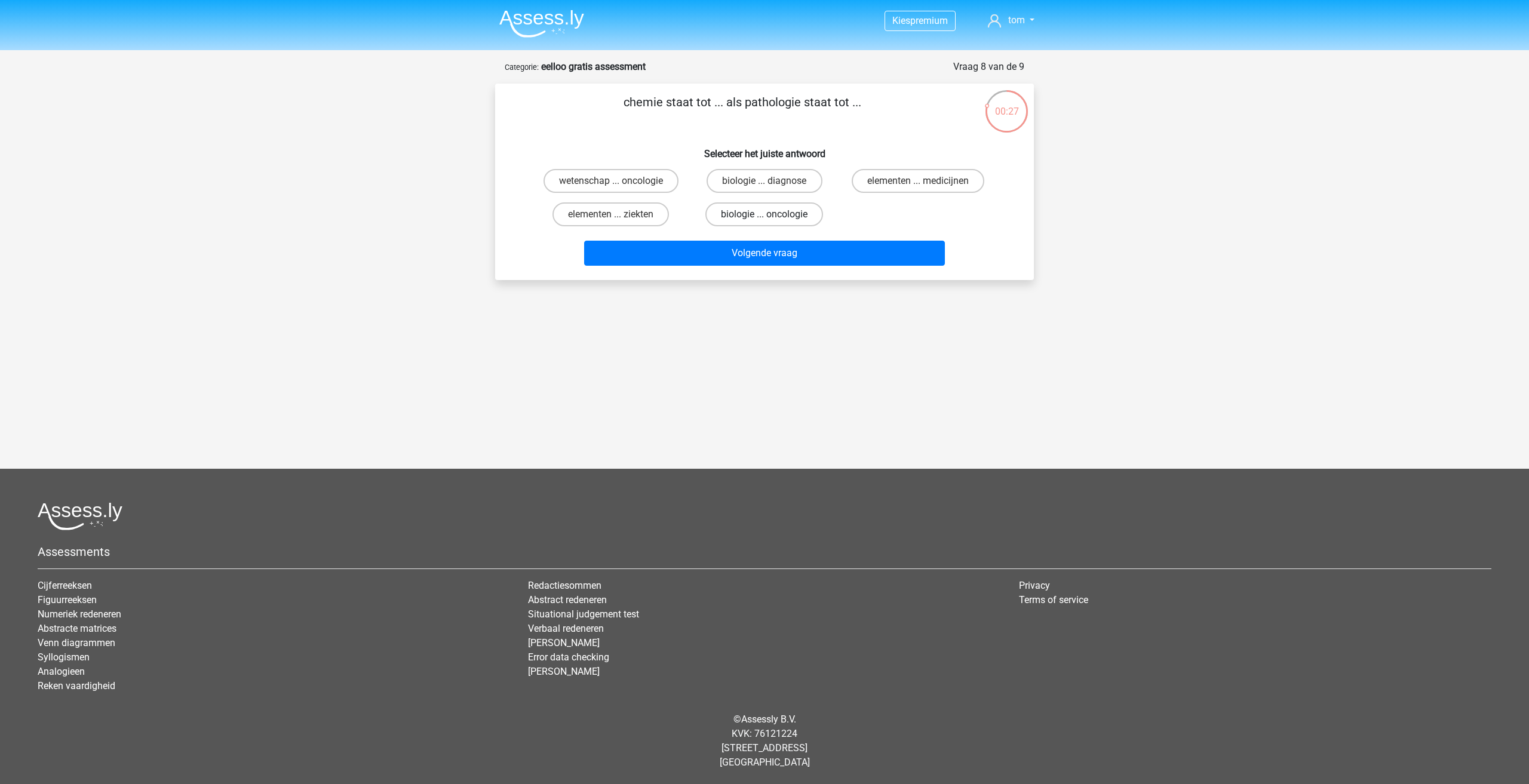
click at [763, 217] on label "biologie ... oncologie" at bounding box center [764, 214] width 118 height 24
click at [764, 217] on input "biologie ... oncologie" at bounding box center [768, 218] width 8 height 8
radio input "true"
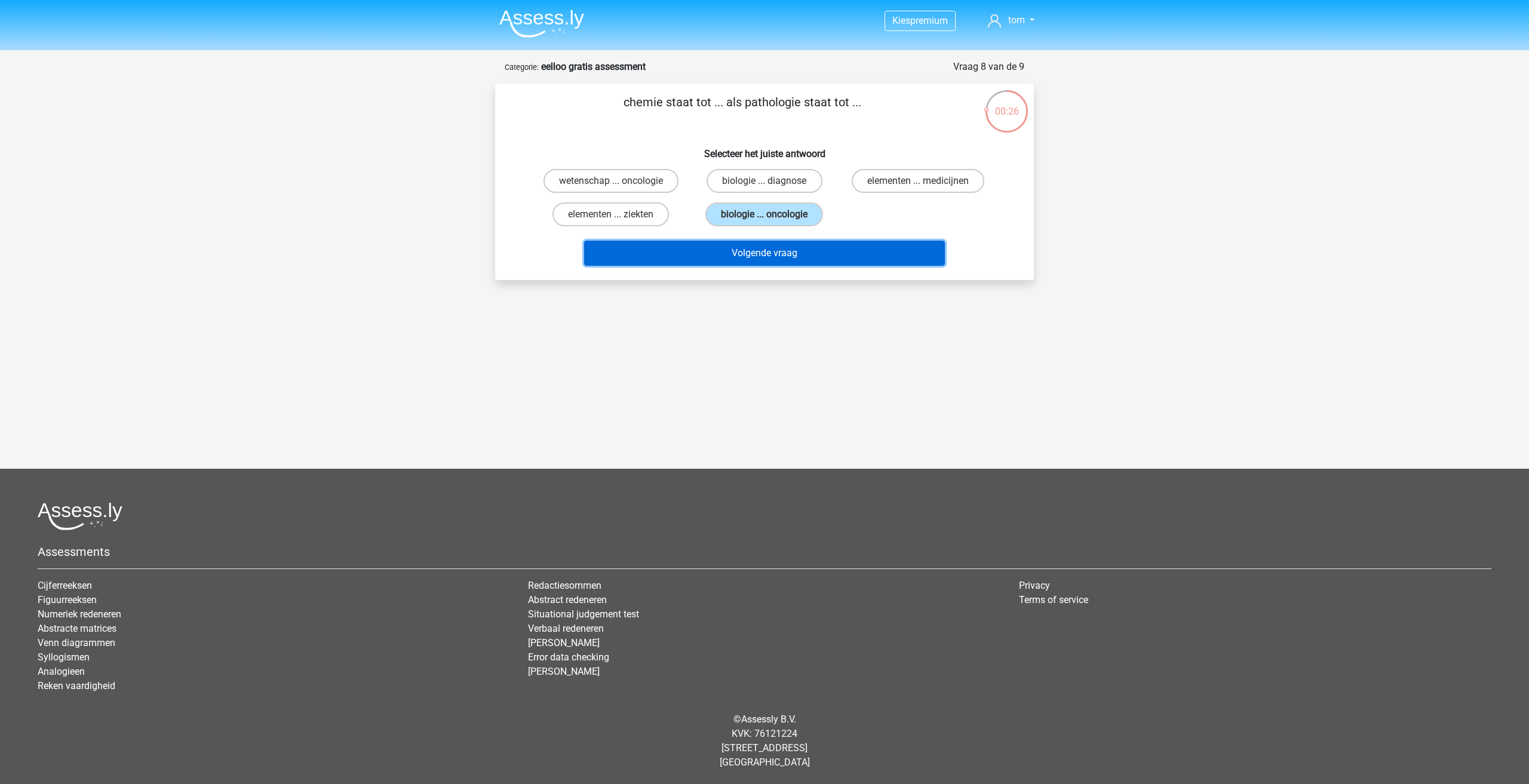
click at [763, 244] on button "Volgende vraag" at bounding box center [764, 253] width 361 height 25
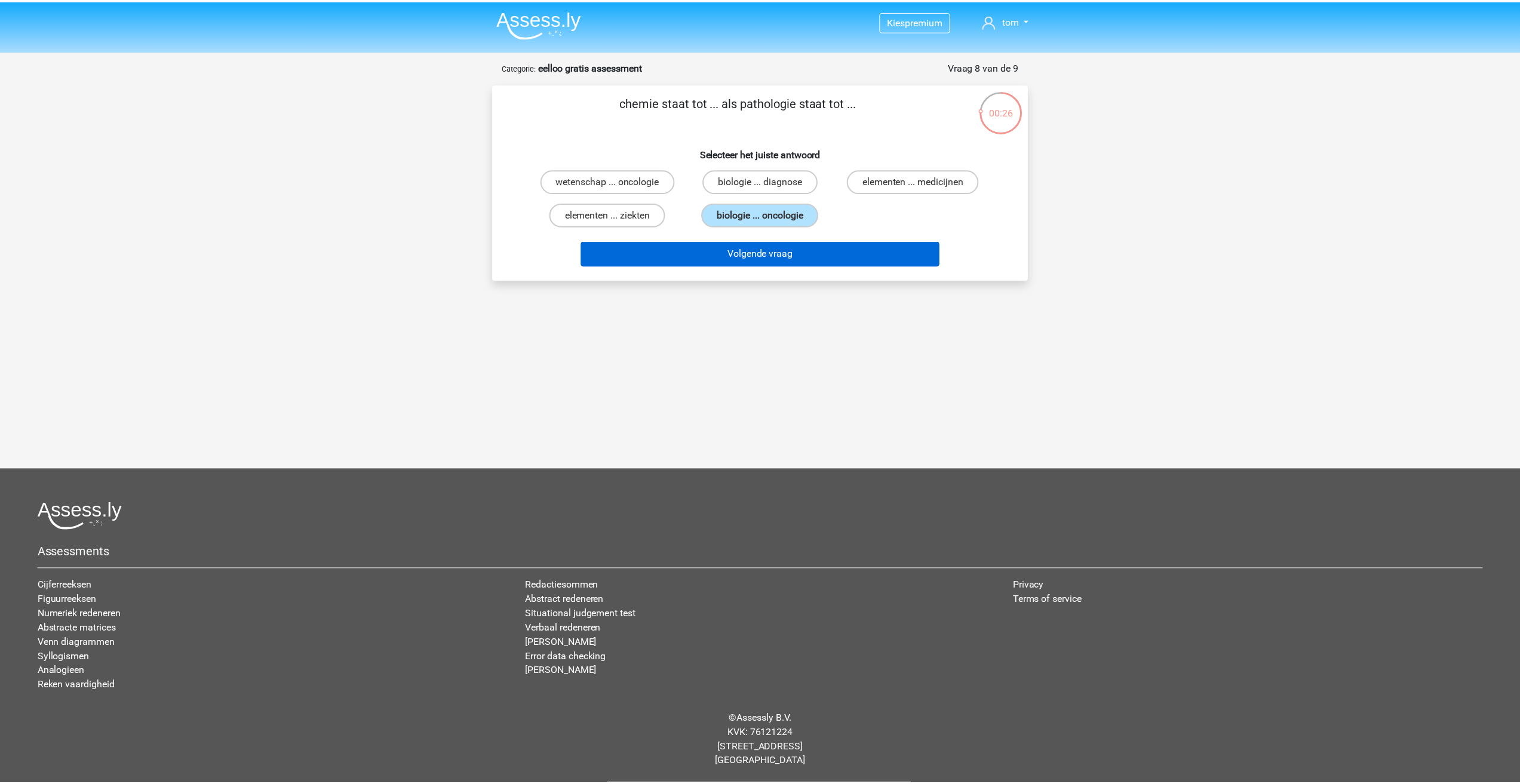
scroll to position [8, 0]
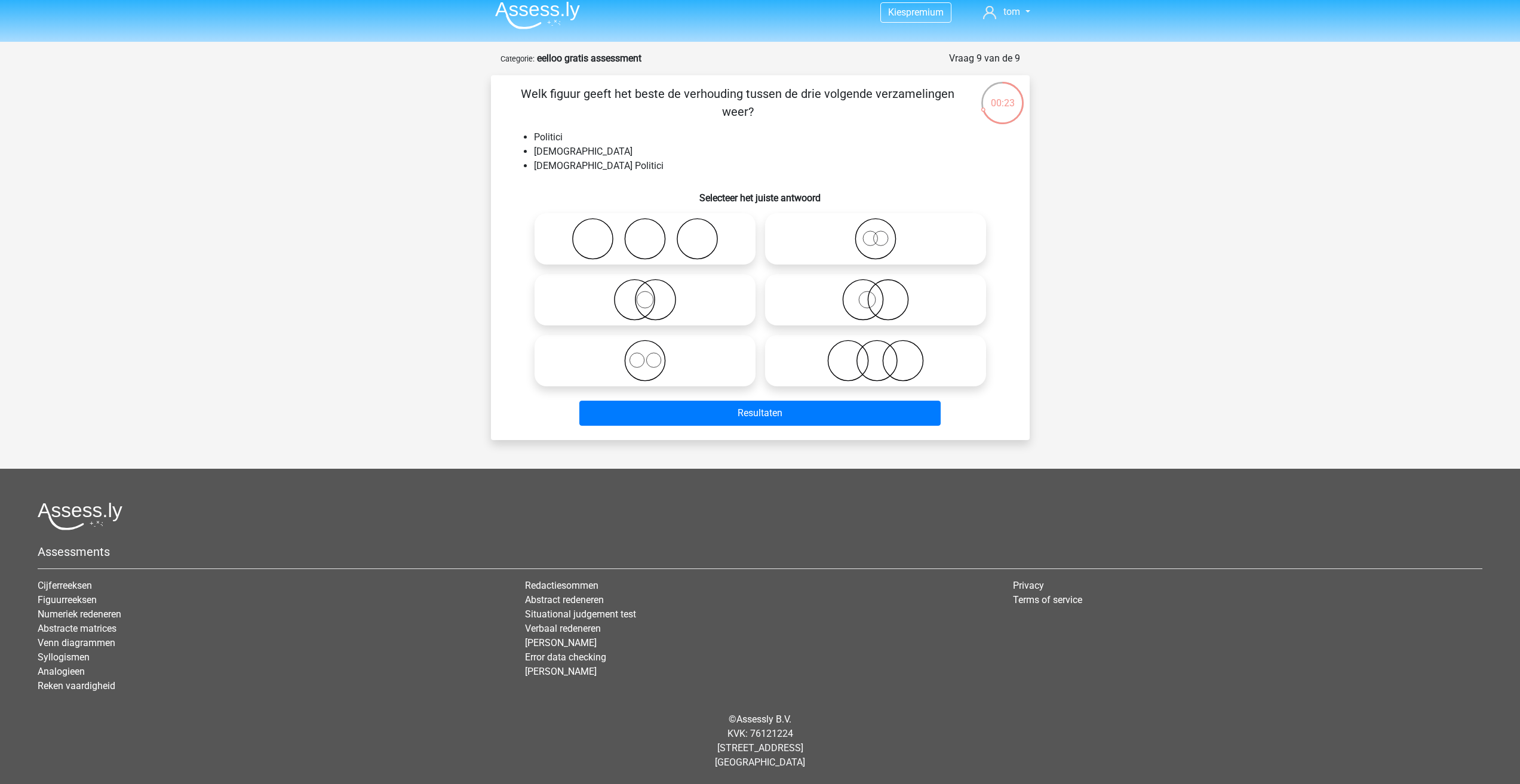
click at [665, 364] on circle at bounding box center [645, 361] width 40 height 40
click at [653, 354] on input "radio" at bounding box center [648, 350] width 8 height 8
radio input "true"
click at [814, 229] on icon at bounding box center [876, 238] width 212 height 42
click at [876, 229] on input "radio" at bounding box center [879, 229] width 8 height 8
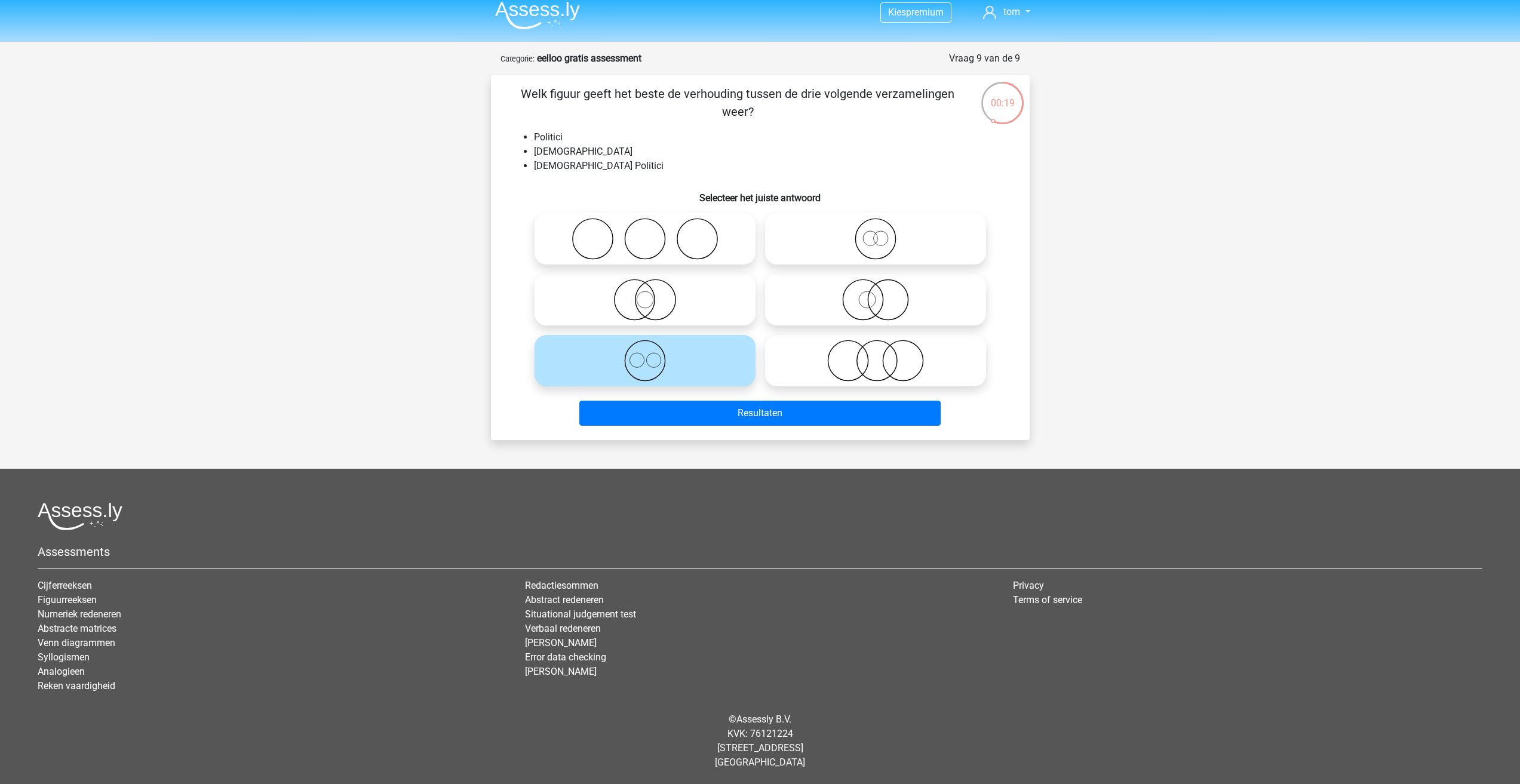
radio input "true"
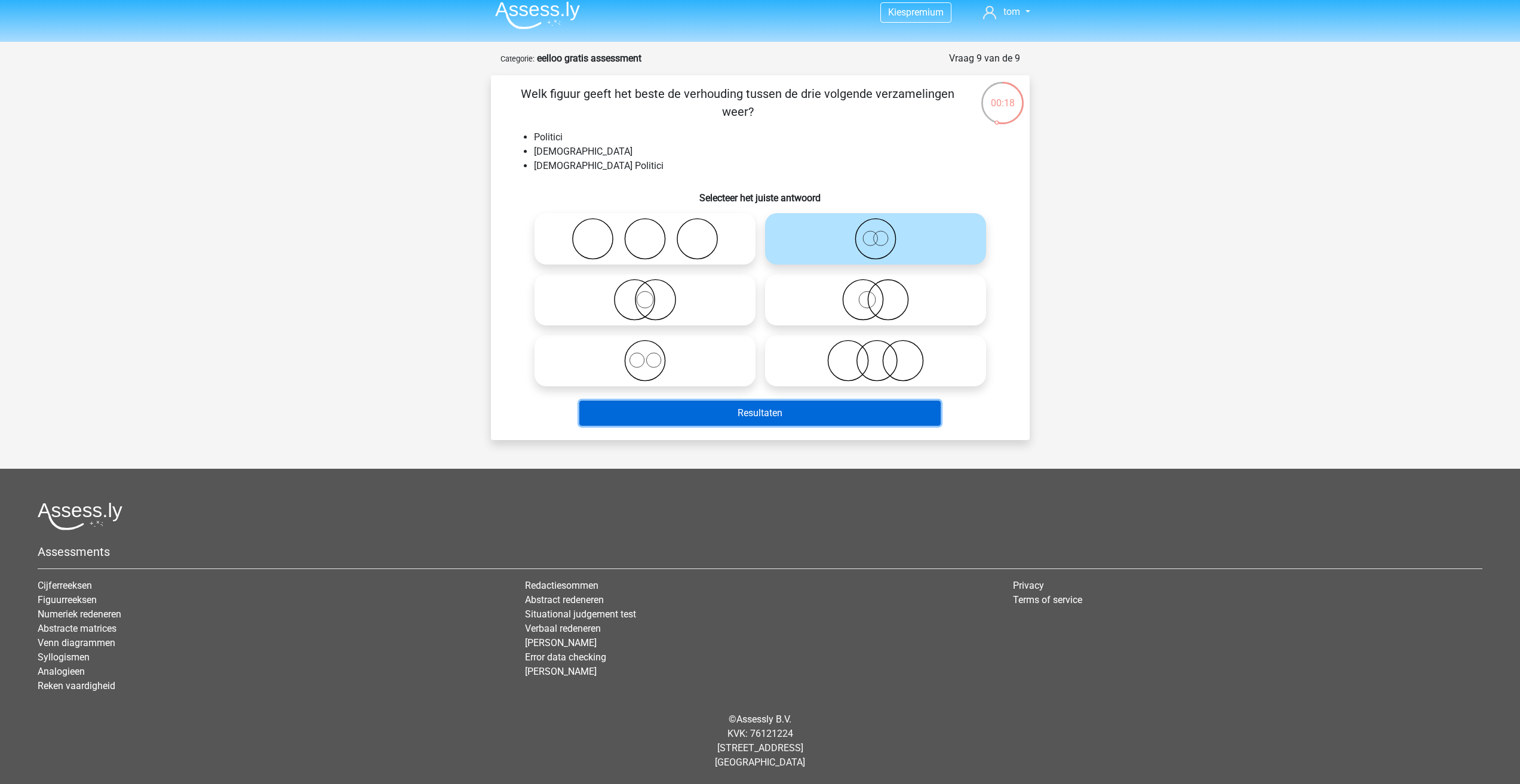
click at [751, 415] on button "Resultaten" at bounding box center [760, 413] width 361 height 25
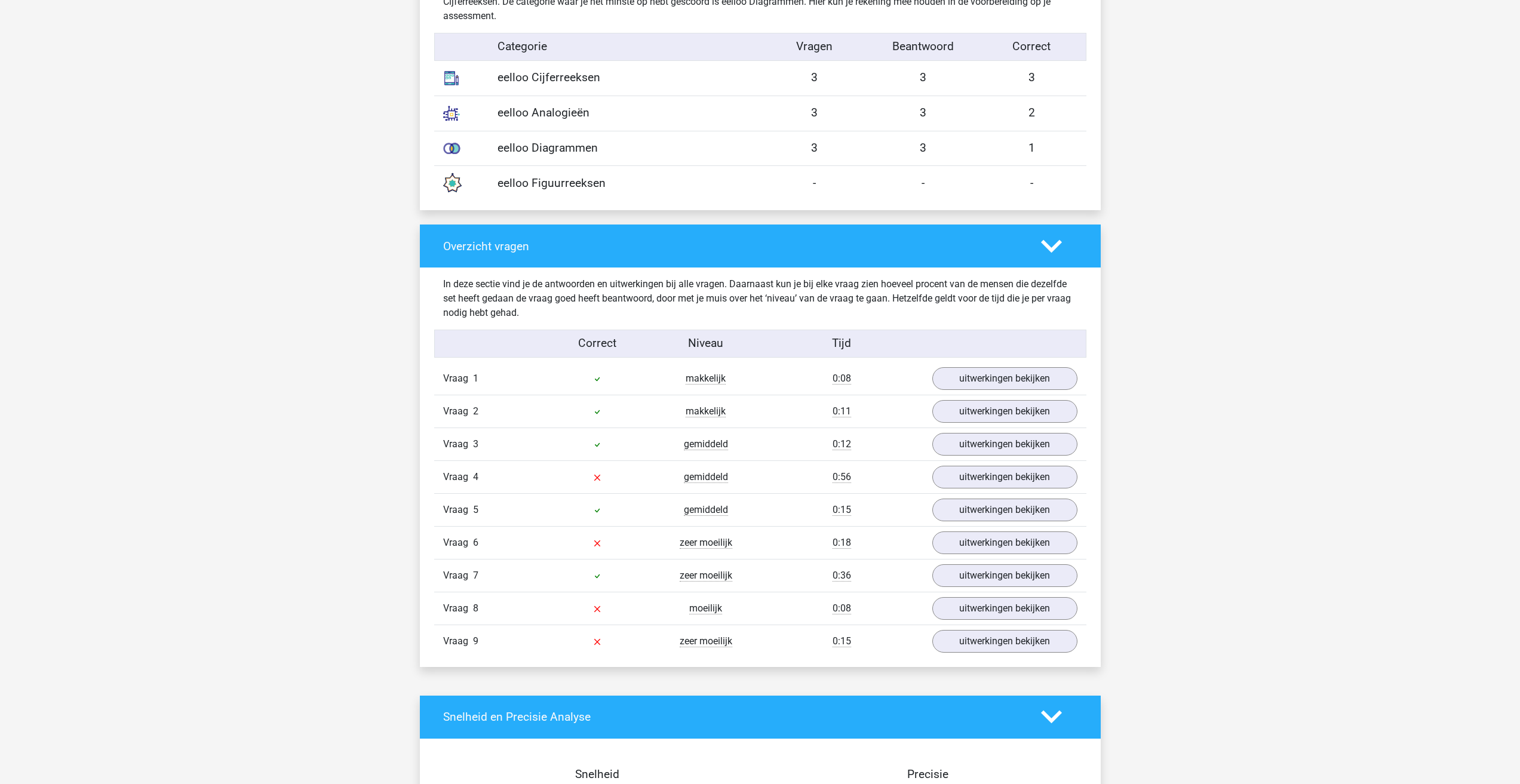
scroll to position [1075, 0]
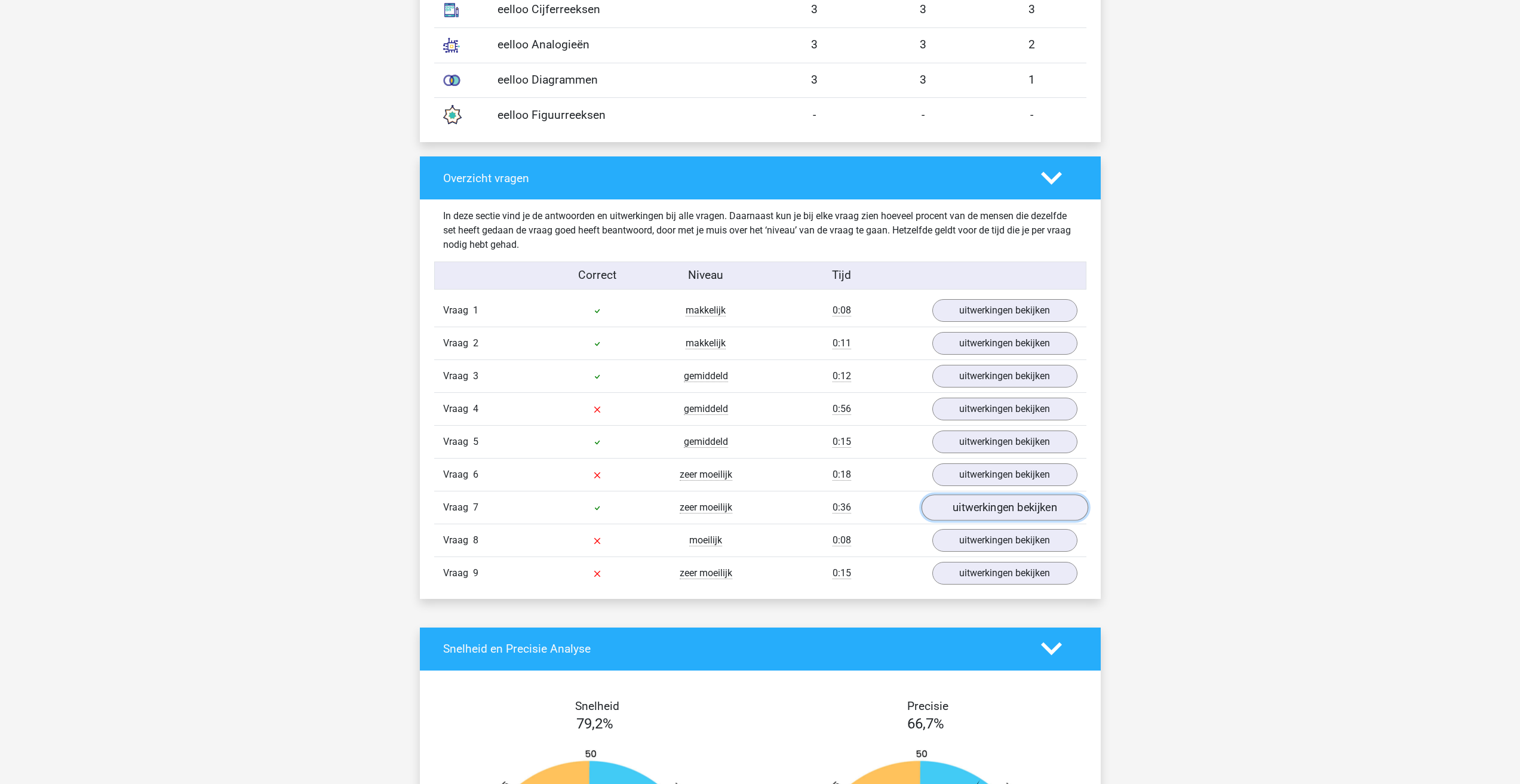
click at [943, 512] on link "uitwerkingen bekijken" at bounding box center [1004, 507] width 167 height 26
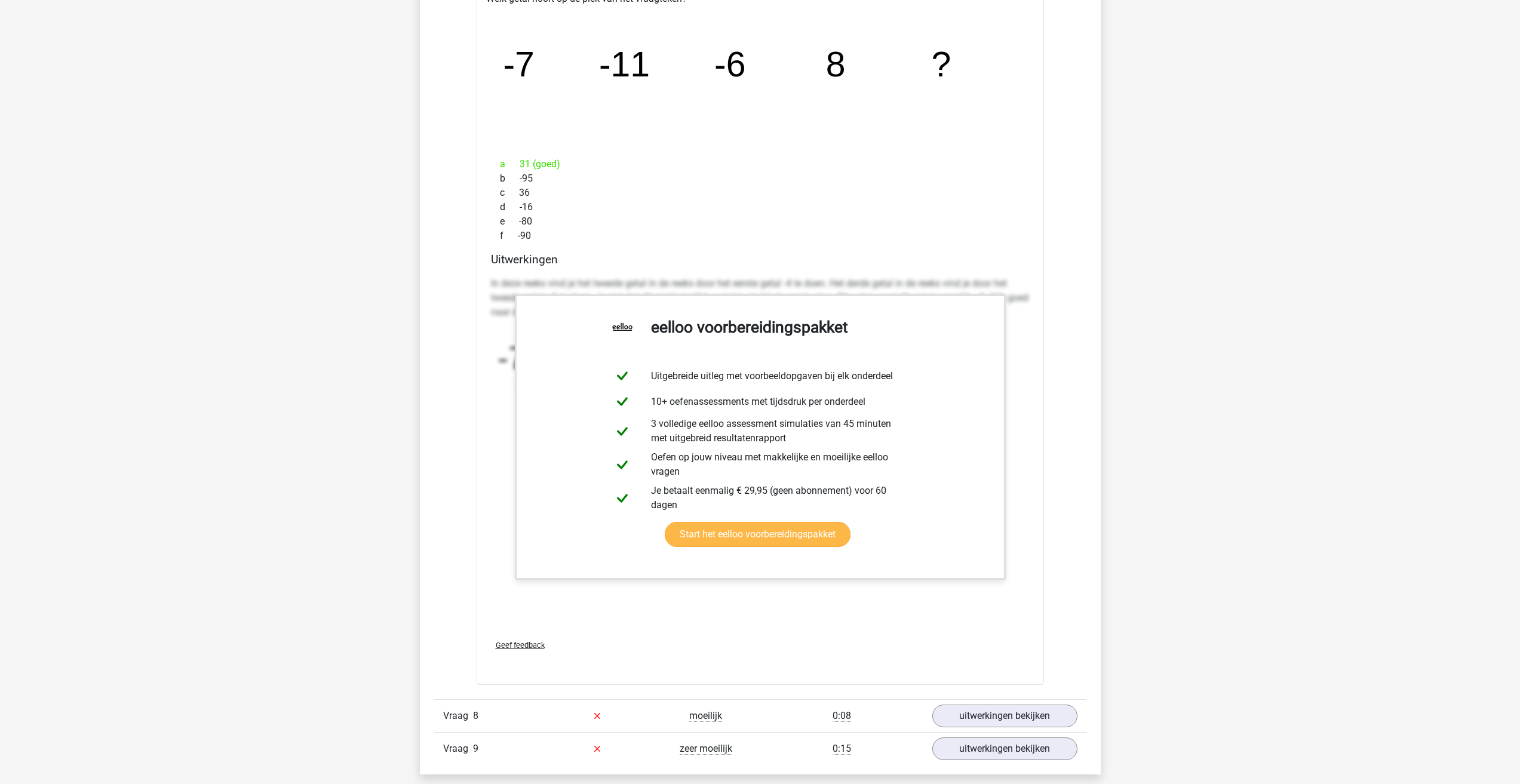
scroll to position [1791, 0]
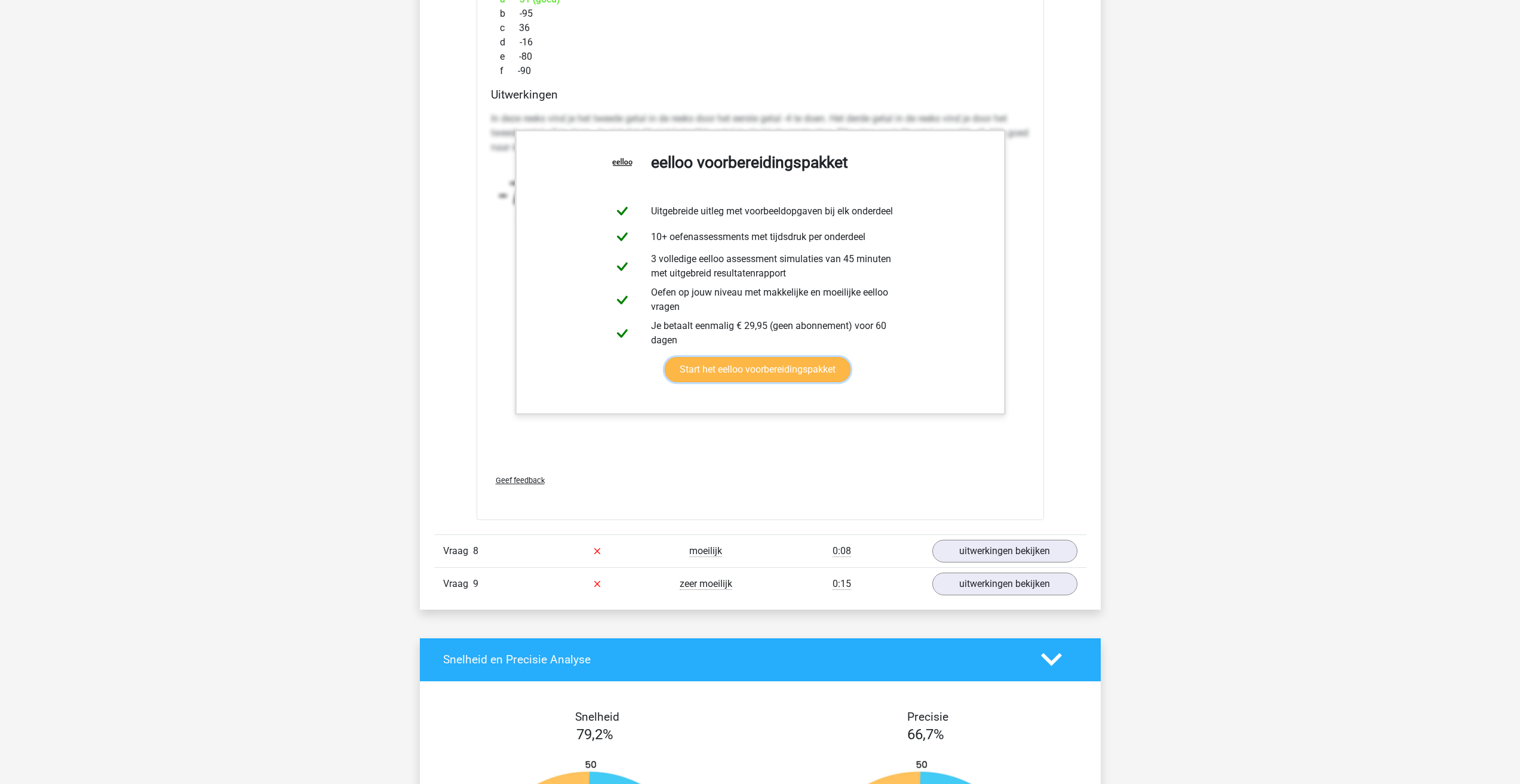
click at [754, 376] on link "Start het eelloo voorbereidingspakket" at bounding box center [758, 369] width 186 height 25
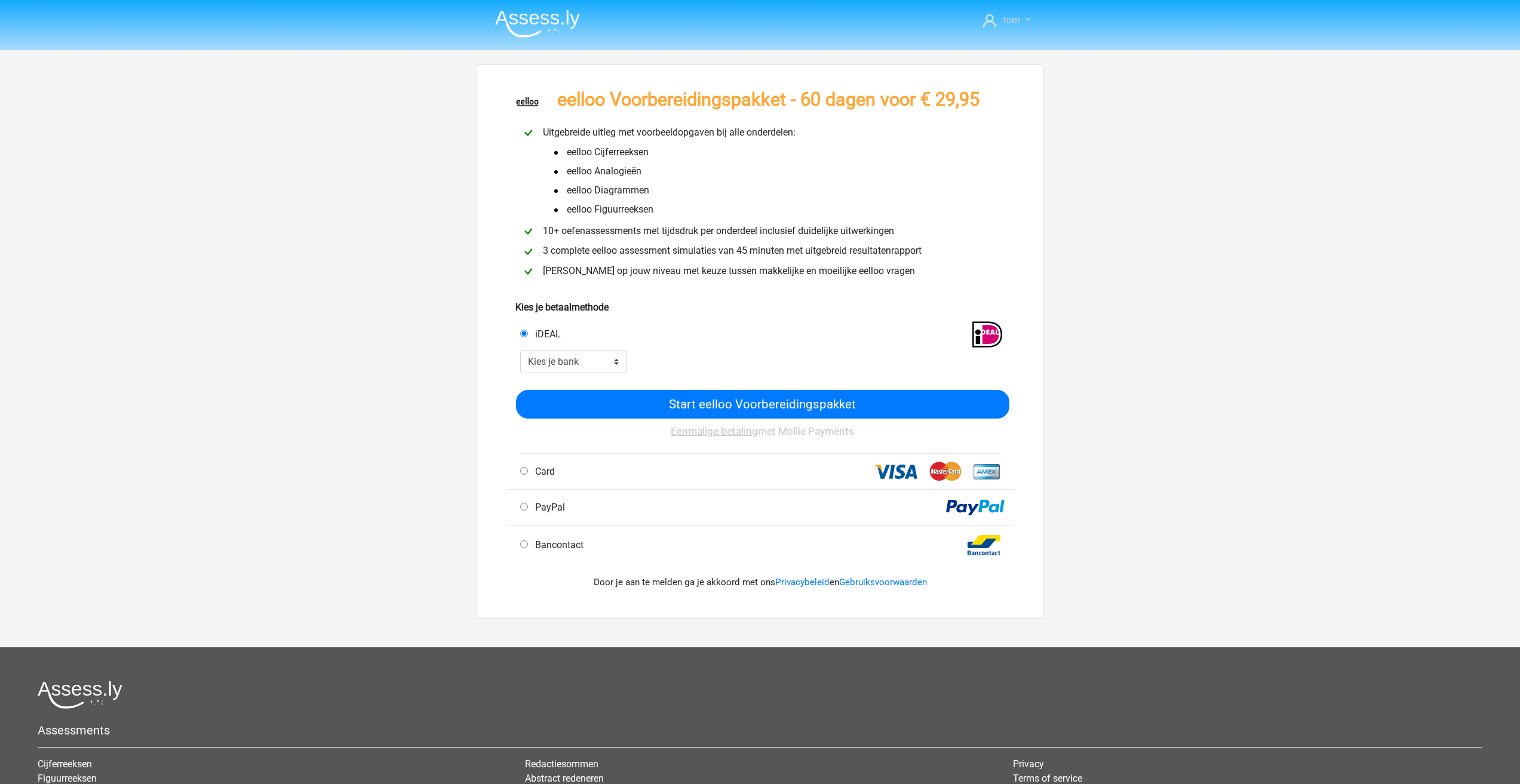
click at [1014, 19] on span "tom" at bounding box center [1012, 20] width 16 height 12
drag, startPoint x: 1153, startPoint y: 221, endPoint x: 1027, endPoint y: 264, distance: 133.1
click at [1137, 221] on div "tom [EMAIL_ADDRESS][DOMAIN_NAME]" at bounding box center [760, 481] width 1520 height 962
click at [991, 36] on nav "tom [EMAIL_ADDRESS][DOMAIN_NAME]" at bounding box center [760, 21] width 549 height 39
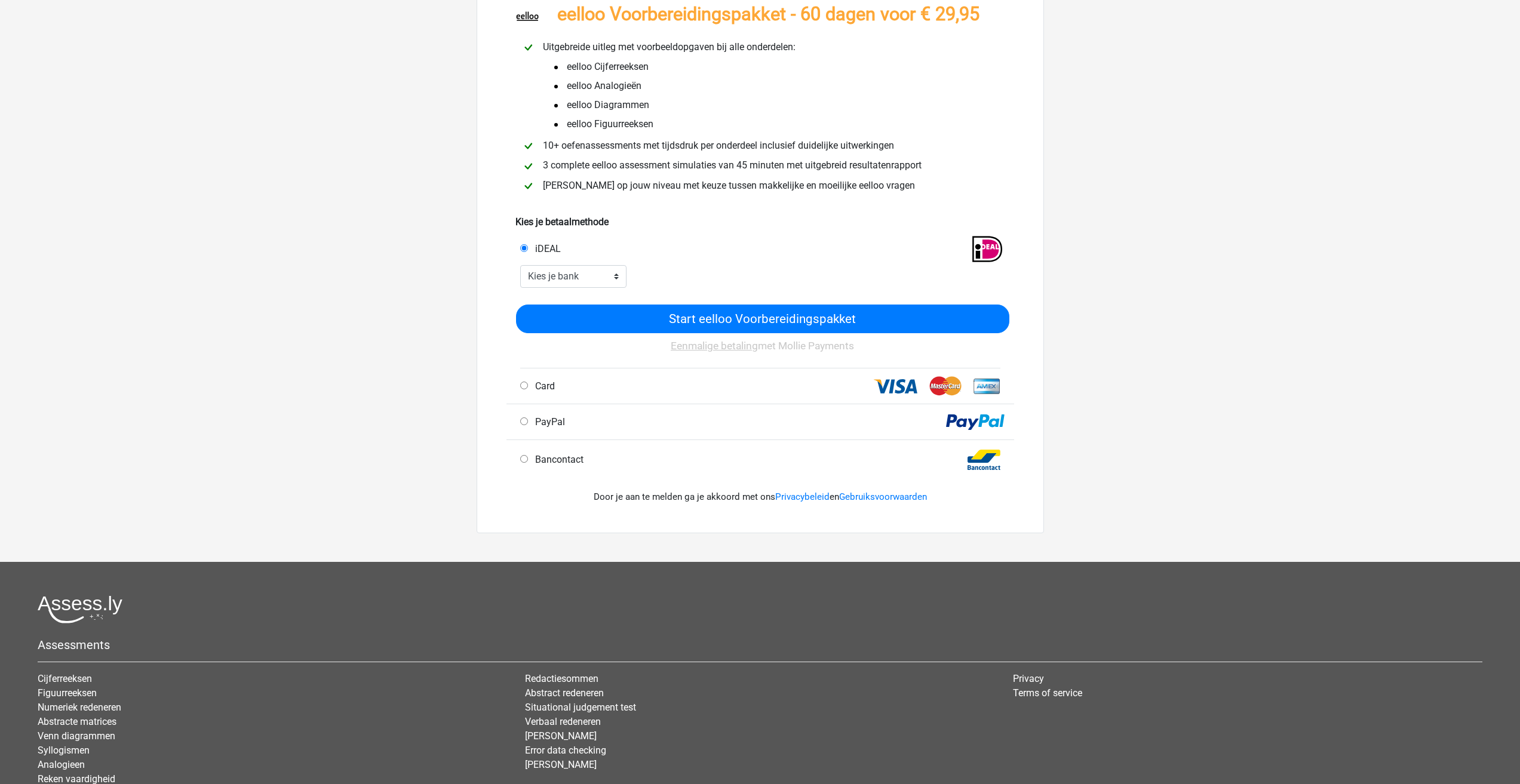
scroll to position [178, 0]
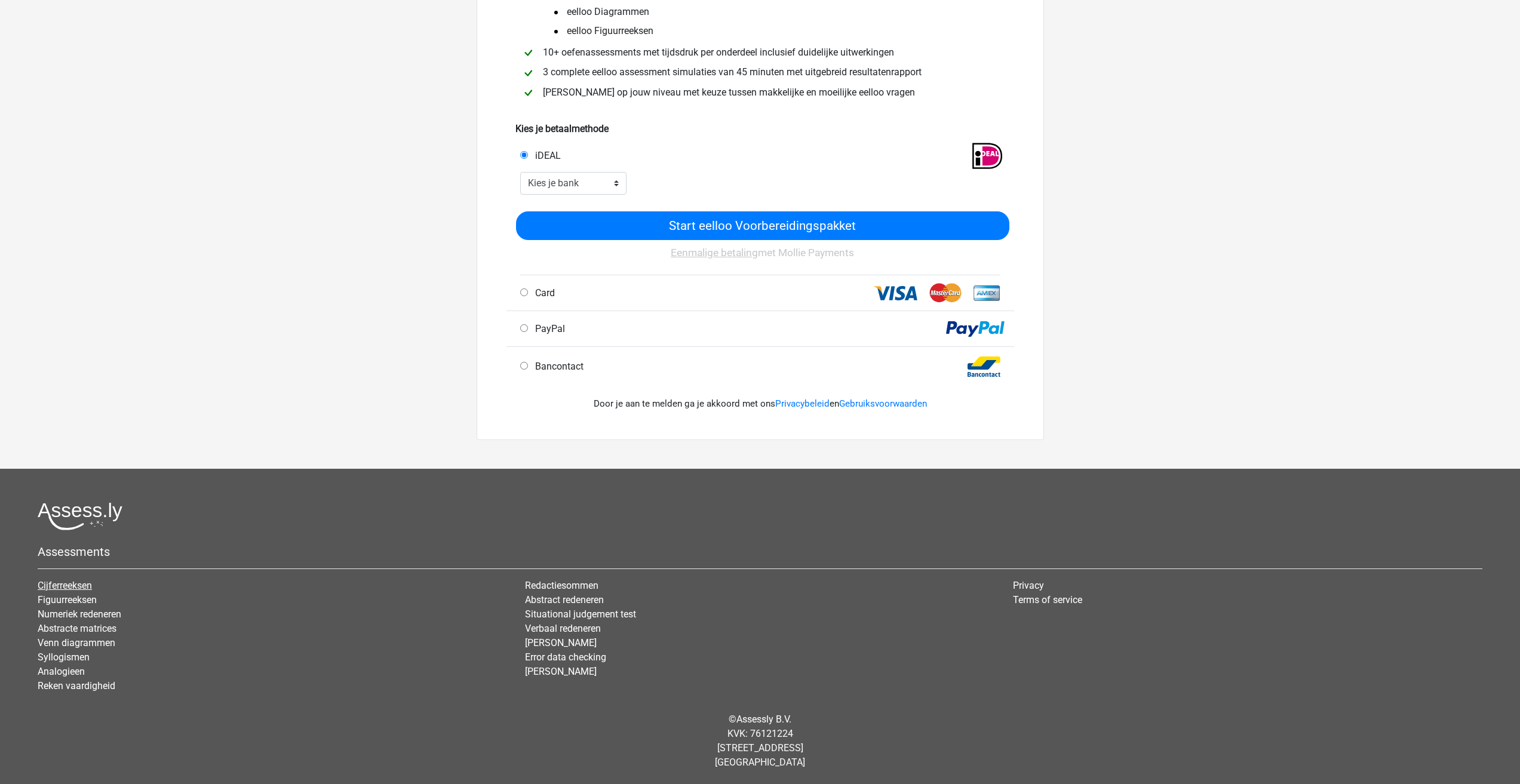
click at [49, 568] on link "Cijferreeksen" at bounding box center [65, 585] width 55 height 12
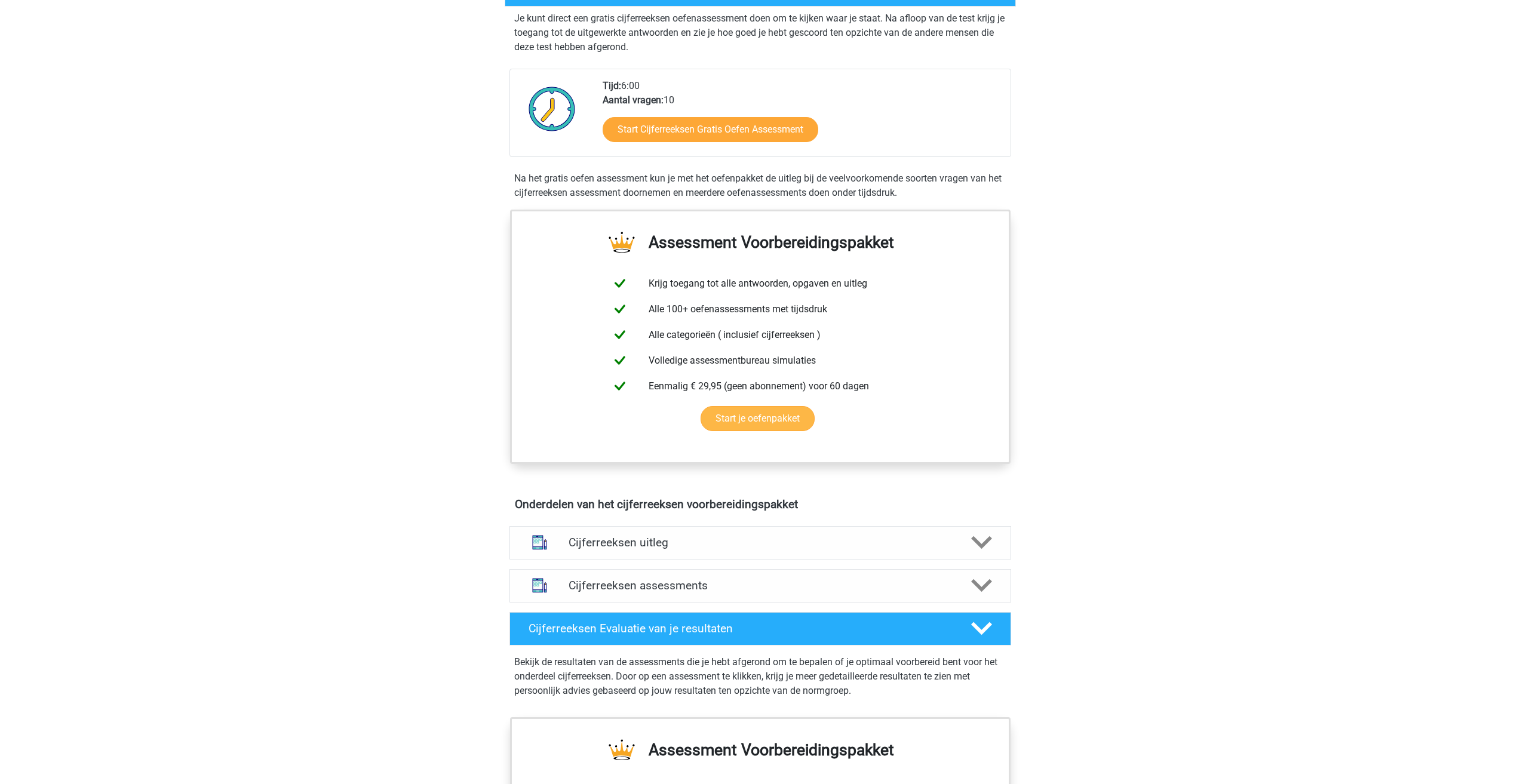
scroll to position [239, 0]
click at [775, 430] on link "Start je oefenpakket" at bounding box center [758, 418] width 114 height 25
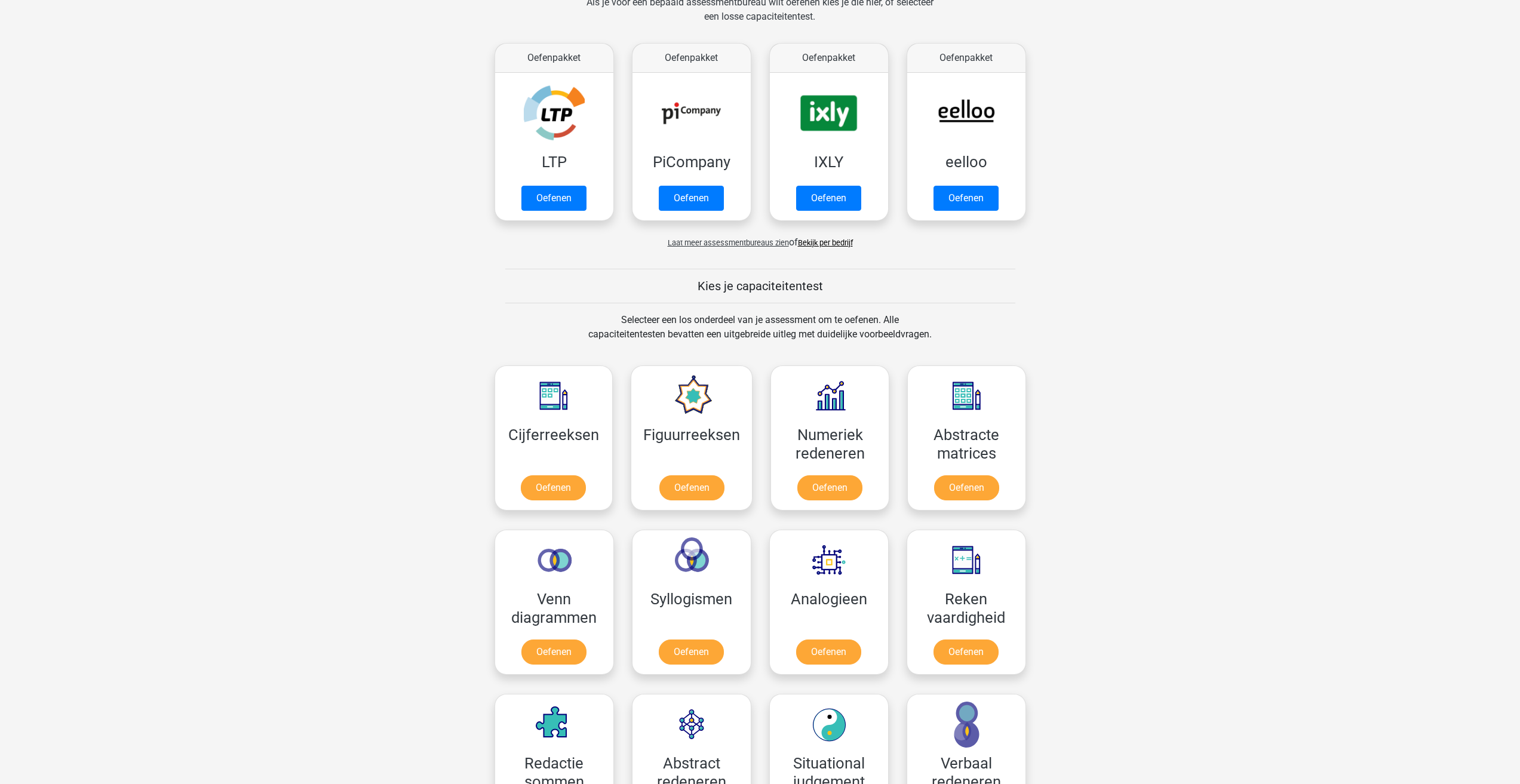
scroll to position [179, 0]
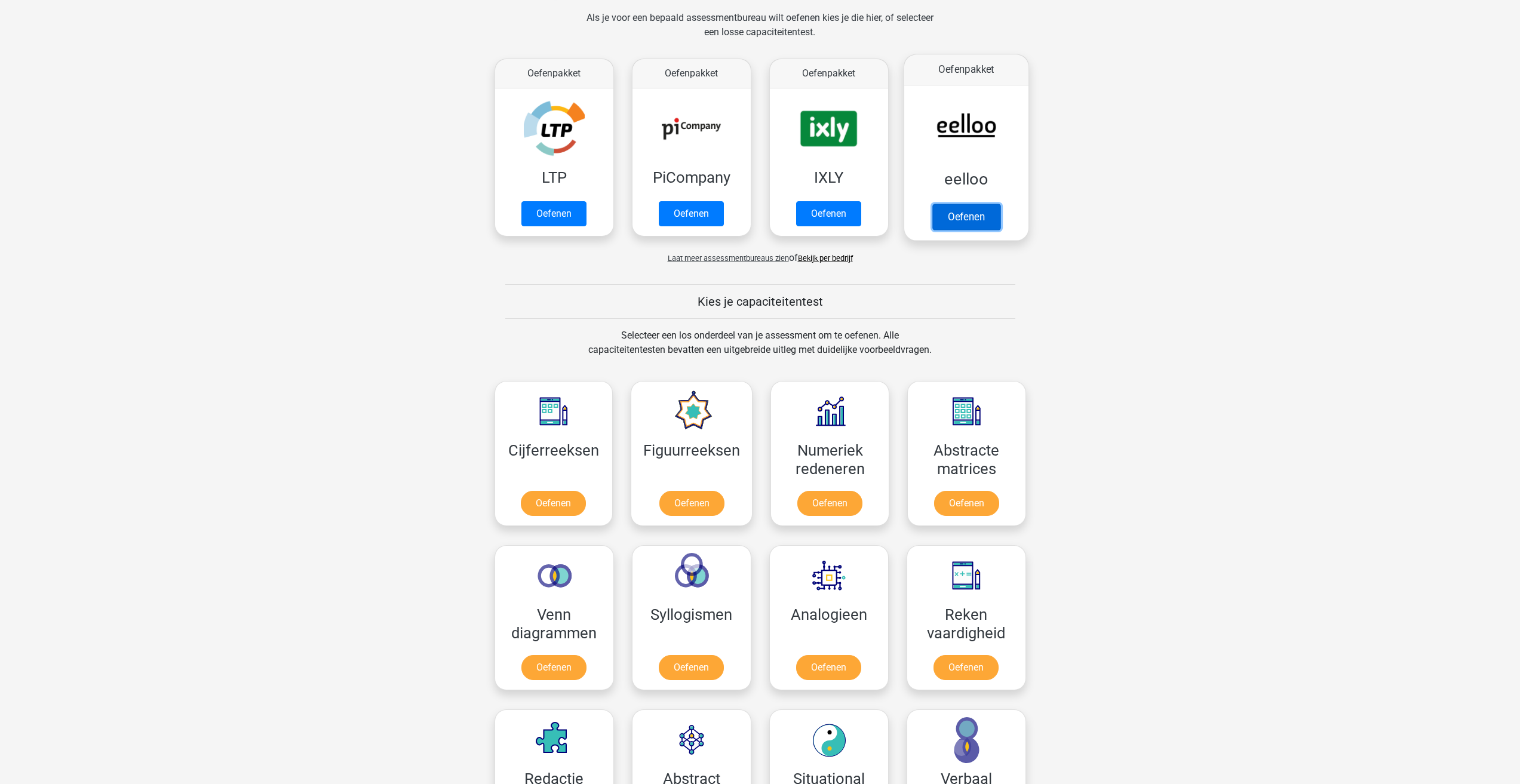
click at [936, 215] on link "Oefenen" at bounding box center [966, 216] width 68 height 26
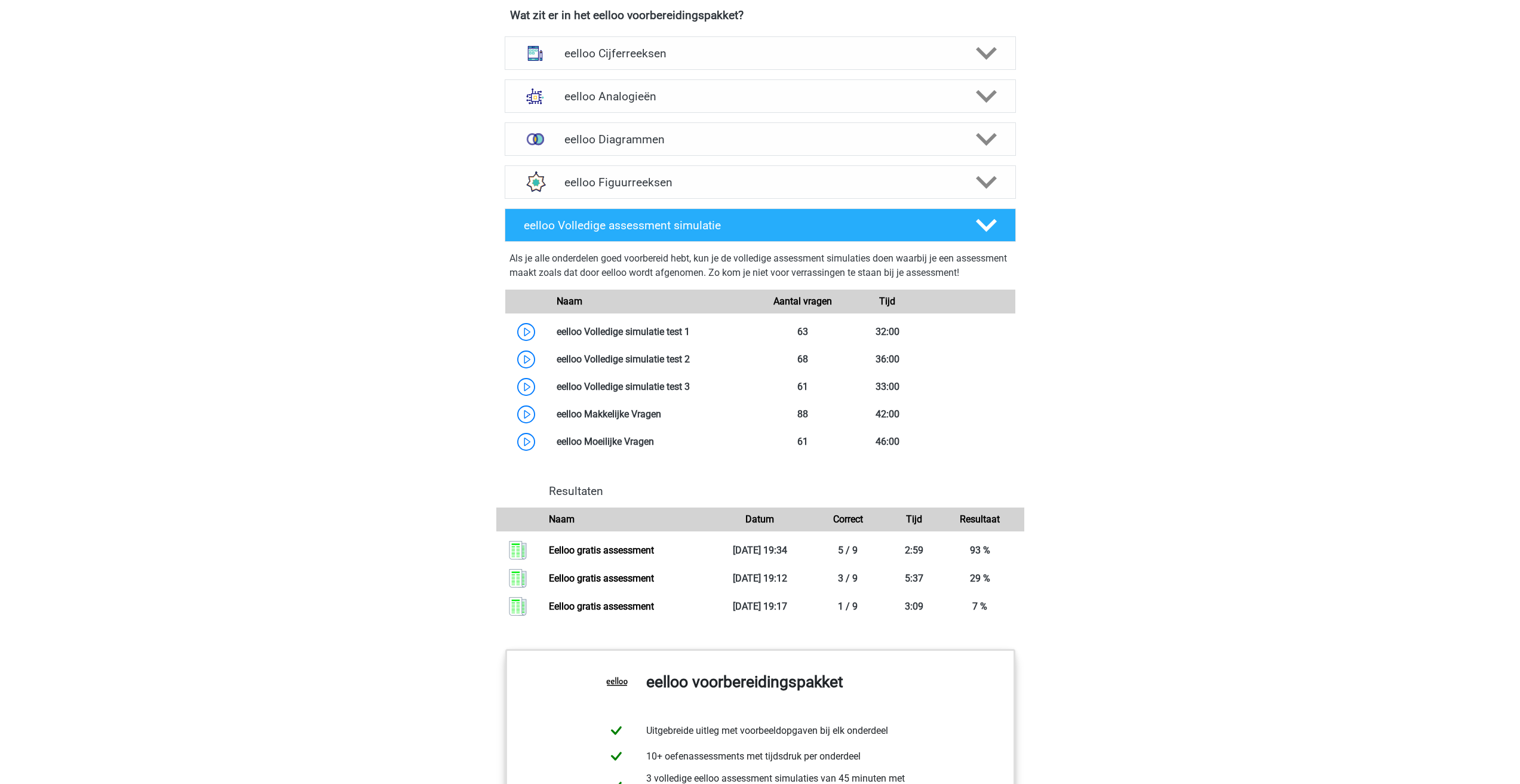
scroll to position [776, 0]
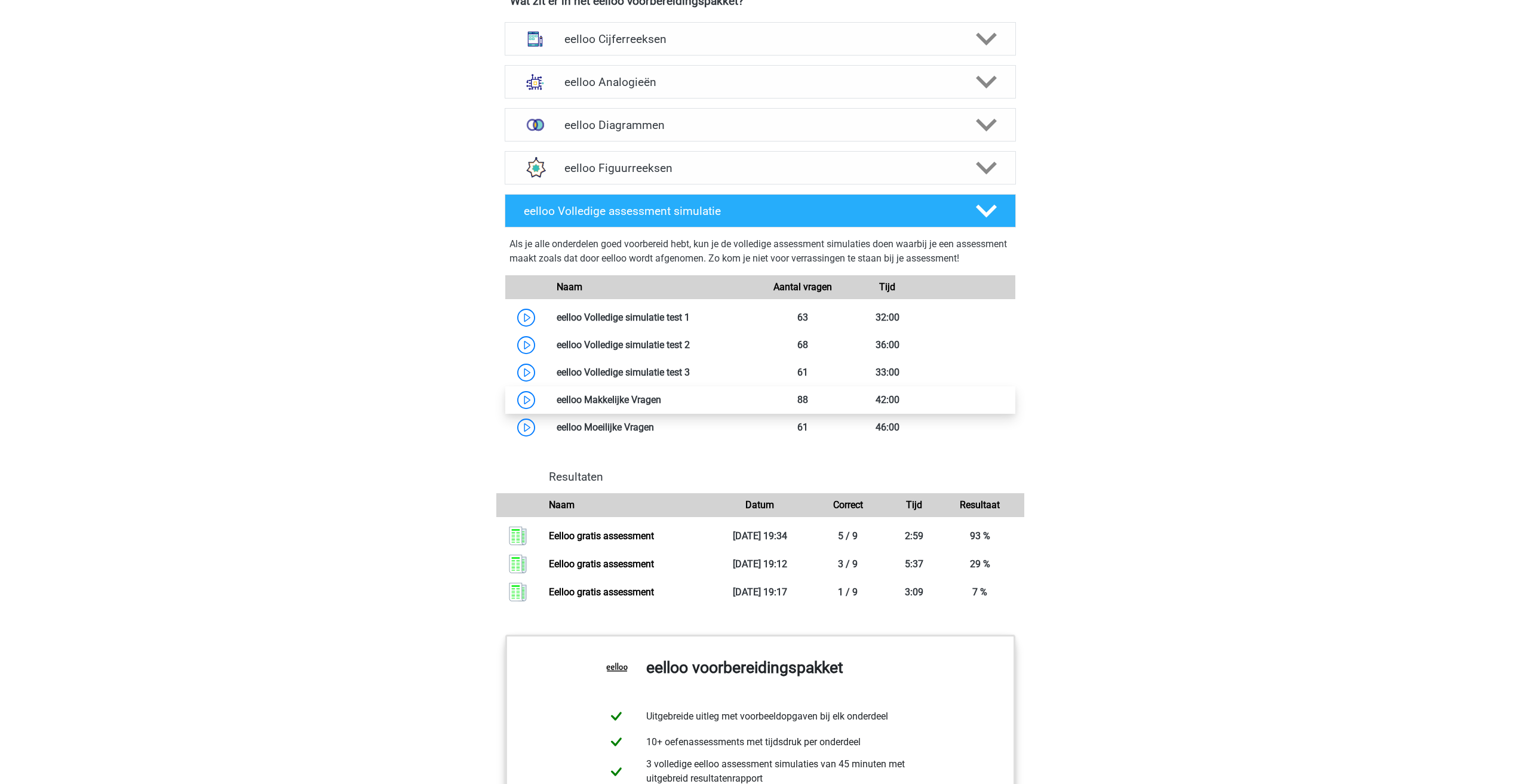
click at [661, 406] on link at bounding box center [661, 400] width 0 height 12
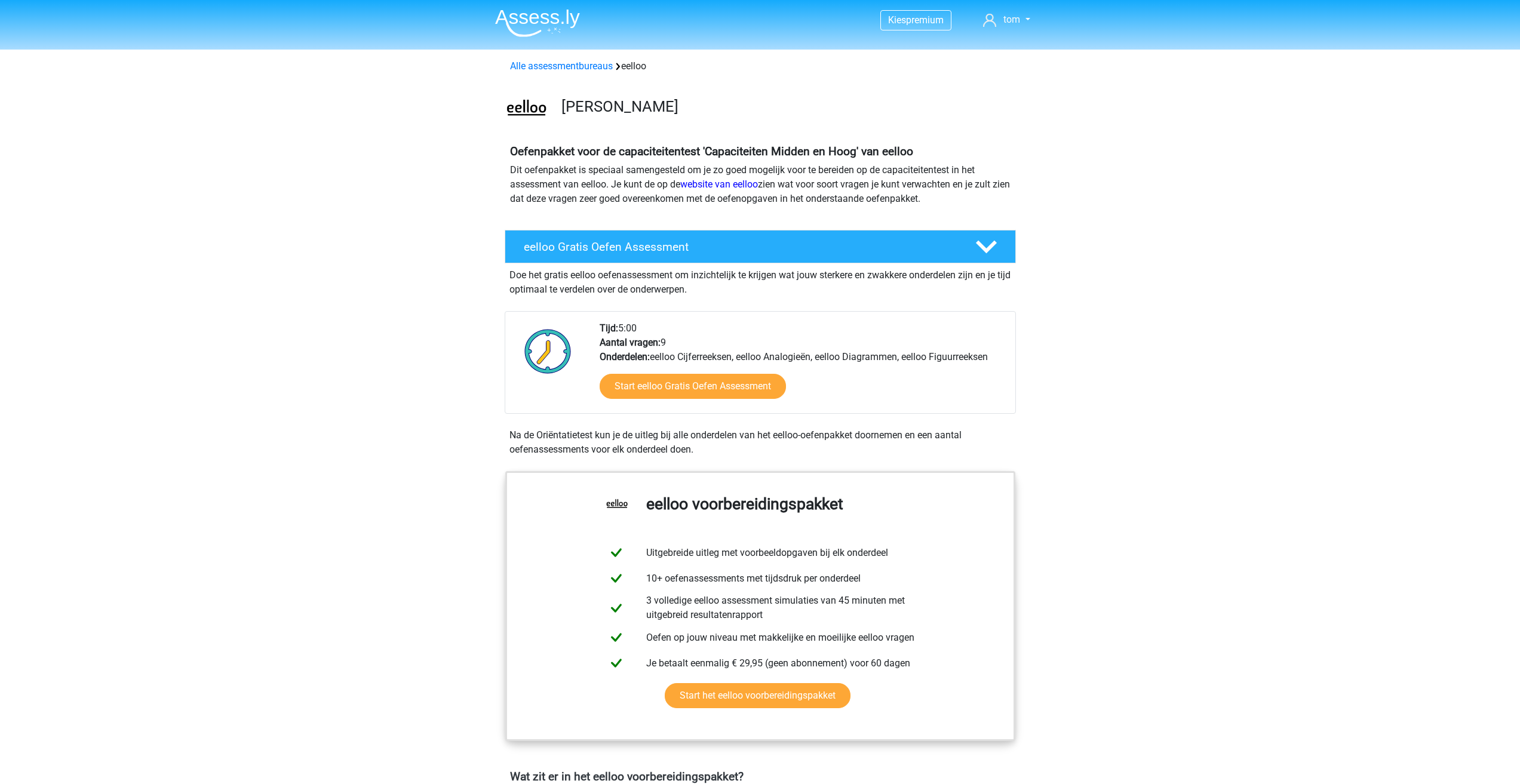
scroll to position [0, 0]
click at [581, 71] on link "Alle assessmentbureaus" at bounding box center [562, 66] width 102 height 12
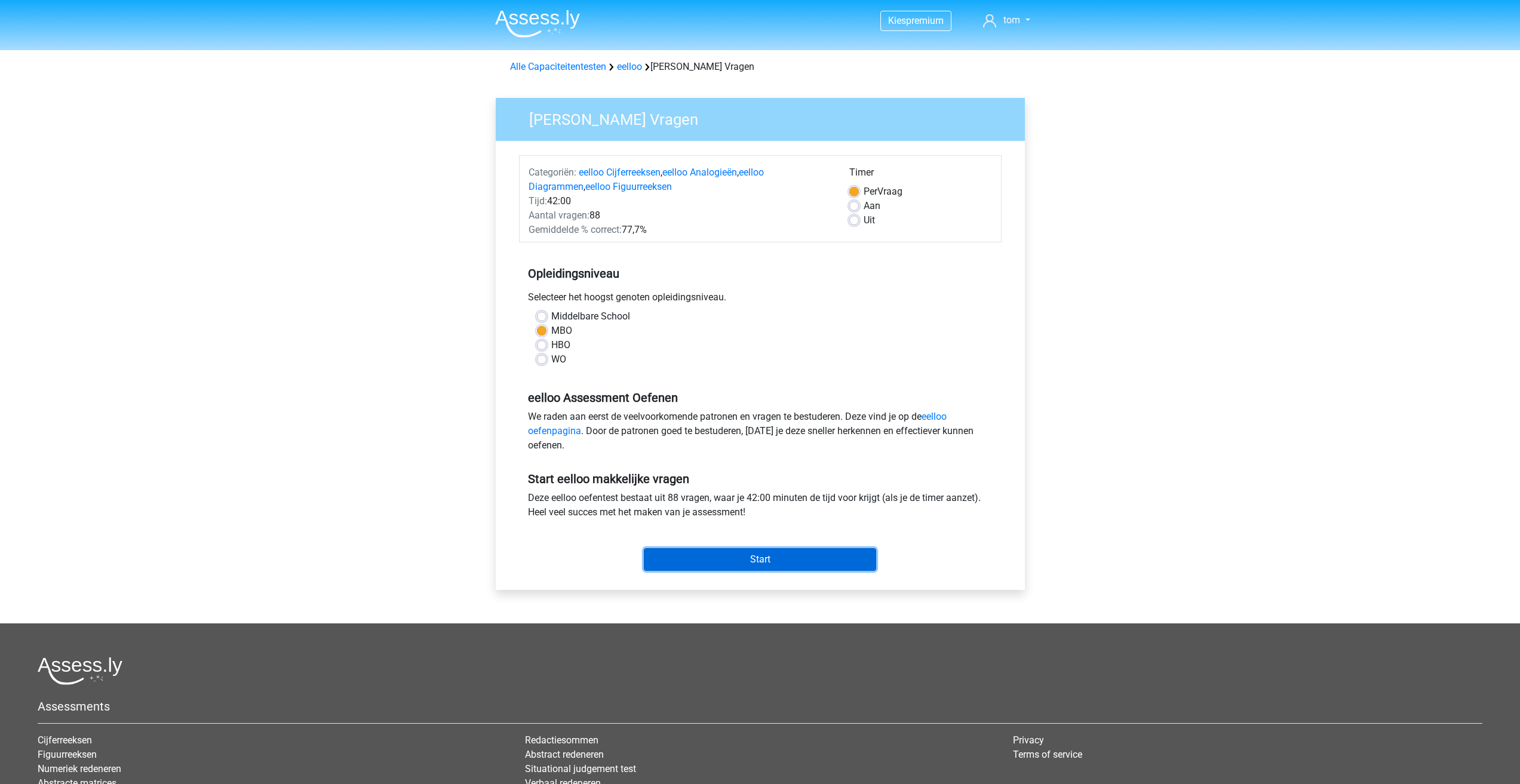
click at [781, 560] on input "Start" at bounding box center [760, 559] width 232 height 23
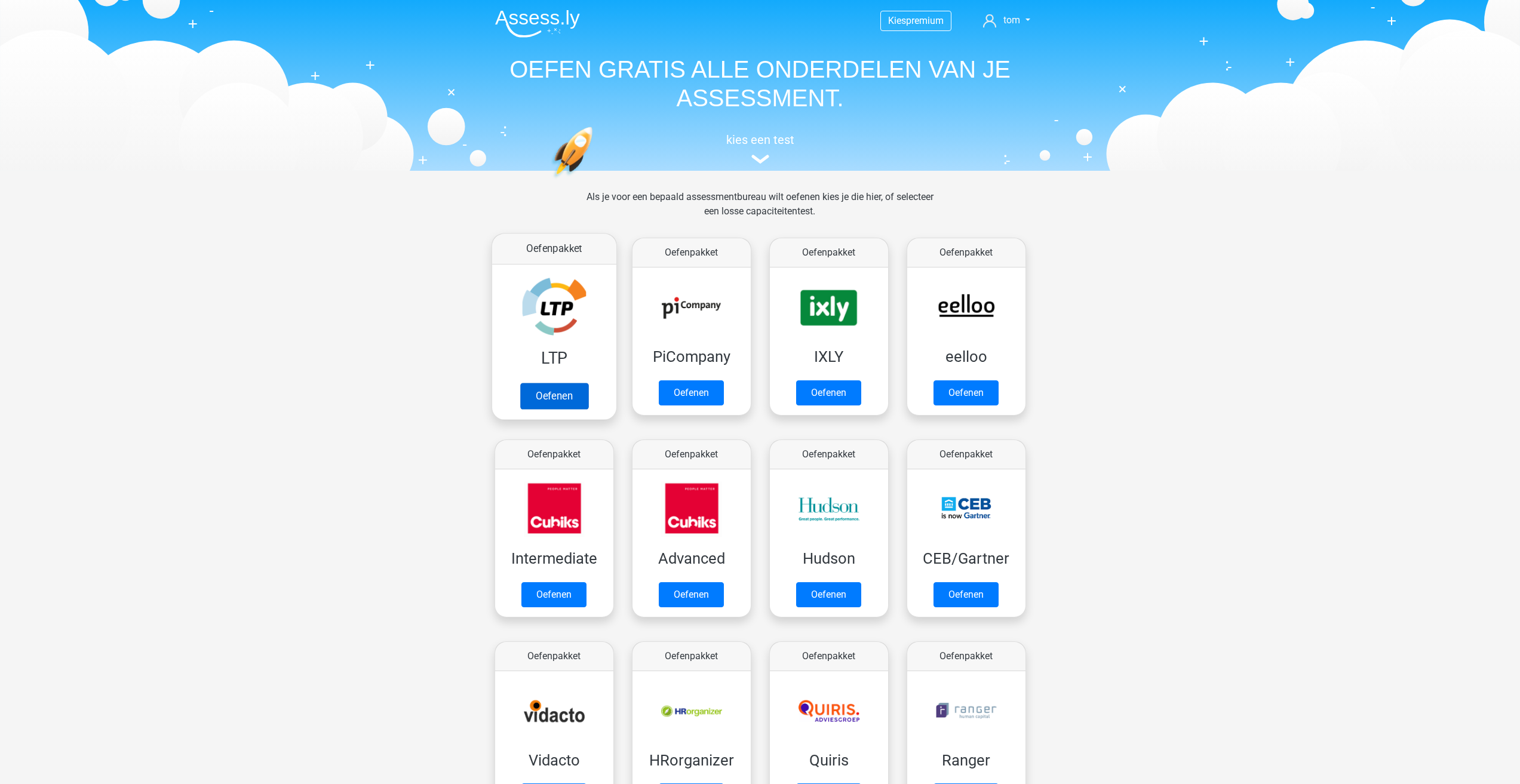
scroll to position [190, 0]
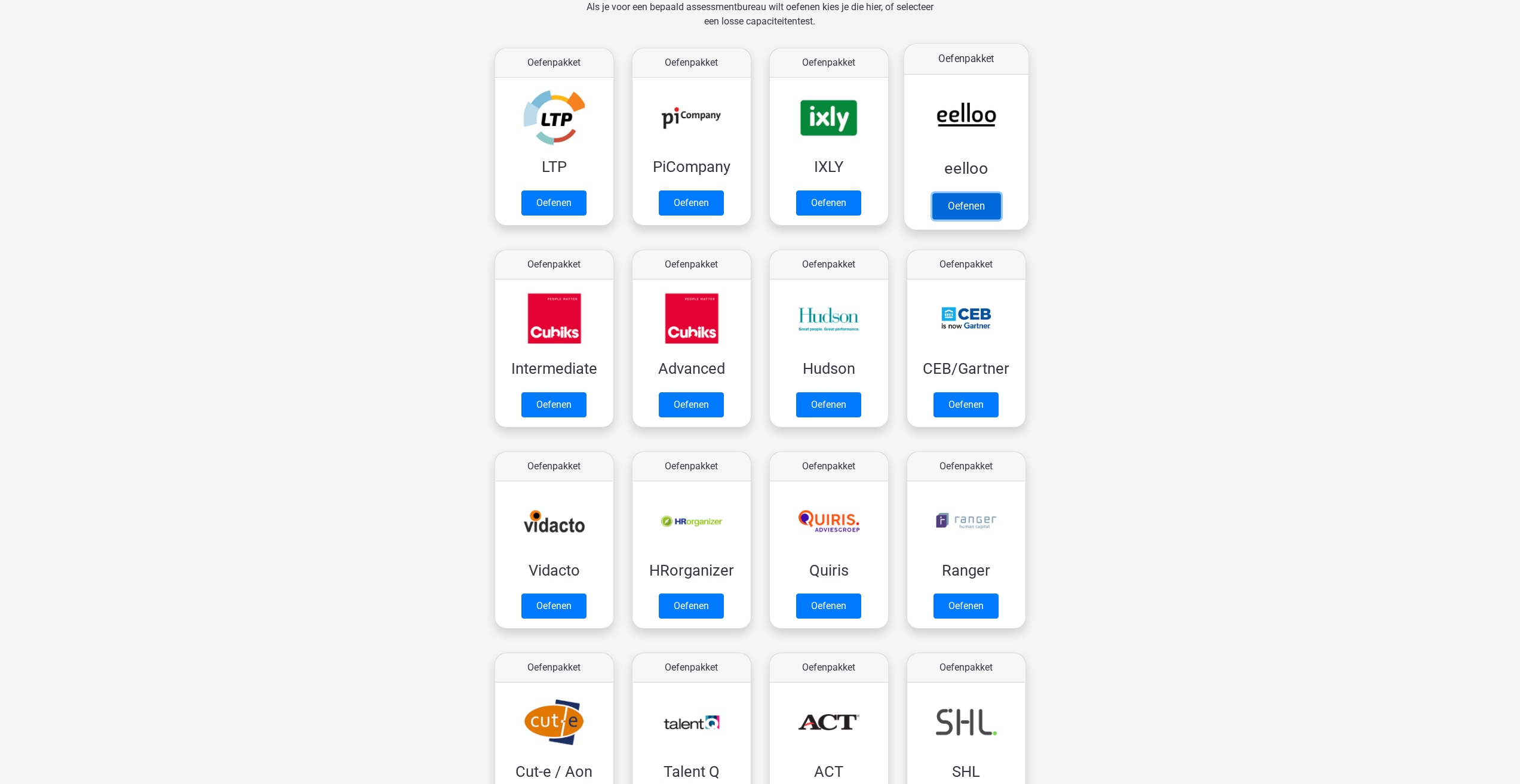
click at [956, 207] on link "Oefenen" at bounding box center [966, 206] width 68 height 26
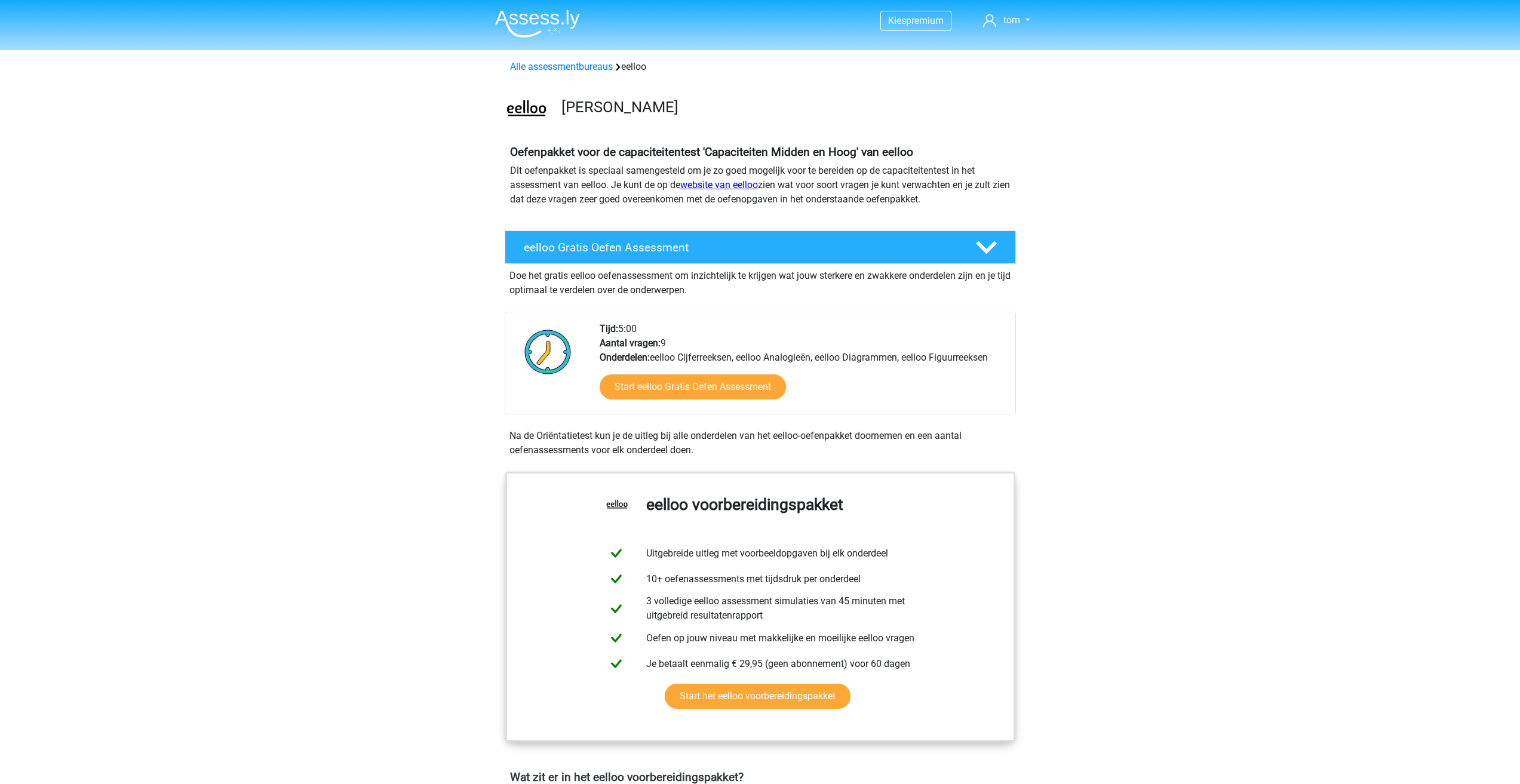
click at [706, 188] on link "website van eelloo" at bounding box center [719, 184] width 78 height 12
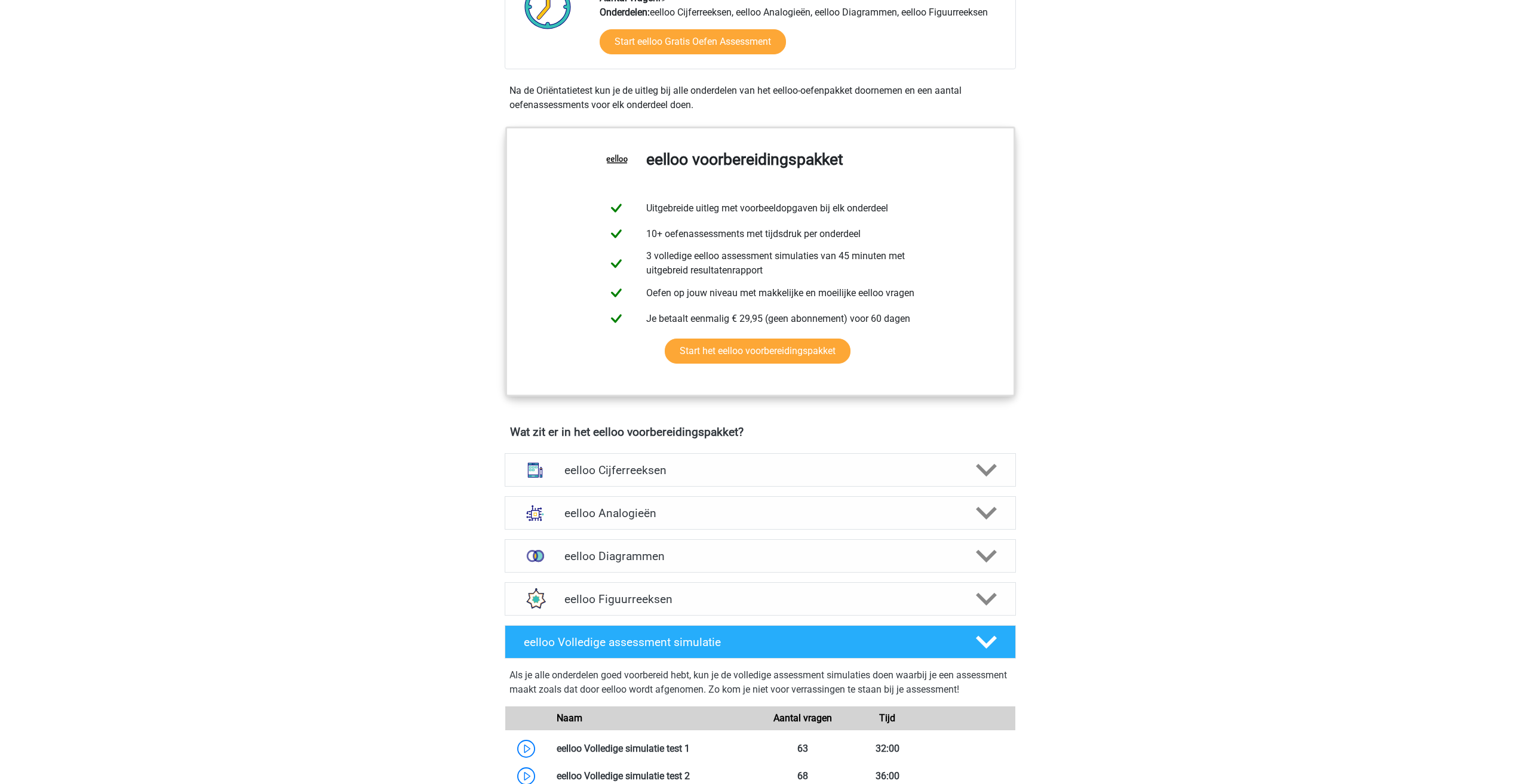
scroll to position [179, 0]
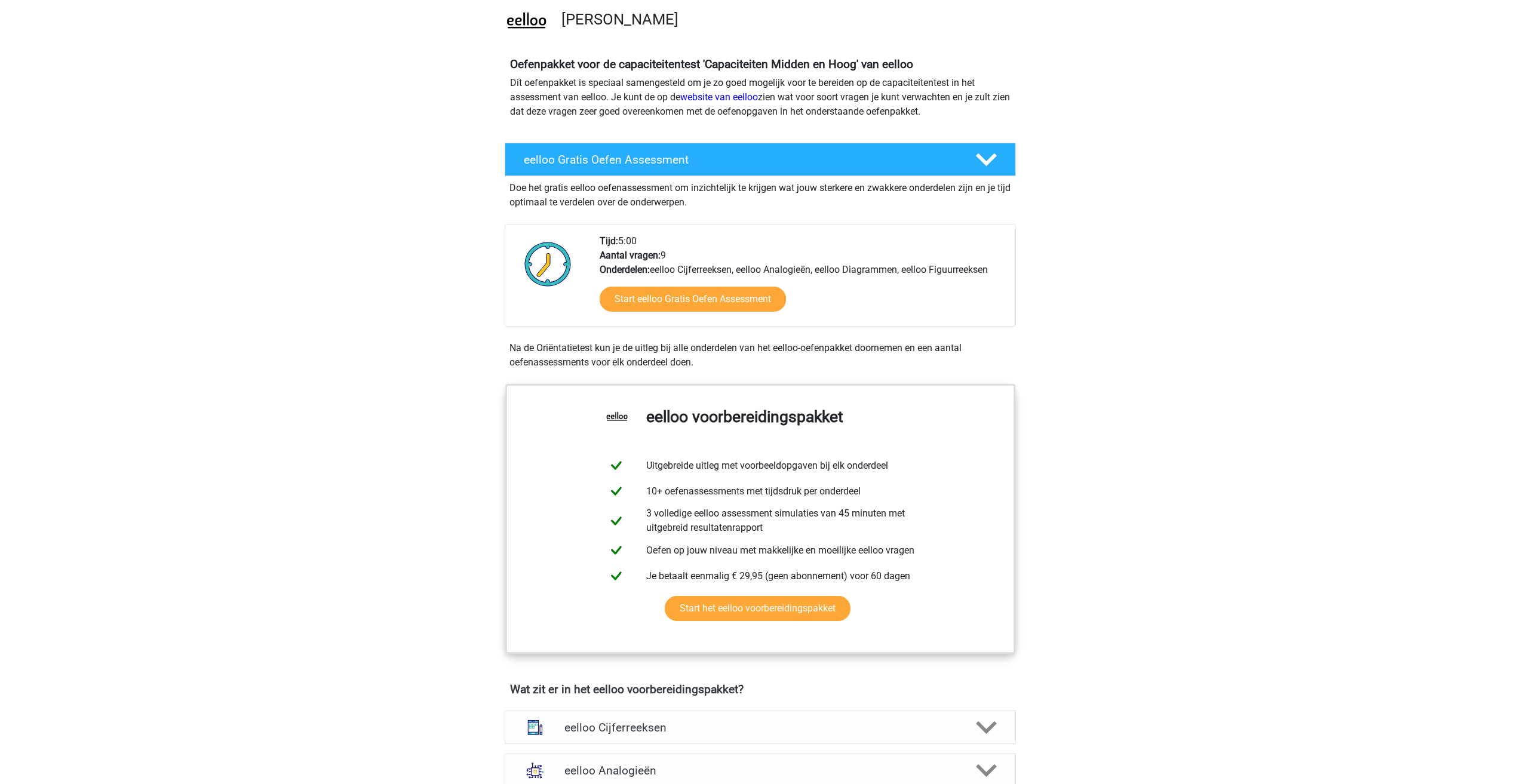
scroll to position [0, 0]
